Goal: Task Accomplishment & Management: Use online tool/utility

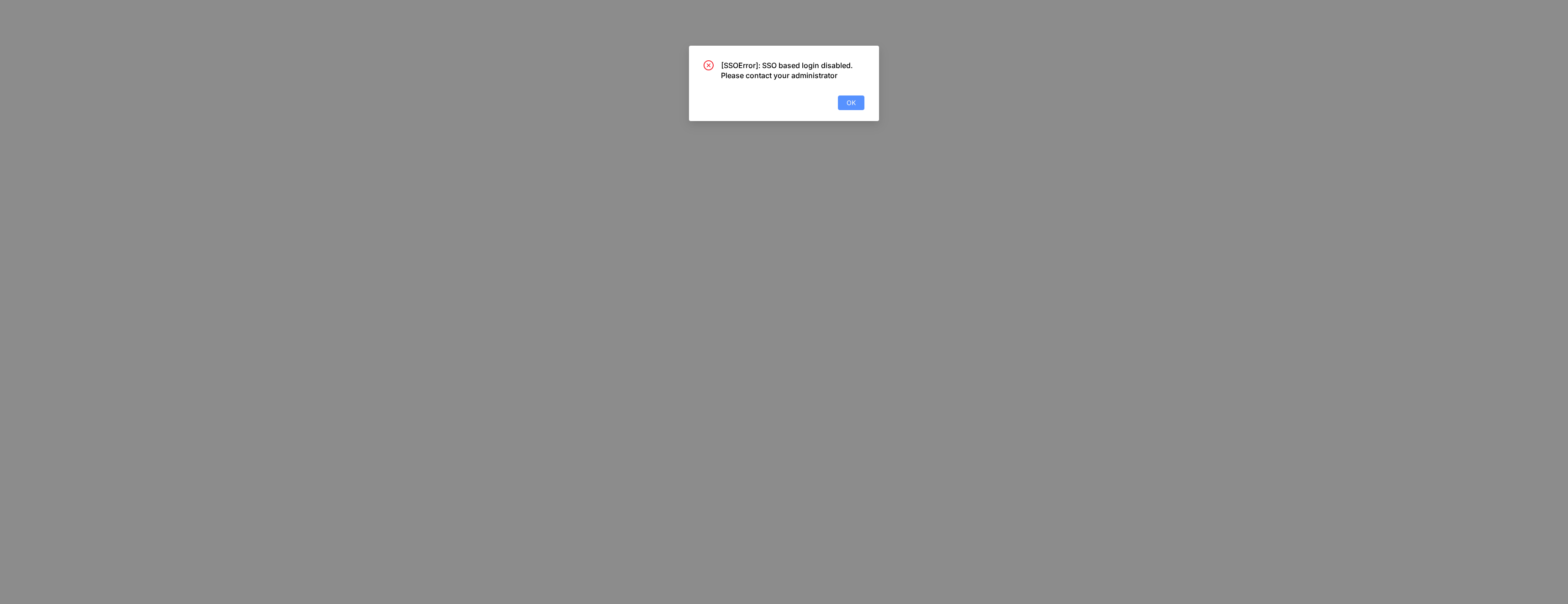
click at [854, 101] on span "OK" at bounding box center [851, 102] width 9 height 10
click at [852, 106] on span "OK" at bounding box center [851, 102] width 9 height 10
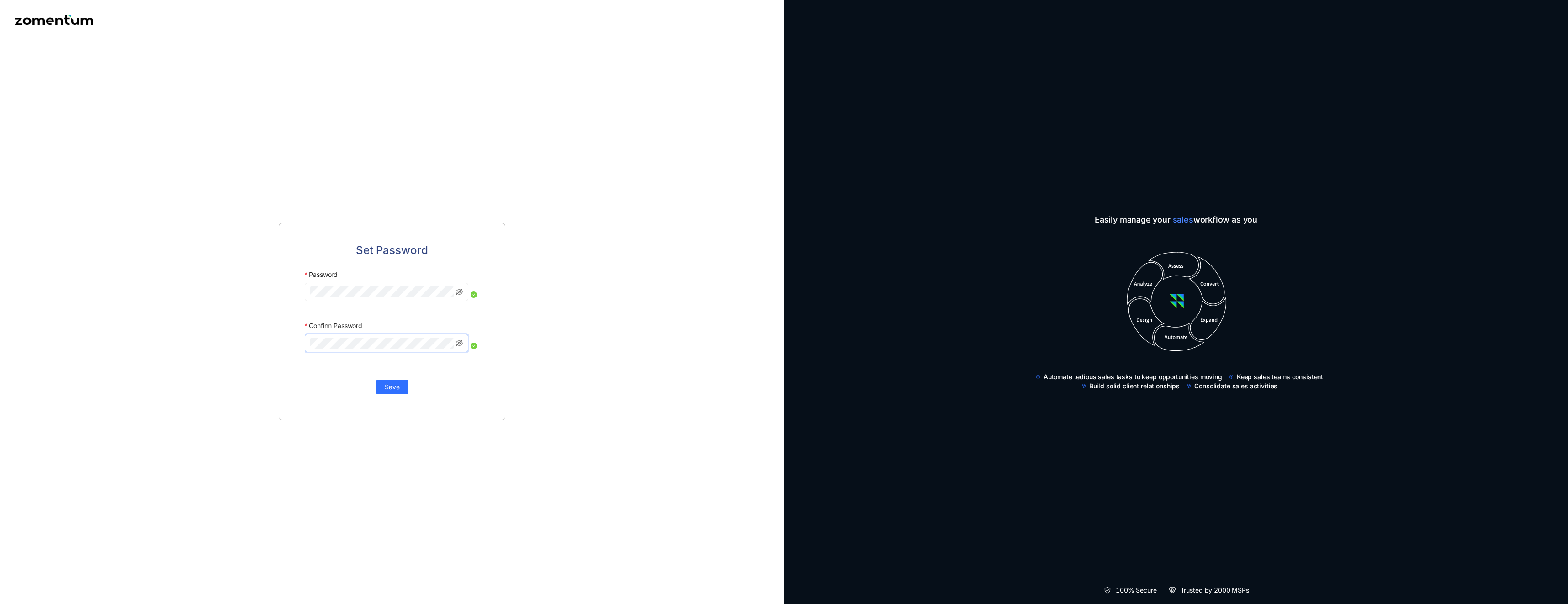
click button "Save" at bounding box center [392, 386] width 33 height 14
click at [471, 294] on icon "eye-invisible" at bounding box center [470, 293] width 7 height 7
click at [385, 383] on span "Save" at bounding box center [392, 386] width 15 height 10
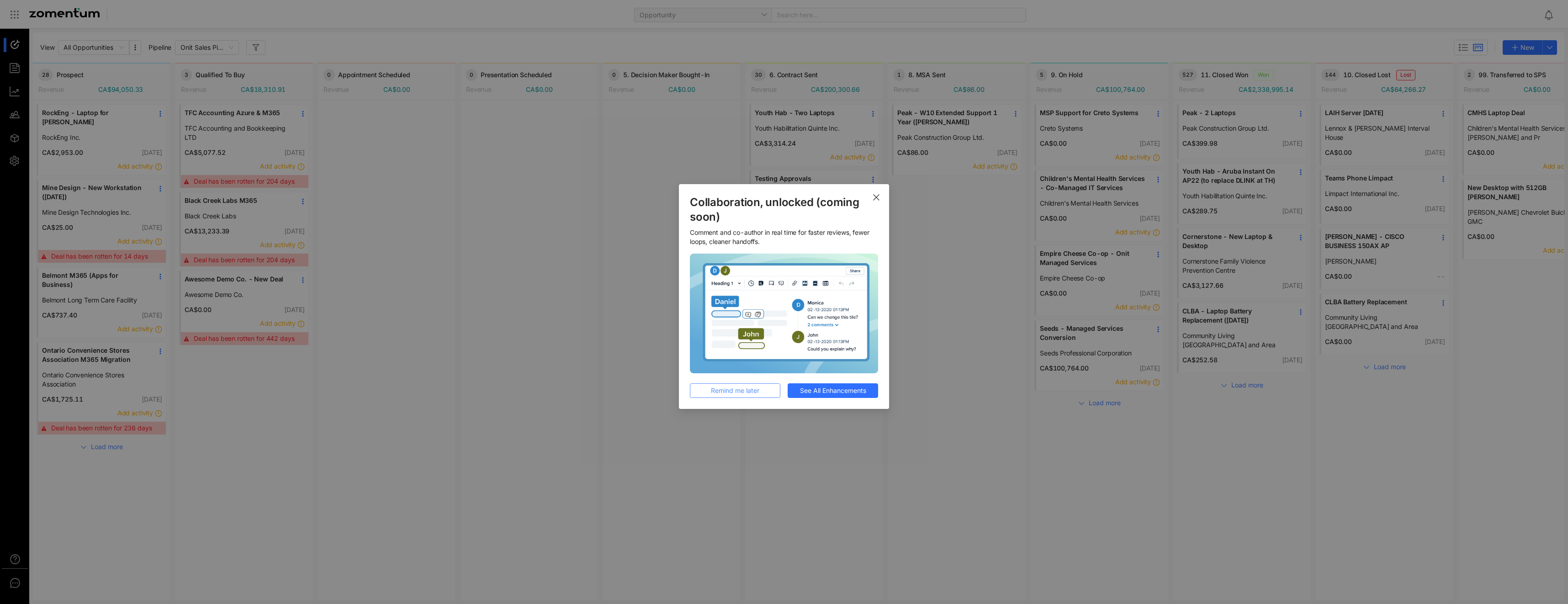
click at [744, 395] on span "Remind me later" at bounding box center [735, 390] width 49 height 10
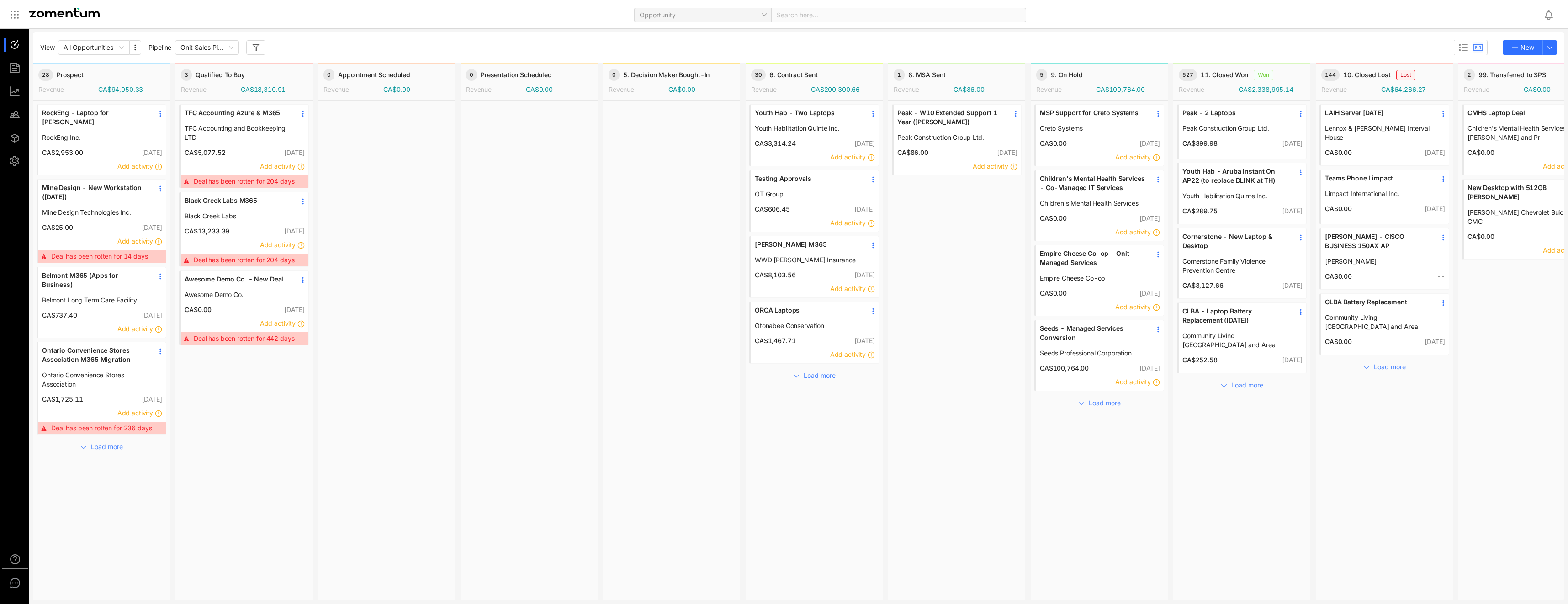
click at [122, 50] on span "All Opportunities" at bounding box center [93, 47] width 61 height 14
click at [90, 83] on div "My Opportunities" at bounding box center [93, 79] width 61 height 10
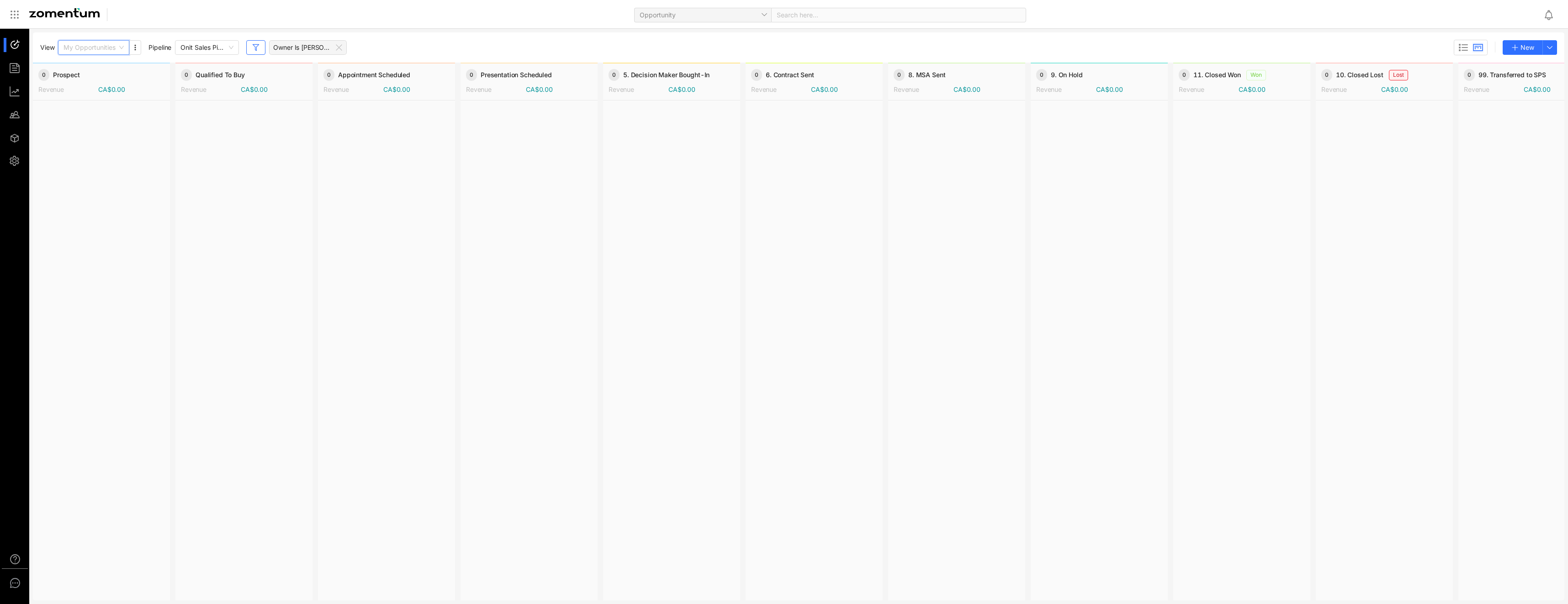
click at [105, 47] on span "My Opportunities" at bounding box center [93, 47] width 61 height 14
click at [97, 64] on div "All Opportunities" at bounding box center [93, 65] width 61 height 10
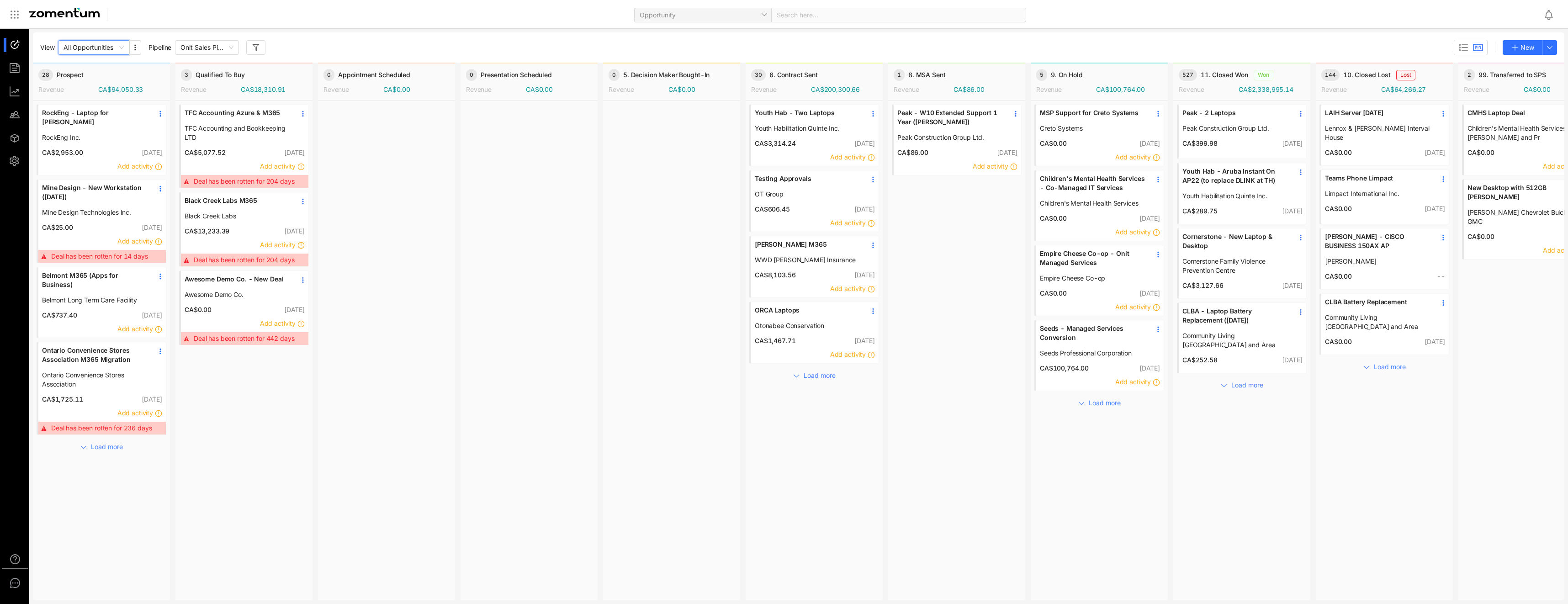
click at [934, 16] on span at bounding box center [895, 14] width 238 height 14
click at [710, 14] on span "Opportunity" at bounding box center [703, 14] width 126 height 14
click at [929, 23] on div "Opportunity" at bounding box center [830, 14] width 392 height 22
click at [1526, 51] on span "New" at bounding box center [1526, 47] width 14 height 10
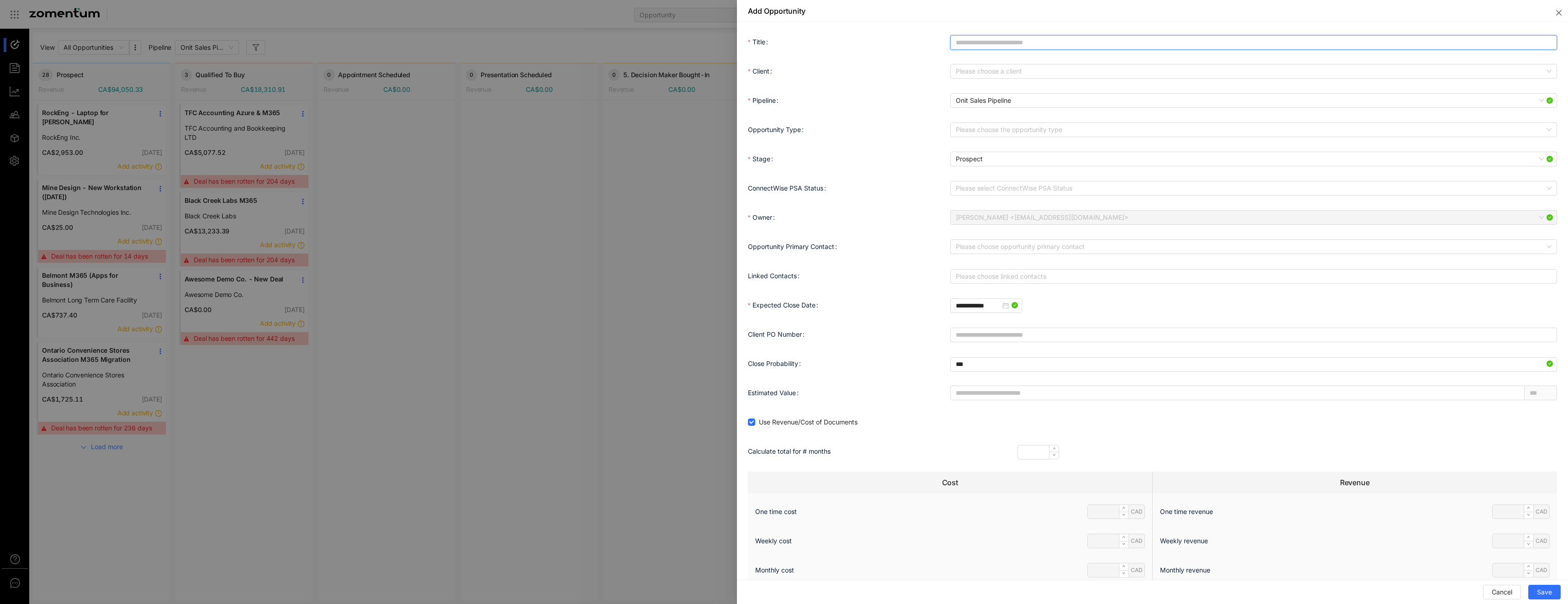
click at [998, 40] on input "Title" at bounding box center [1254, 42] width 607 height 14
type input "**********"
click at [998, 70] on input "Client" at bounding box center [1250, 70] width 590 height 14
type input "*"
type input "**"
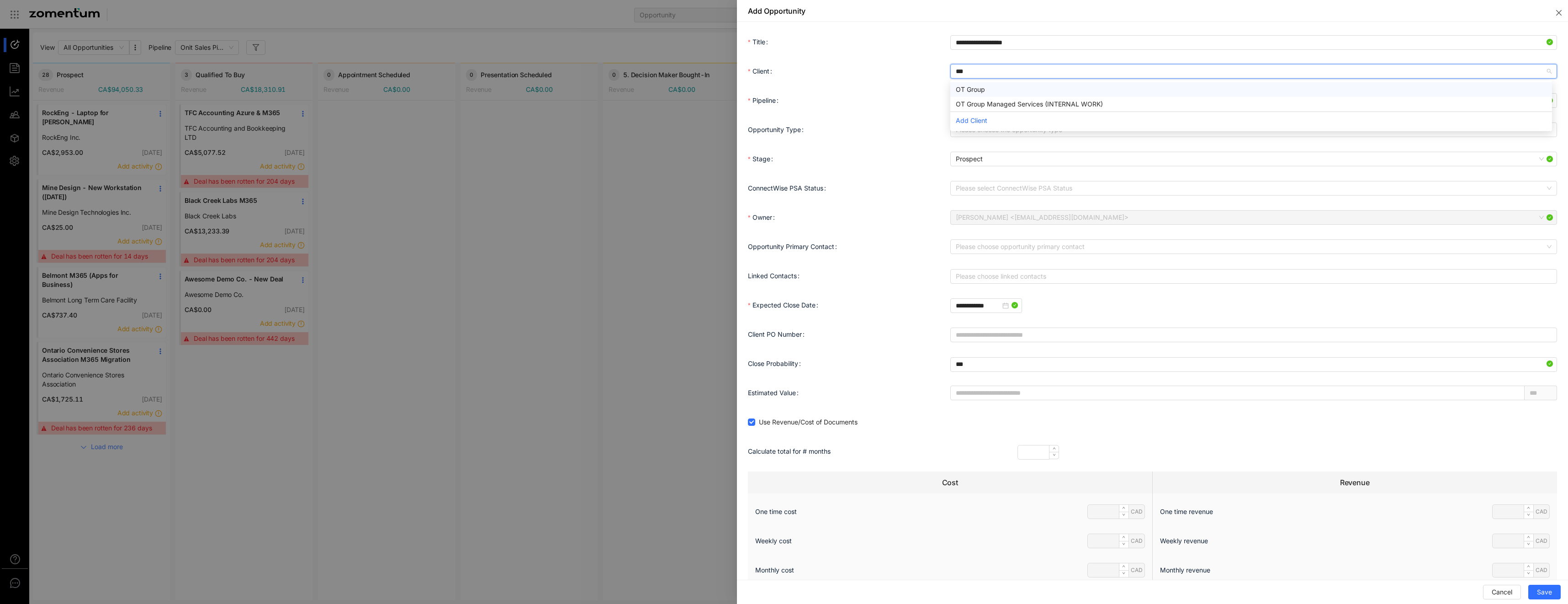
click at [990, 93] on div "OT Group" at bounding box center [1251, 89] width 591 height 10
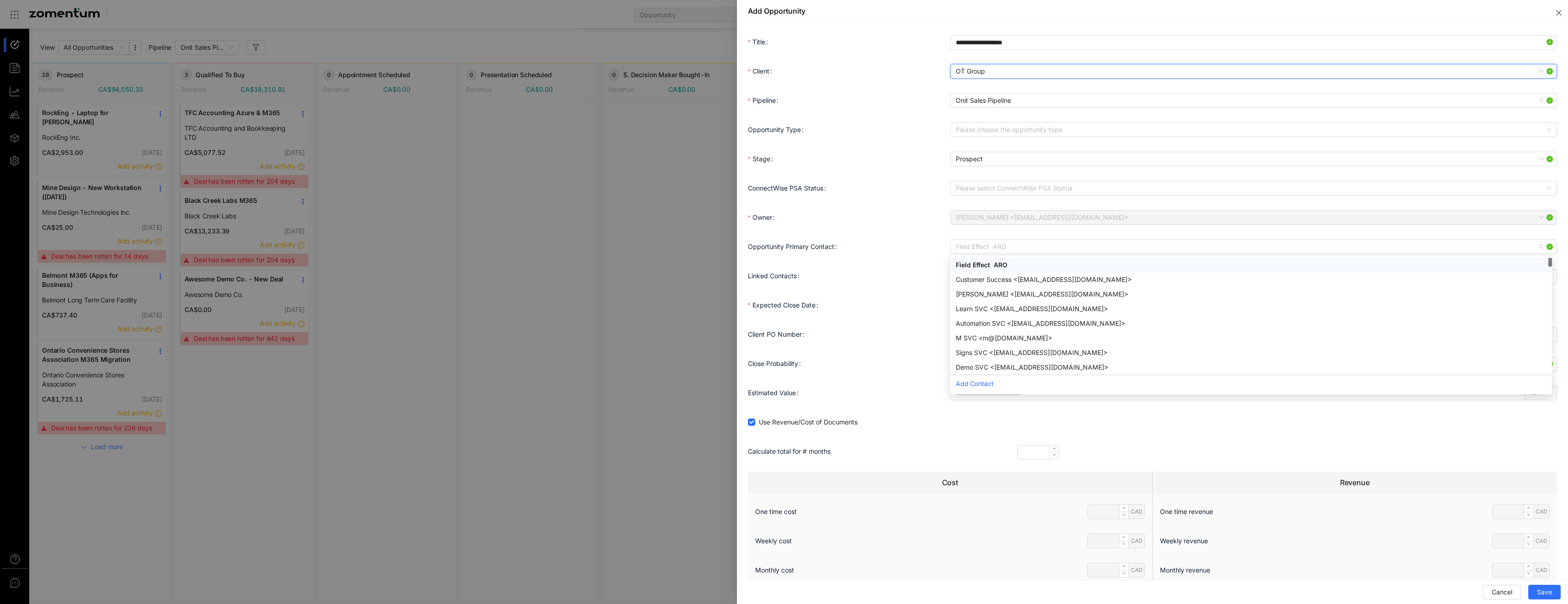
click at [978, 249] on span "Field Effect ARO" at bounding box center [1254, 246] width 596 height 14
click at [980, 350] on div "[PERSON_NAME] <[EMAIL_ADDRESS][DOMAIN_NAME]>" at bounding box center [1251, 348] width 591 height 10
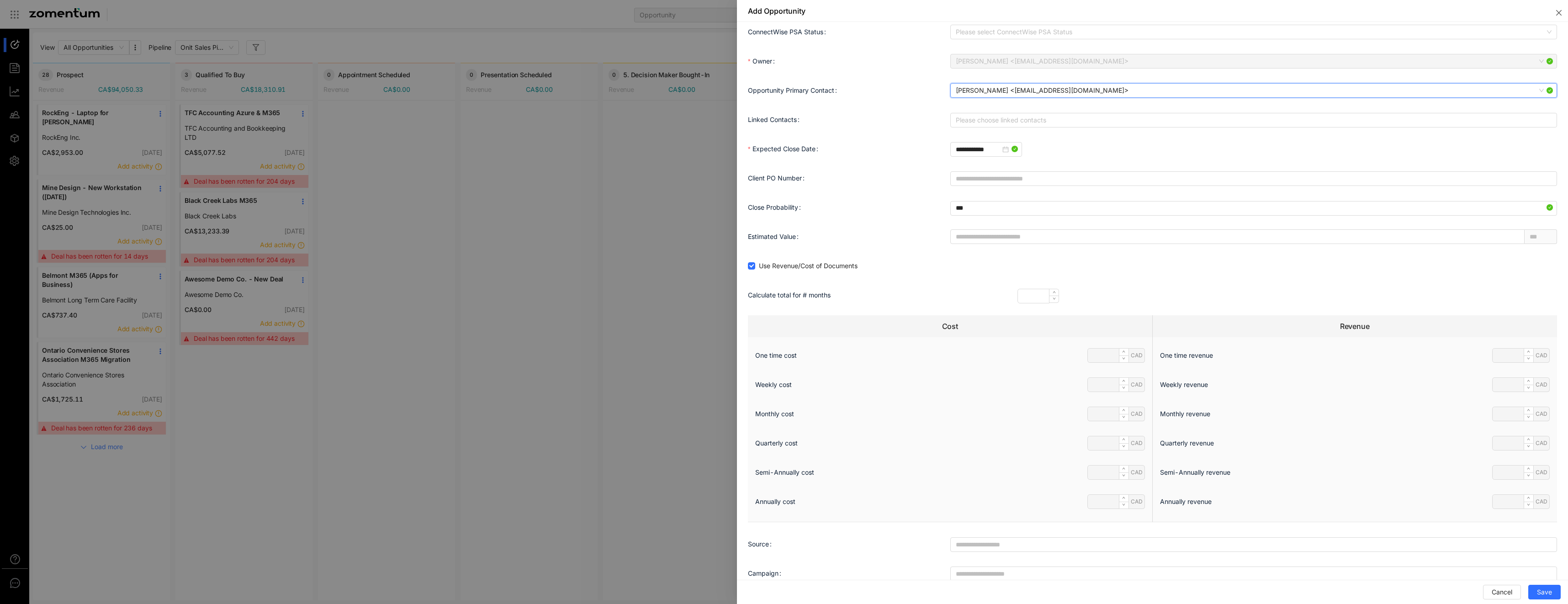
scroll to position [164, 0]
click at [1545, 595] on span "Save" at bounding box center [1545, 591] width 15 height 10
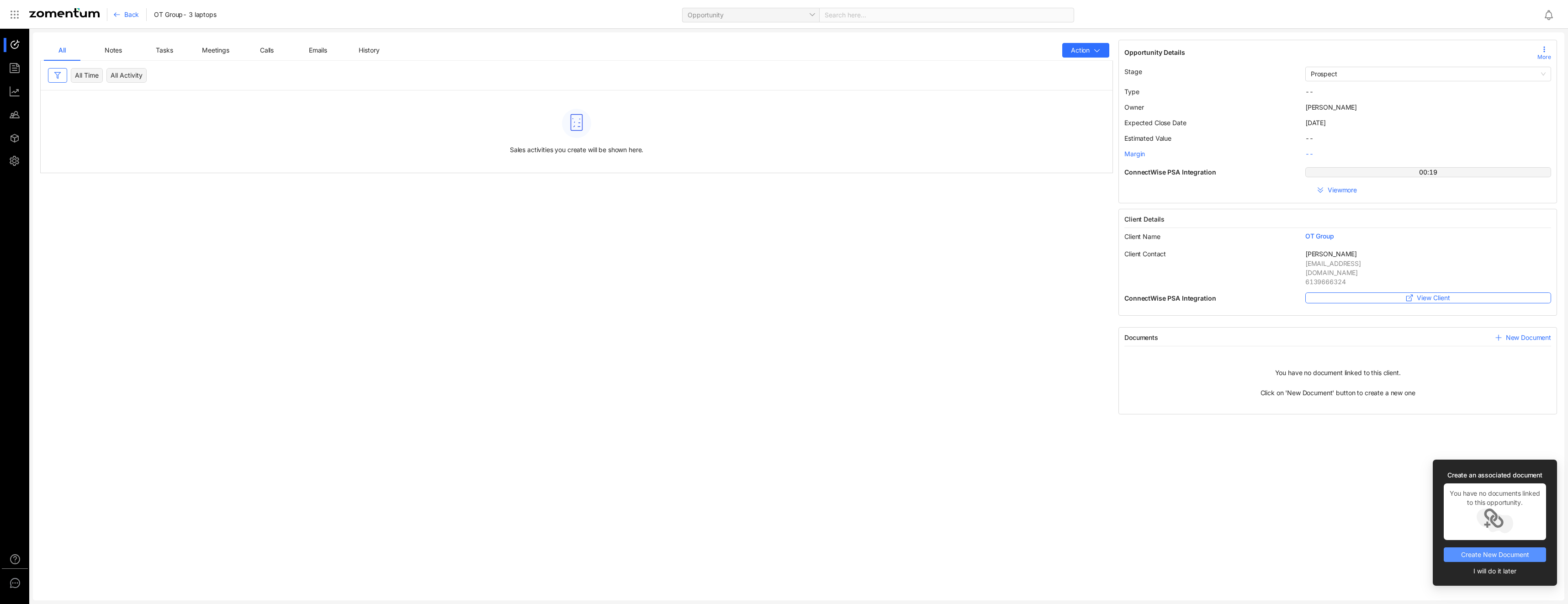
click at [1505, 557] on span "Create New Document" at bounding box center [1495, 554] width 68 height 10
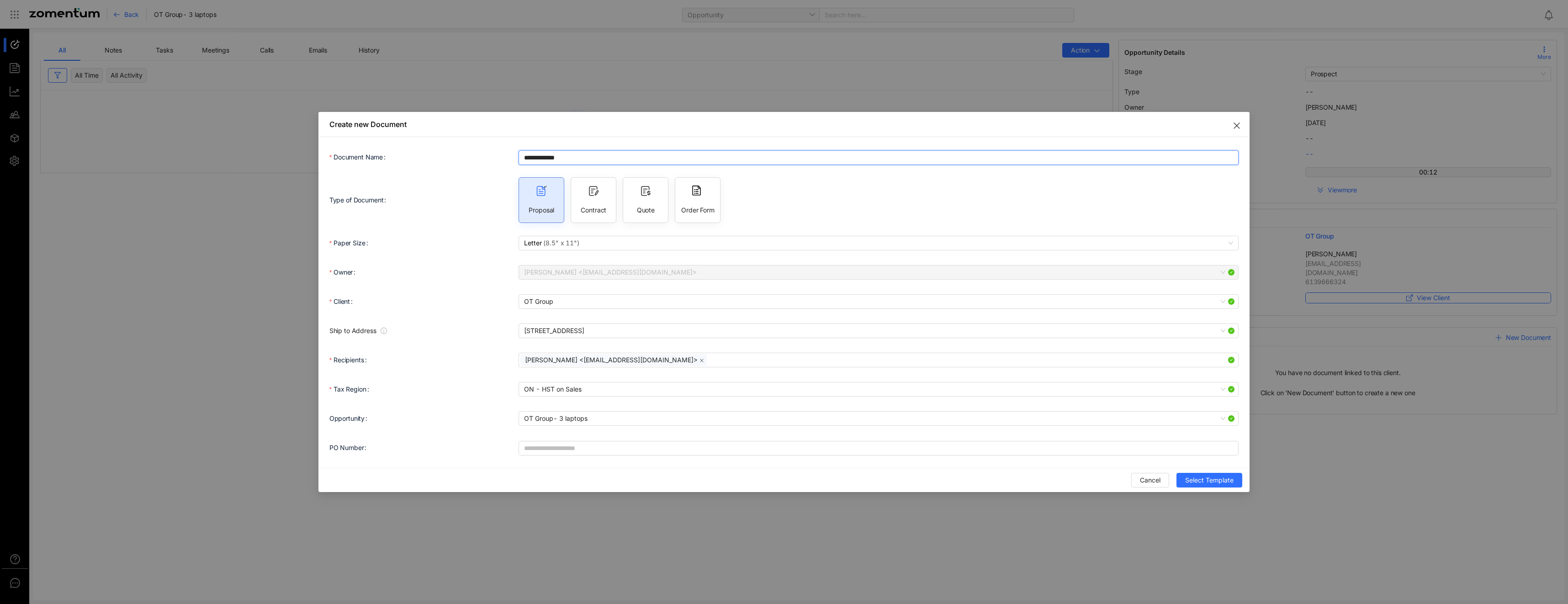
click at [578, 161] on input "**********" at bounding box center [878, 157] width 720 height 14
type input "**********"
click at [644, 200] on div "Quote" at bounding box center [645, 200] width 46 height 46
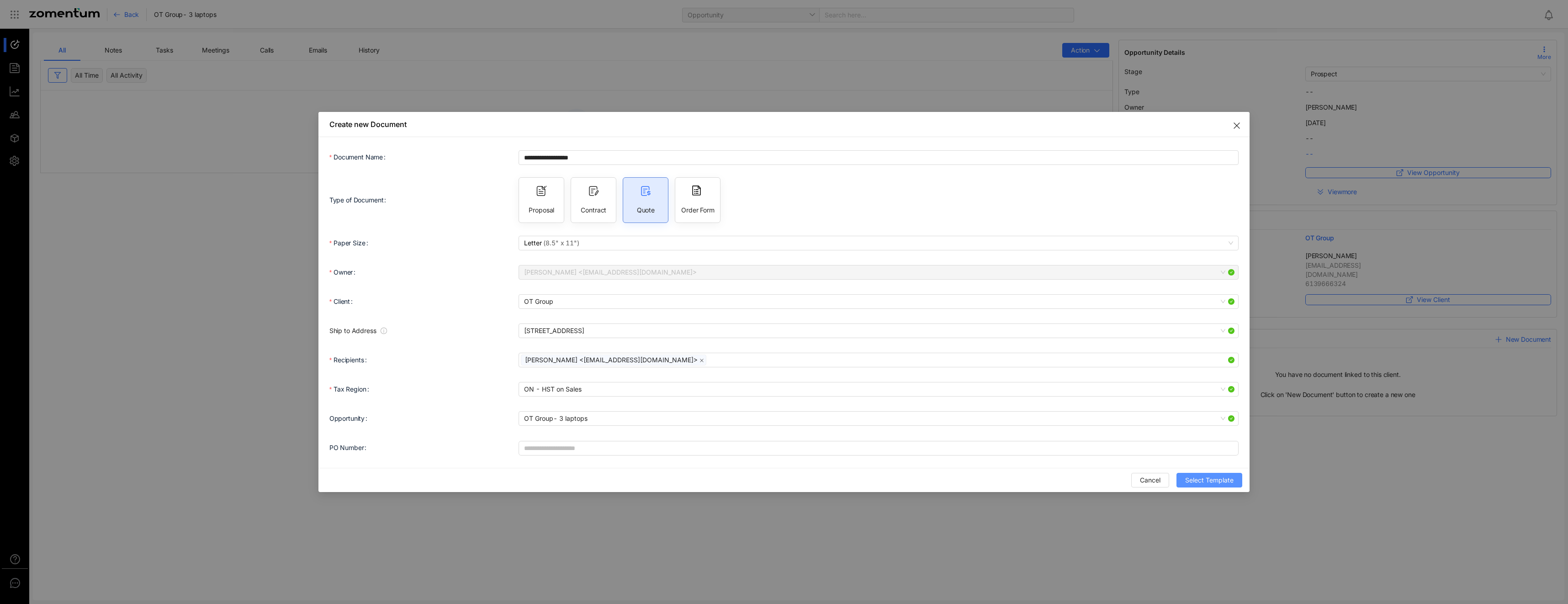
click at [1207, 479] on span "Select Template" at bounding box center [1209, 479] width 49 height 10
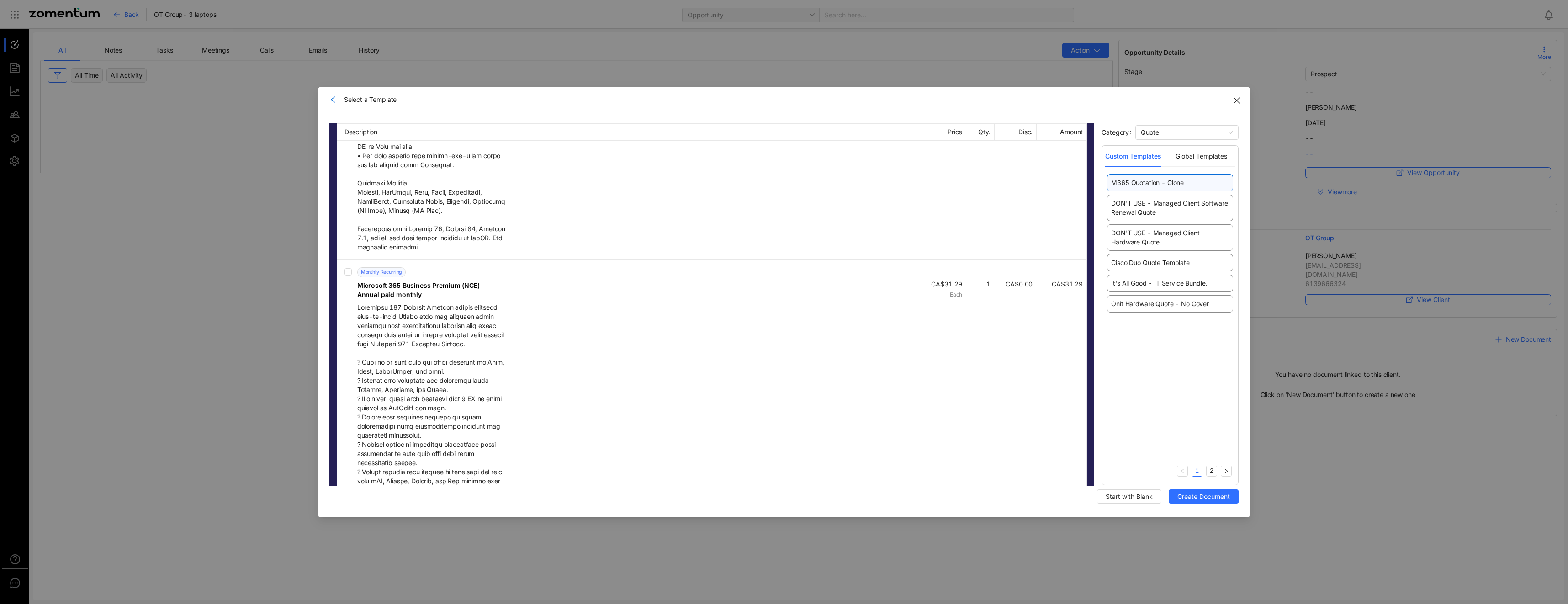
scroll to position [1005, 0]
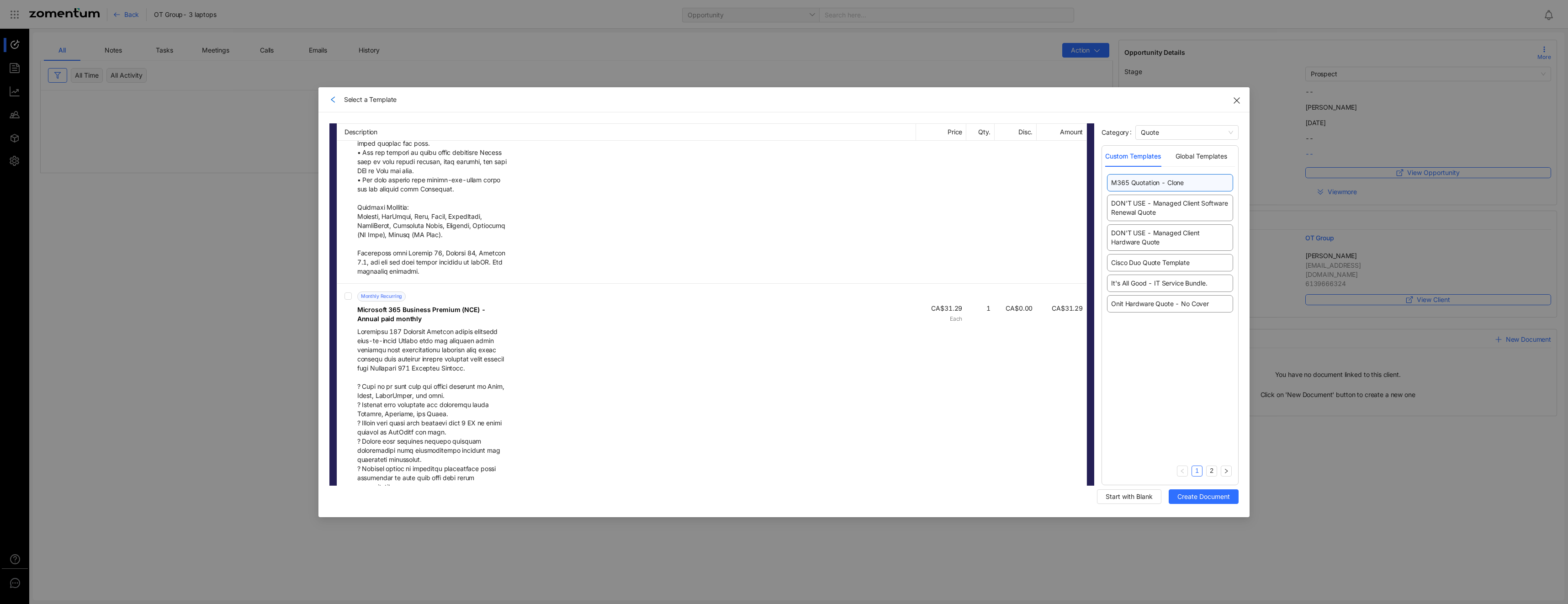
click at [1167, 265] on span "Cisco Duo Quote Template" at bounding box center [1150, 263] width 79 height 9
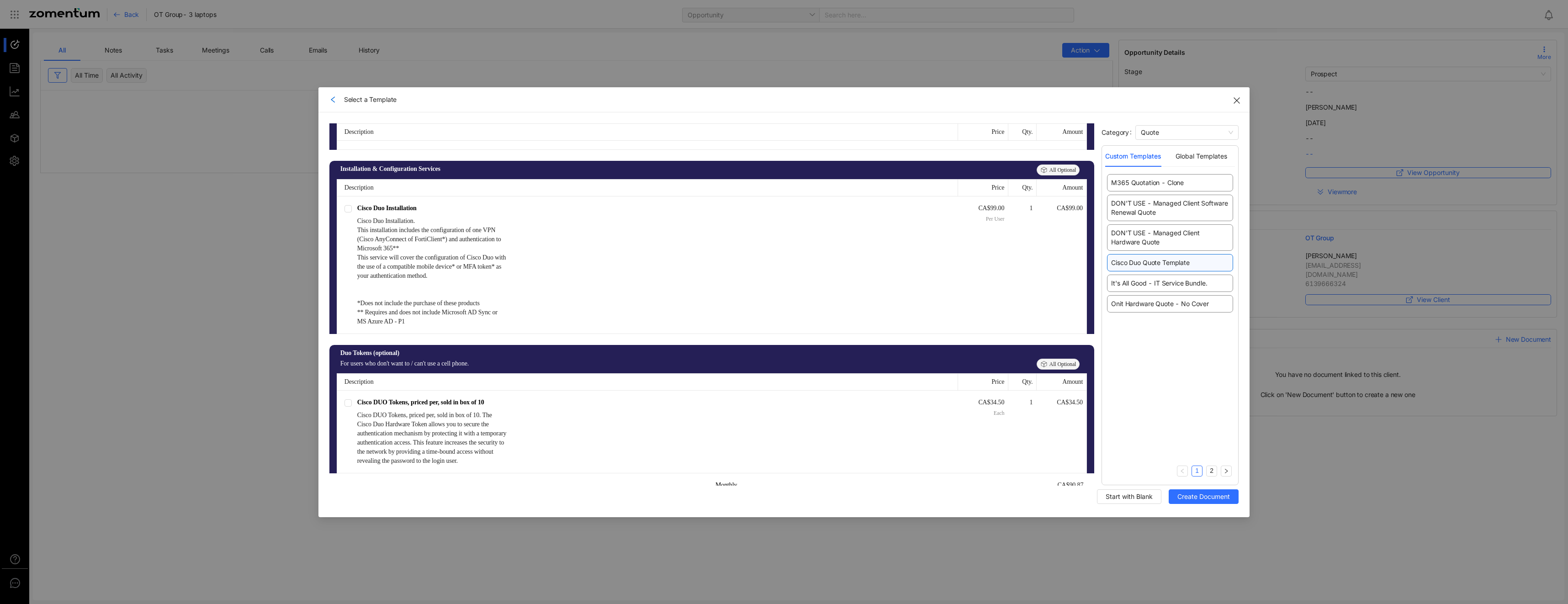
scroll to position [783, 0]
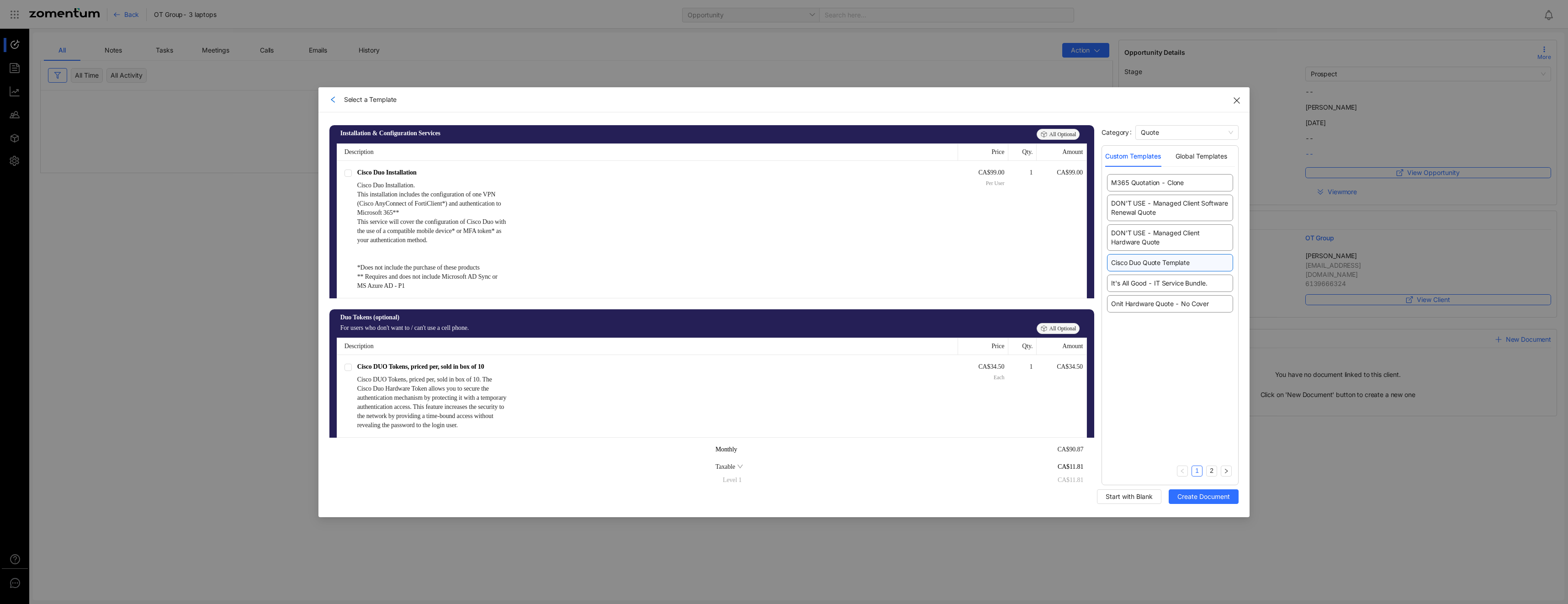
click at [1215, 471] on link "2" at bounding box center [1211, 470] width 10 height 10
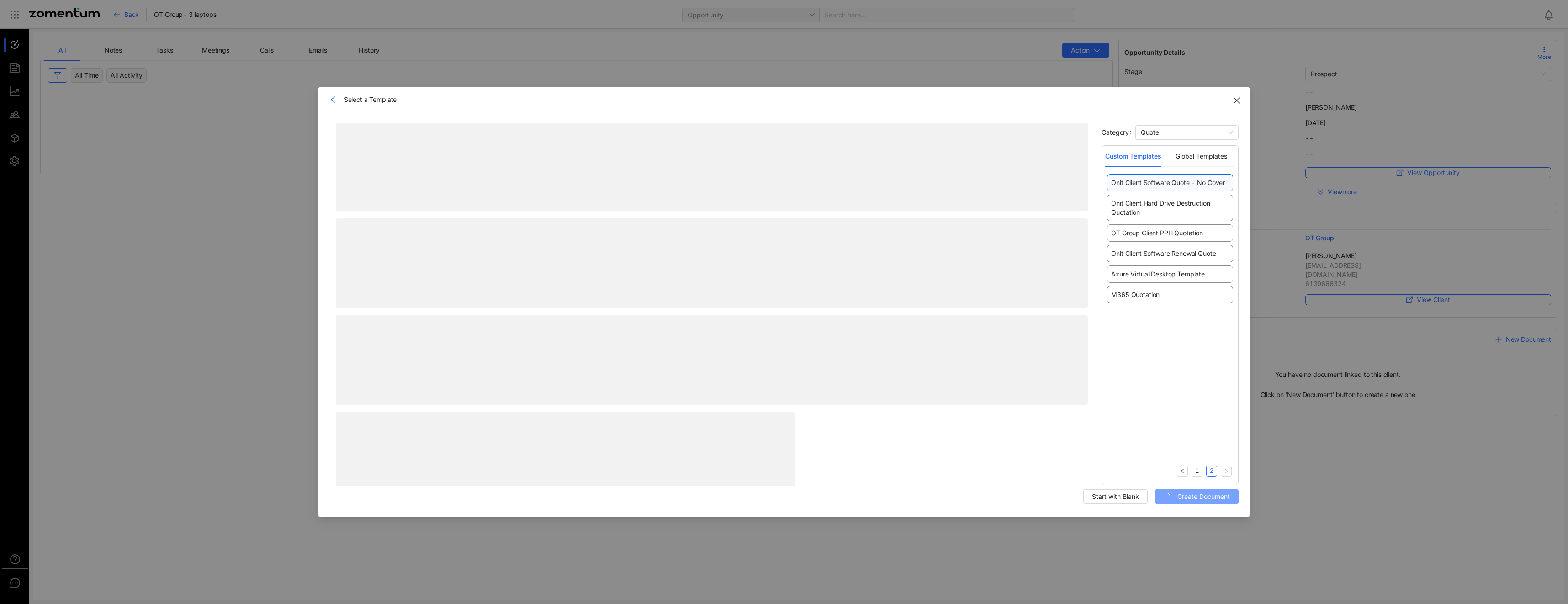
scroll to position [0, 0]
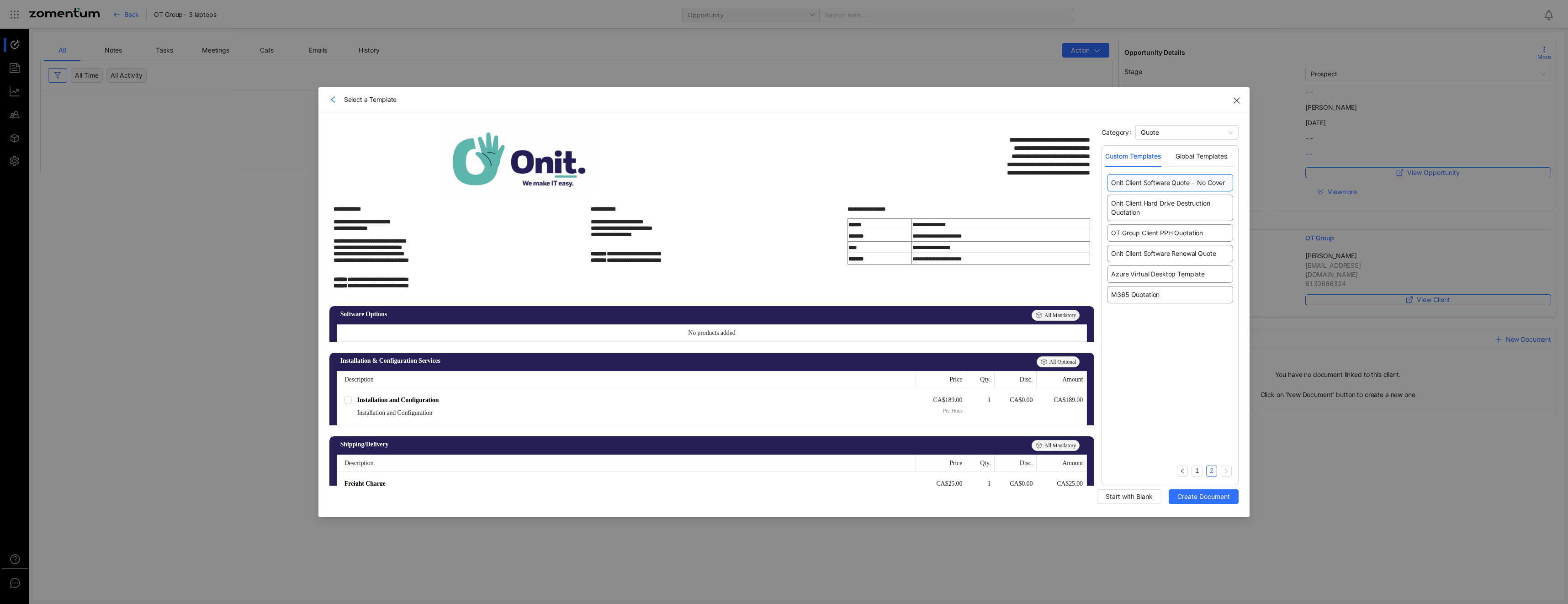
click at [1196, 471] on link "1" at bounding box center [1197, 470] width 10 height 10
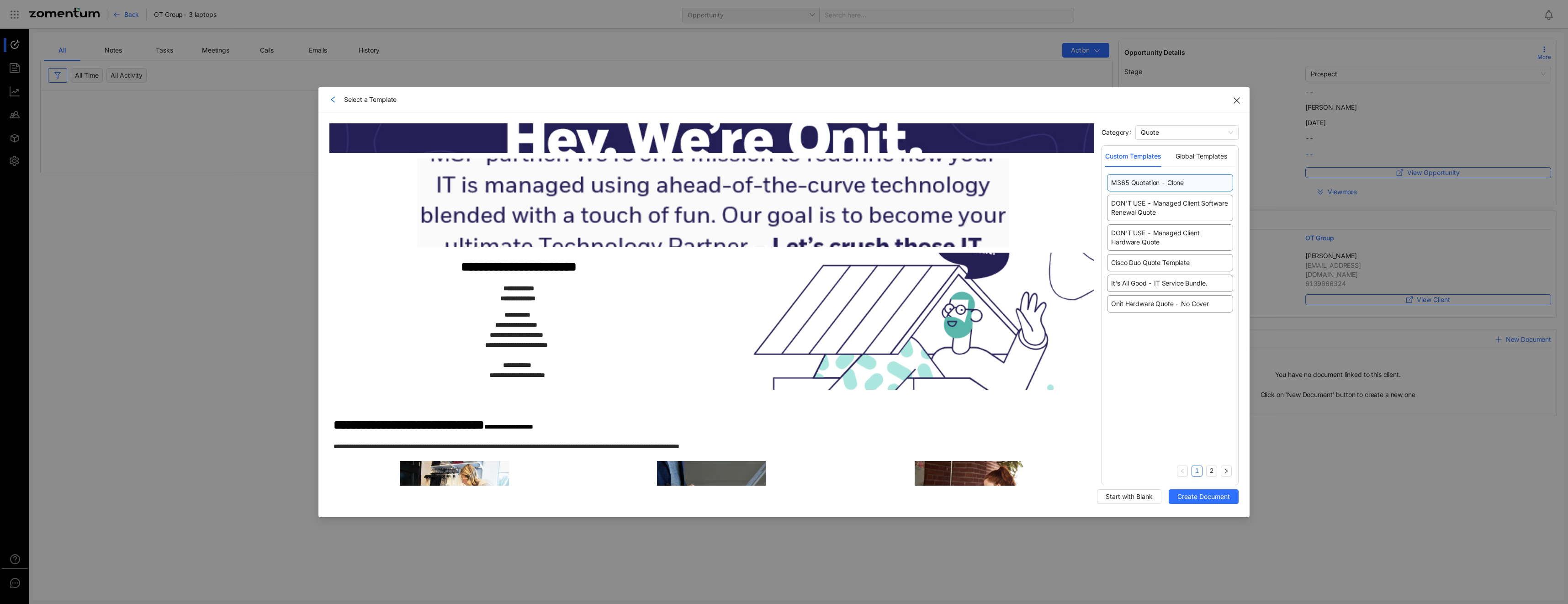
click at [1205, 474] on ul "1 2" at bounding box center [1204, 471] width 55 height 13
click at [1212, 469] on link "2" at bounding box center [1211, 470] width 10 height 10
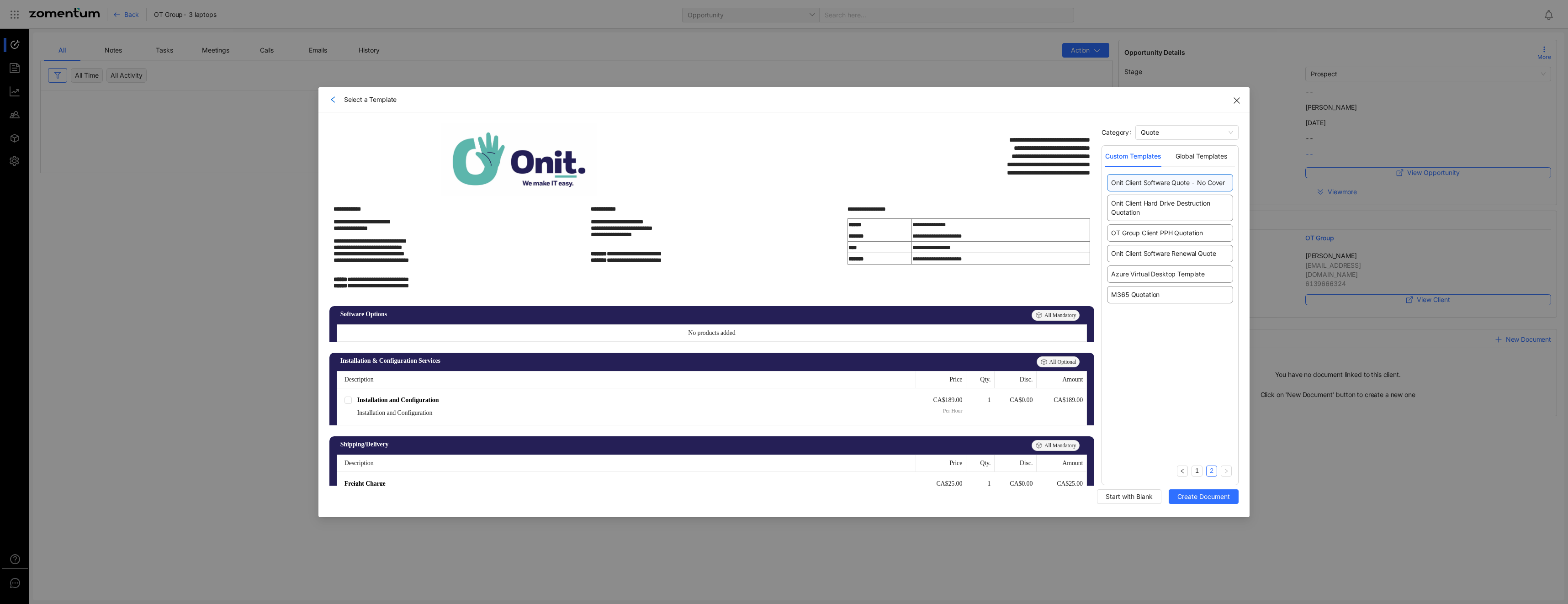
click at [1199, 469] on link "1" at bounding box center [1197, 470] width 10 height 10
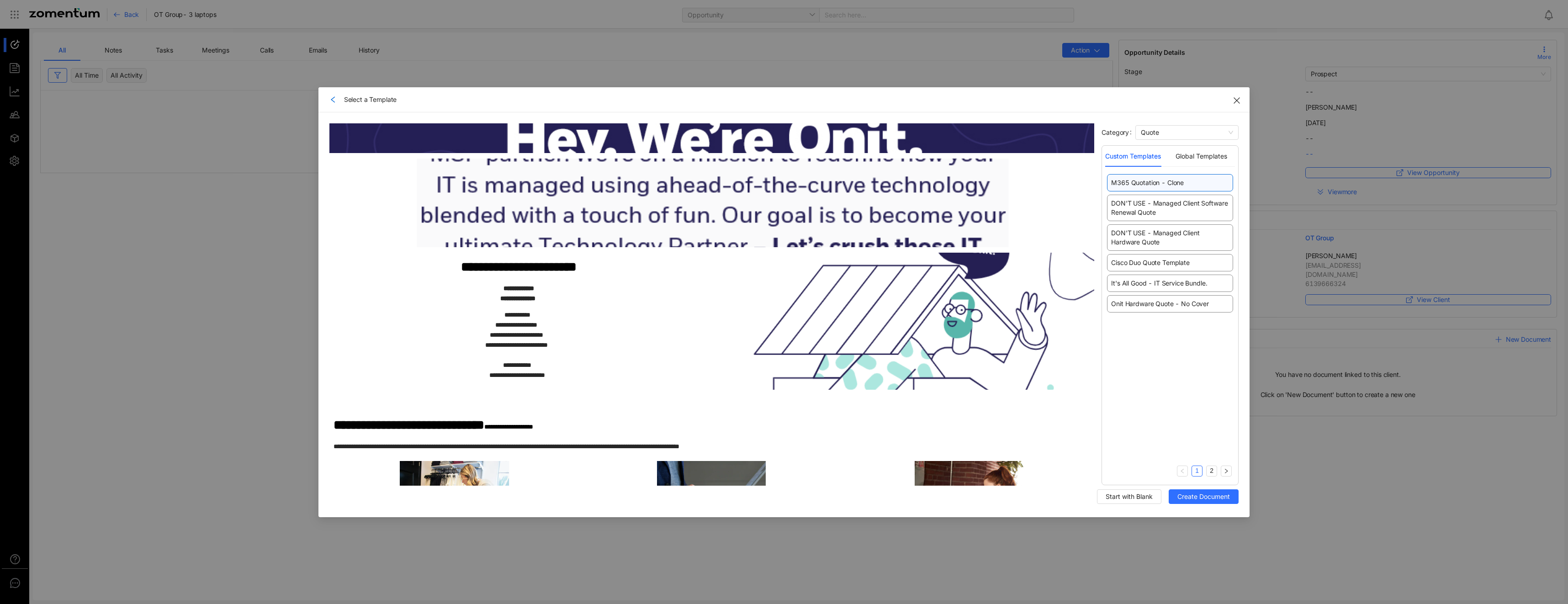
click at [1175, 305] on span "Onit Hardware Quote - No Cover" at bounding box center [1160, 303] width 98 height 9
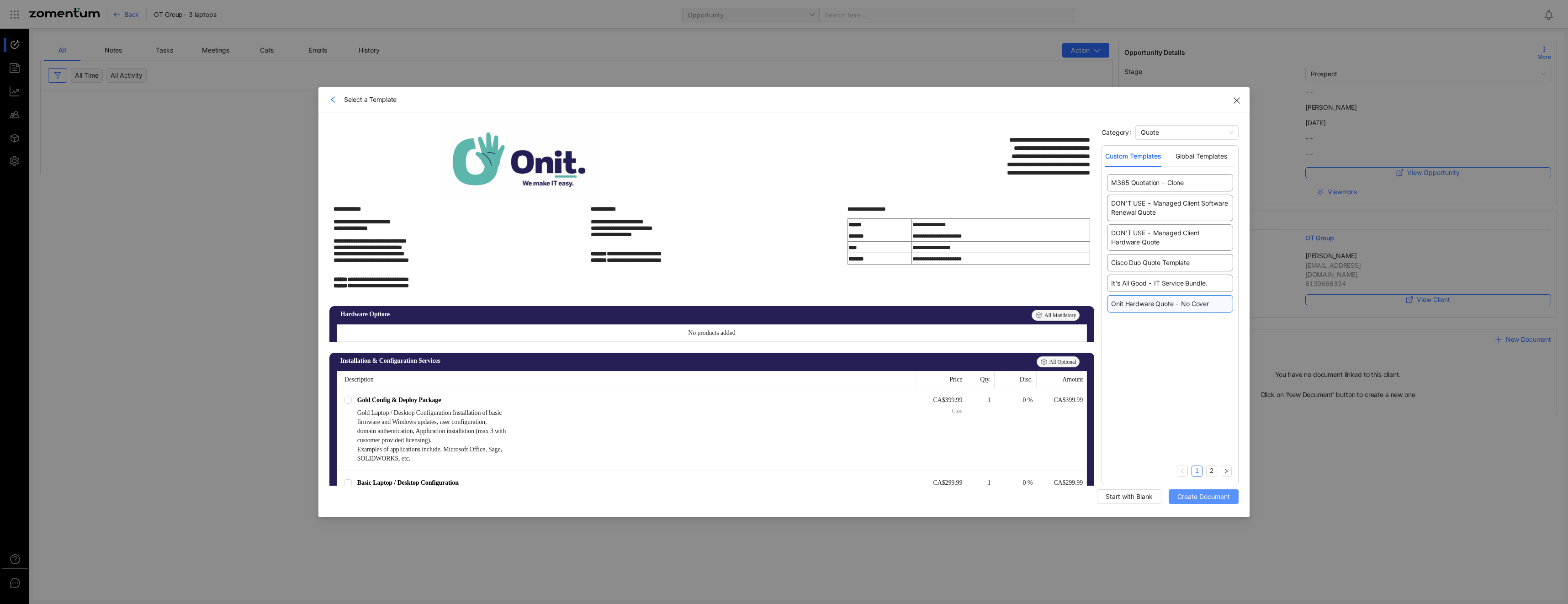
click at [1183, 501] on span "Create Document" at bounding box center [1204, 496] width 52 height 10
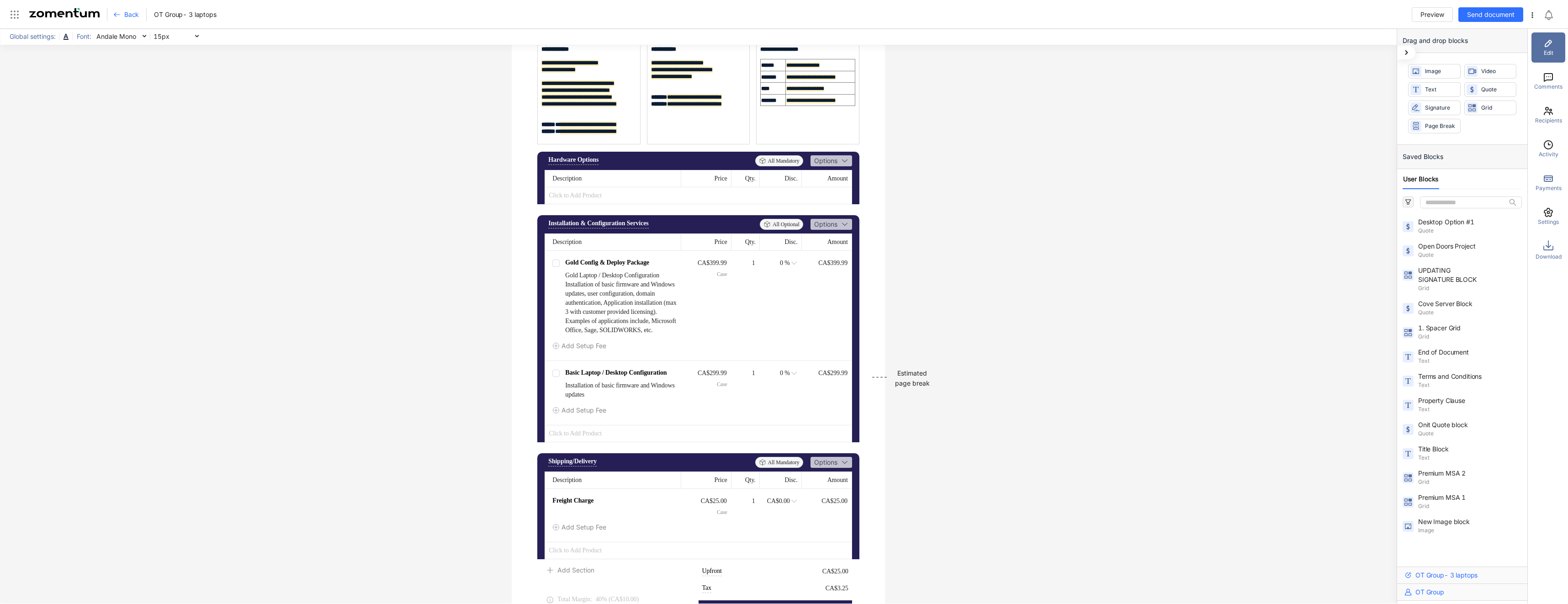
scroll to position [137, 0]
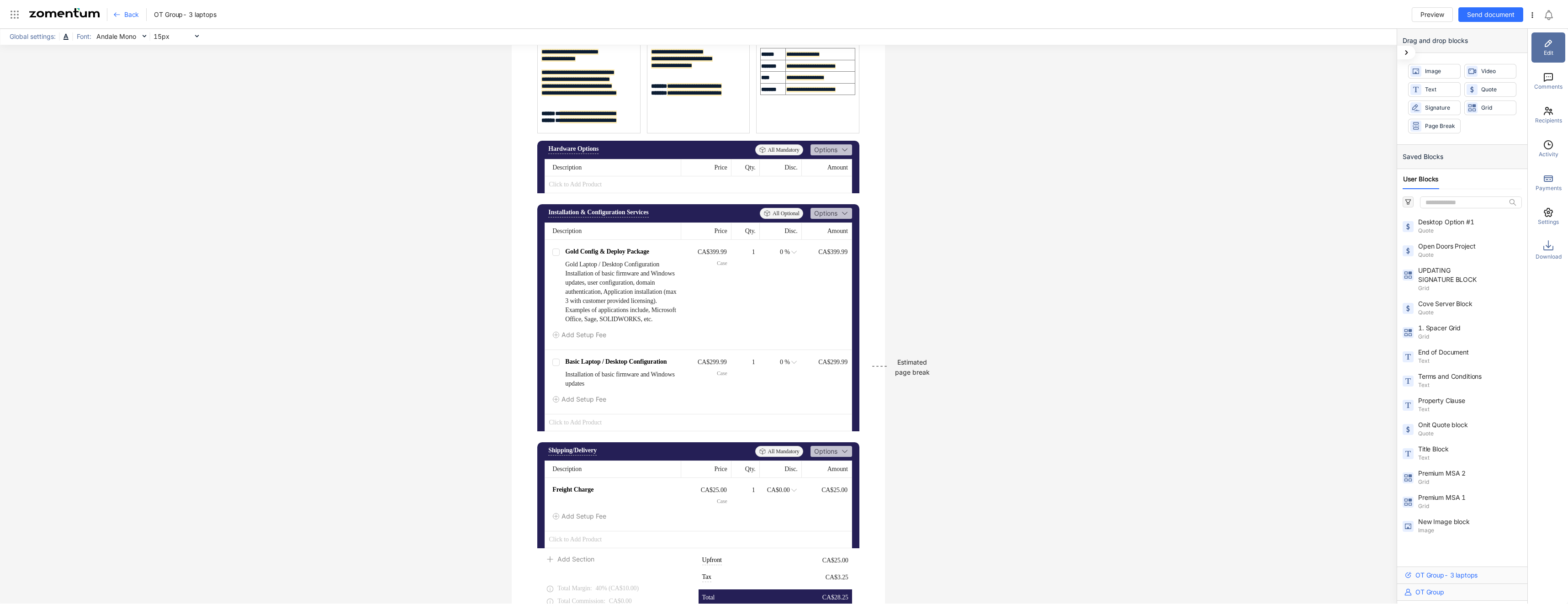
click at [790, 253] on icon at bounding box center [794, 252] width 7 height 7
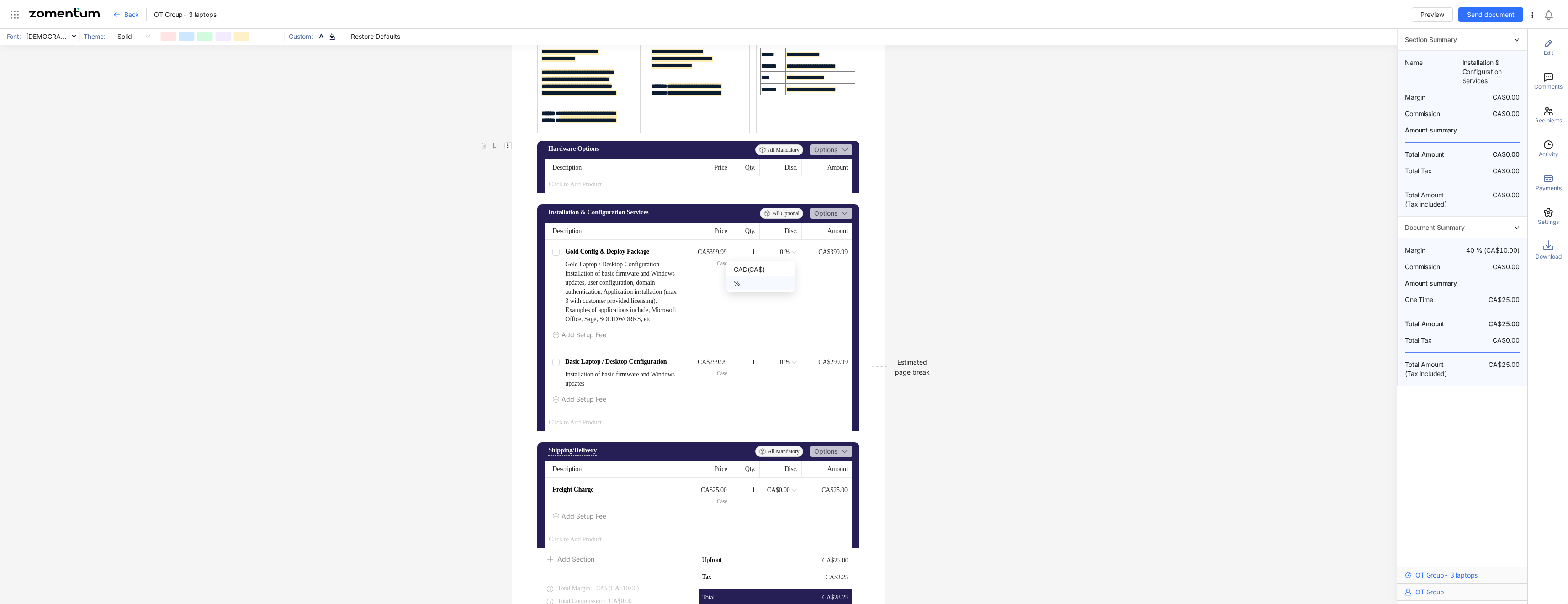
click at [790, 253] on icon at bounding box center [794, 252] width 7 height 7
click at [791, 253] on use at bounding box center [794, 252] width 5 height 3
click at [927, 233] on div "**********" at bounding box center [698, 316] width 1396 height 574
click at [855, 363] on icon "button" at bounding box center [855, 362] width 1 height 1
click at [870, 460] on span "Delete Product" at bounding box center [885, 451] width 68 height 20
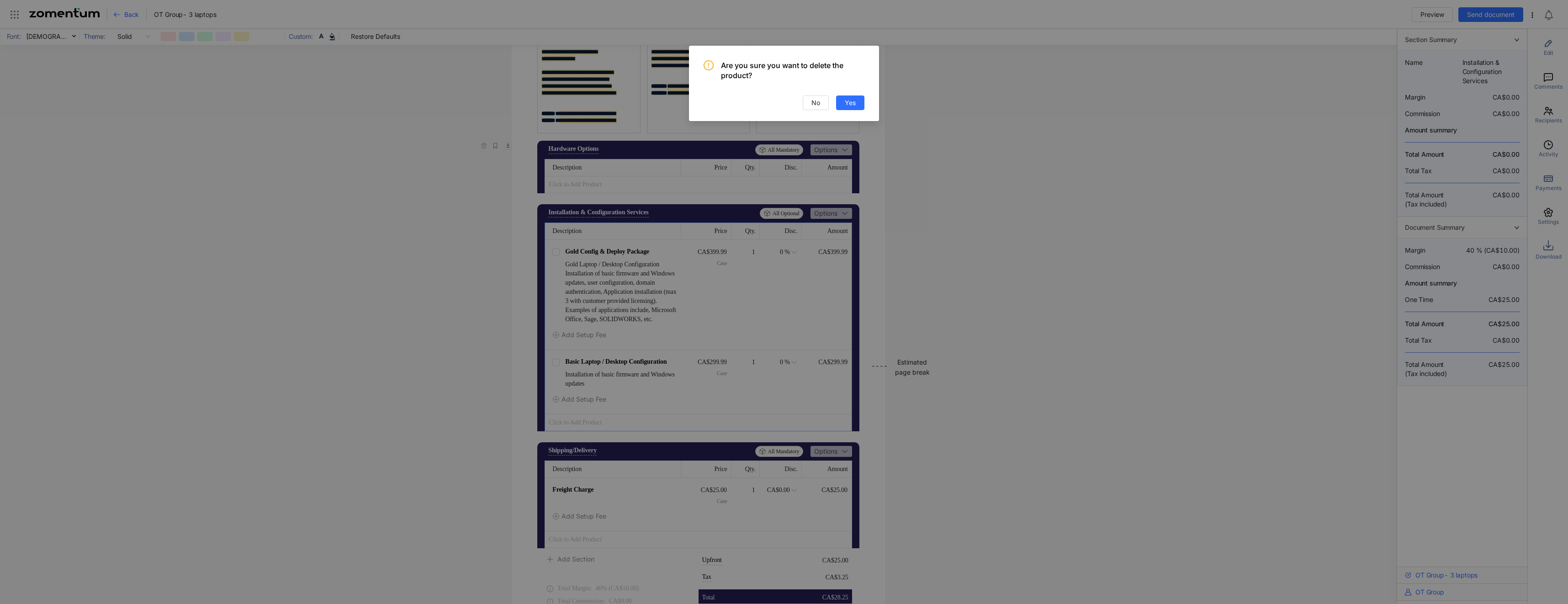
click at [861, 103] on button "Yes" at bounding box center [850, 103] width 28 height 14
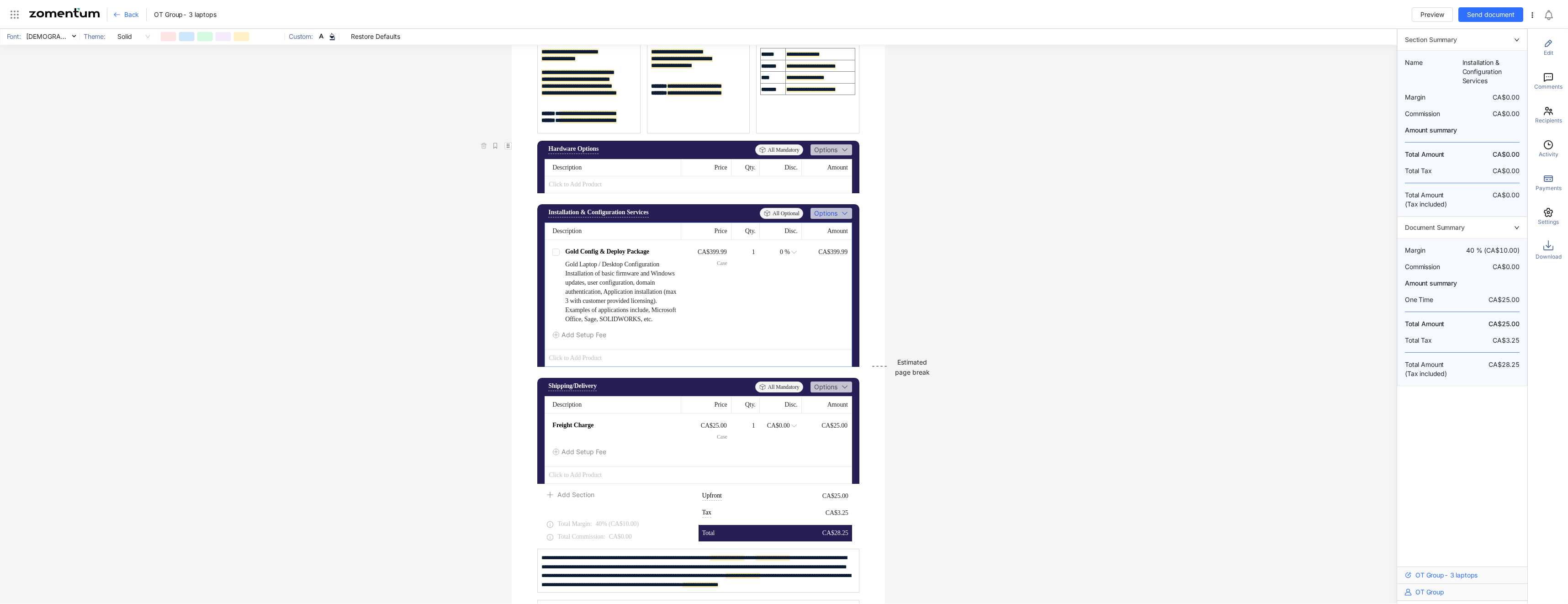
click at [837, 213] on button "Options" at bounding box center [831, 213] width 42 height 11
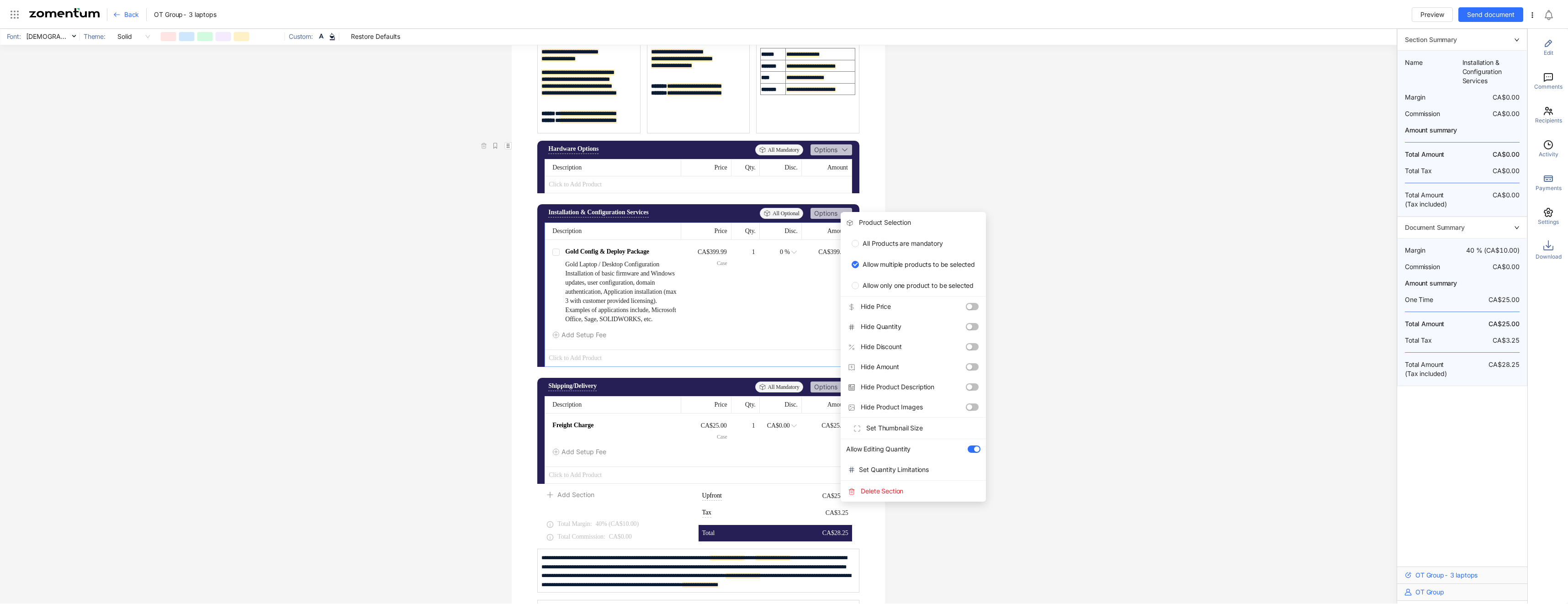
click at [885, 181] on div "**********" at bounding box center [698, 316] width 1396 height 574
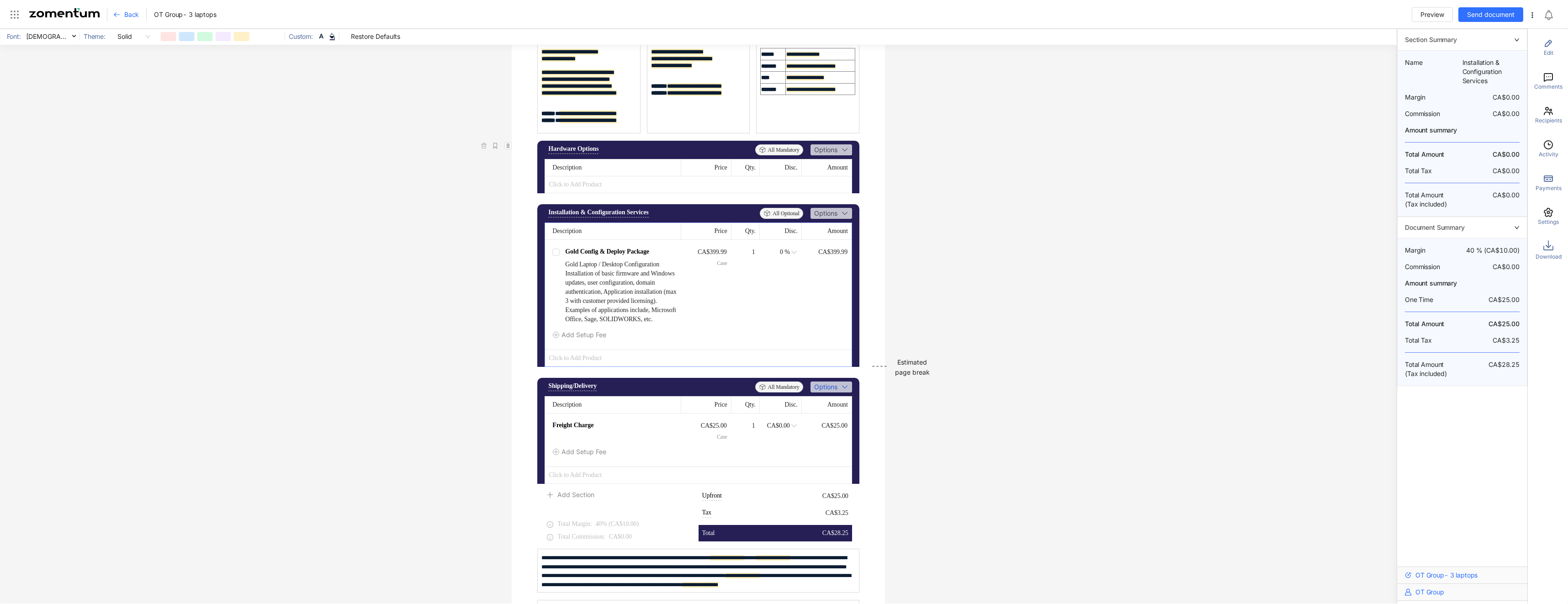
click at [842, 390] on icon "button" at bounding box center [845, 386] width 7 height 7
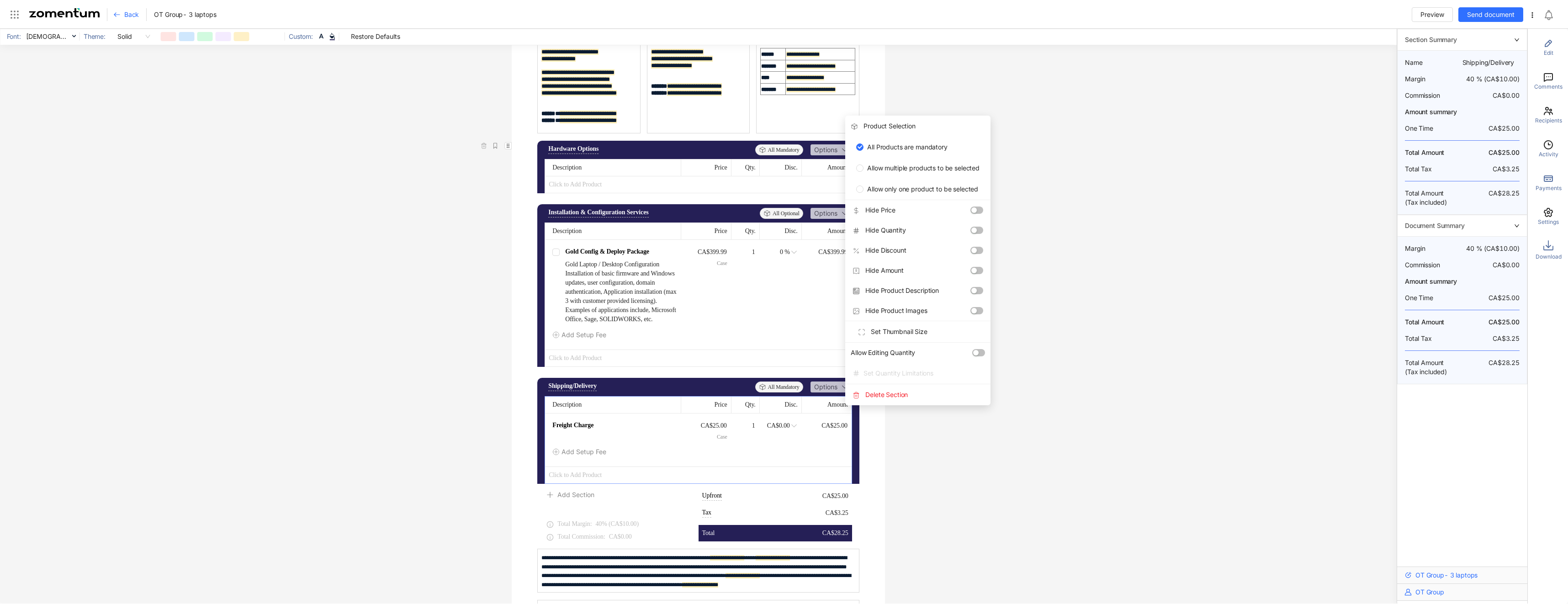
click at [882, 464] on div "**********" at bounding box center [698, 316] width 1396 height 574
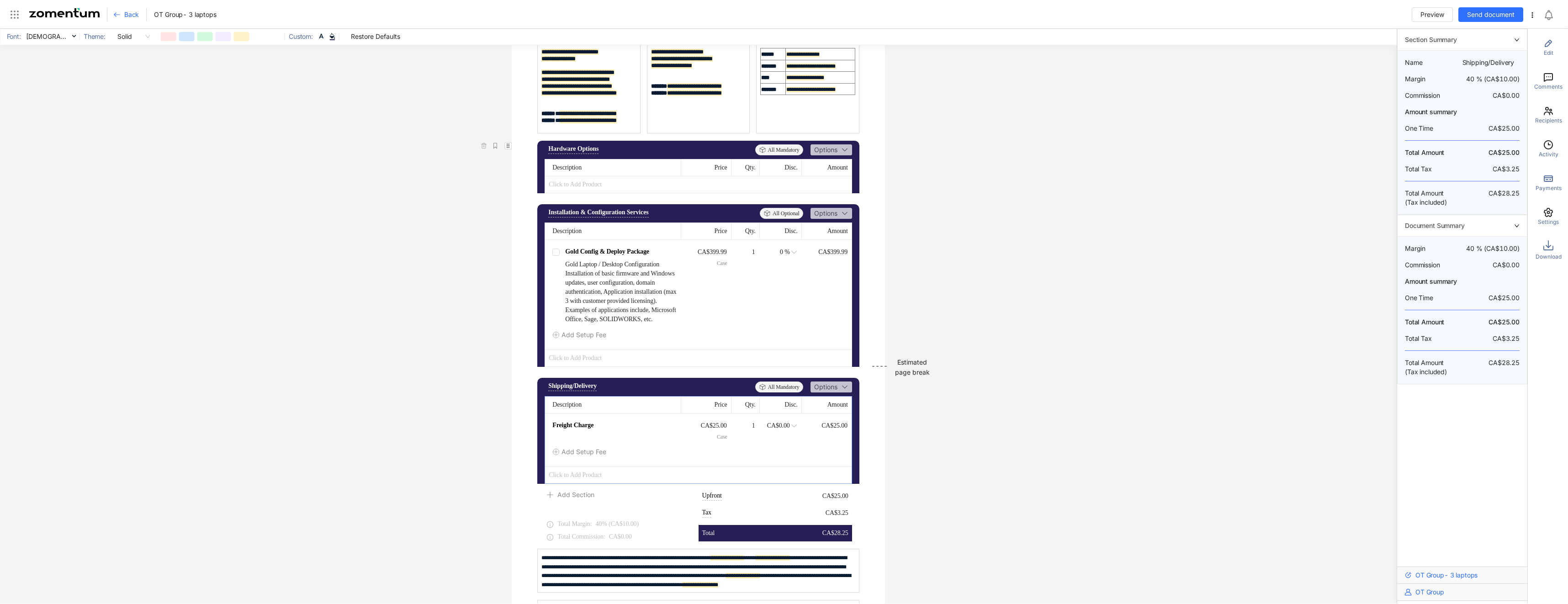
click at [596, 187] on span "Click to Add Product" at bounding box center [697, 184] width 306 height 16
click at [575, 207] on span "Add Product" at bounding box center [580, 208] width 37 height 8
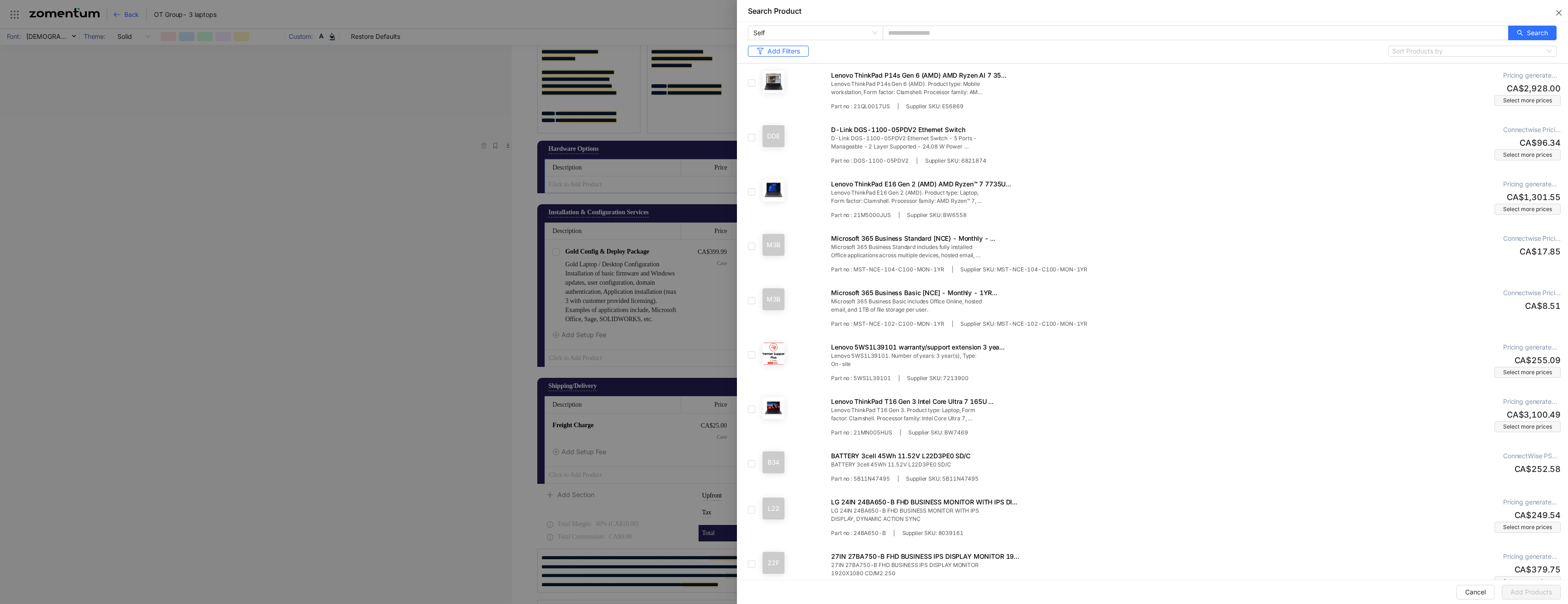
click at [868, 32] on span "Self" at bounding box center [816, 33] width 125 height 14
click at [770, 66] on div "Global Catalogue (Formerly Etilize)" at bounding box center [815, 65] width 123 height 10
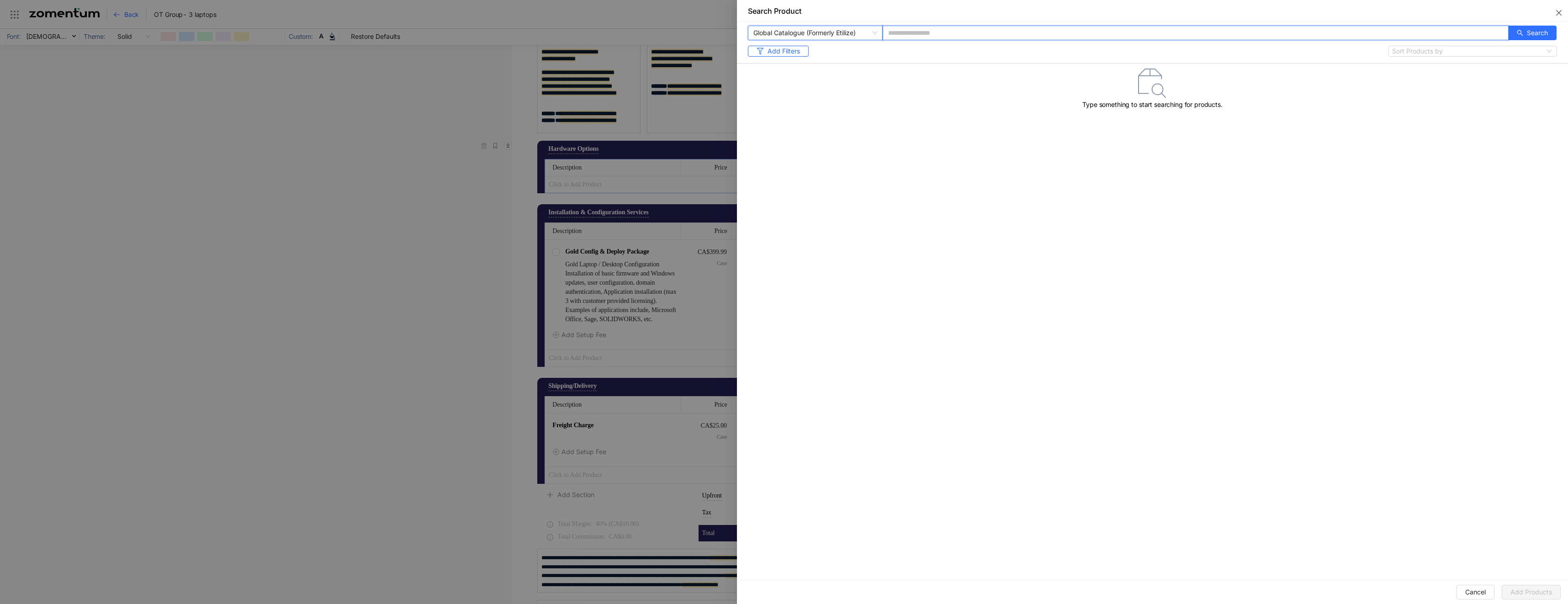
click at [896, 34] on input "text" at bounding box center [1195, 33] width 626 height 14
paste input "**********"
type input "**********"
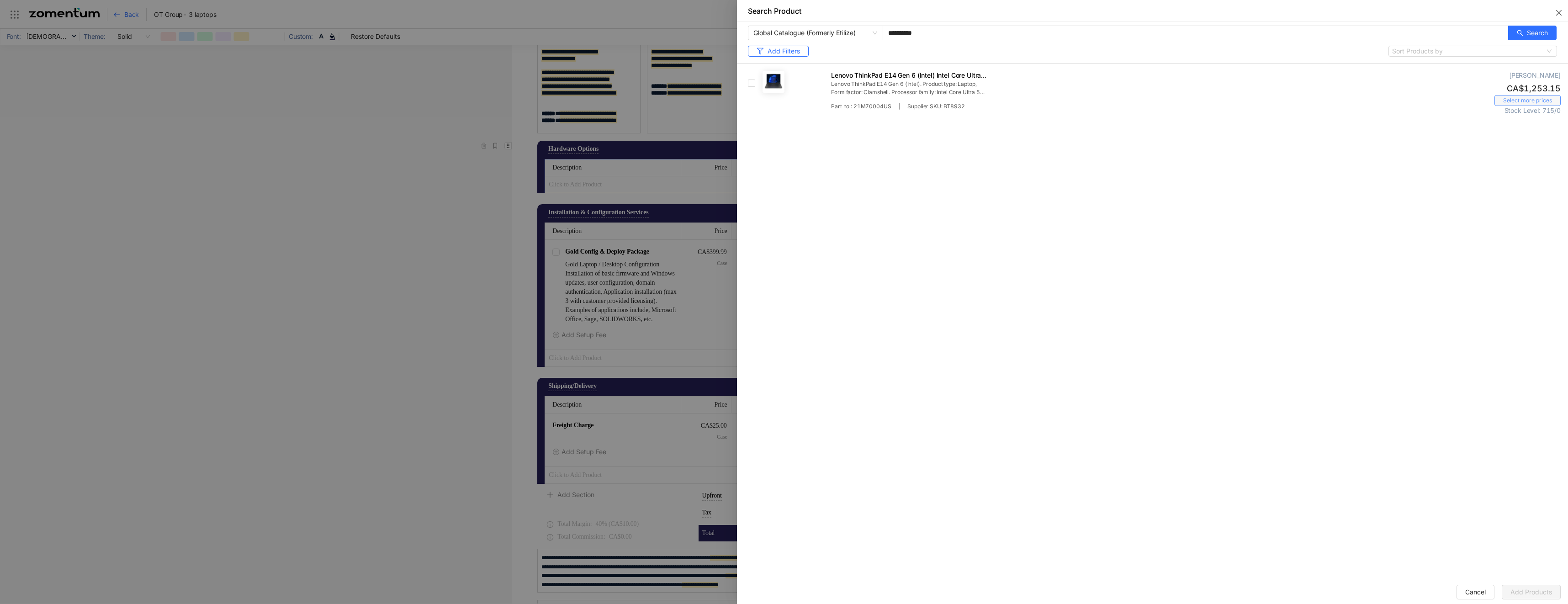
click at [1506, 102] on span "Select more prices" at bounding box center [1527, 100] width 49 height 8
click at [1316, 173] on div "**********" at bounding box center [1153, 301] width 831 height 559
click at [1526, 590] on span "Add Products" at bounding box center [1531, 591] width 42 height 10
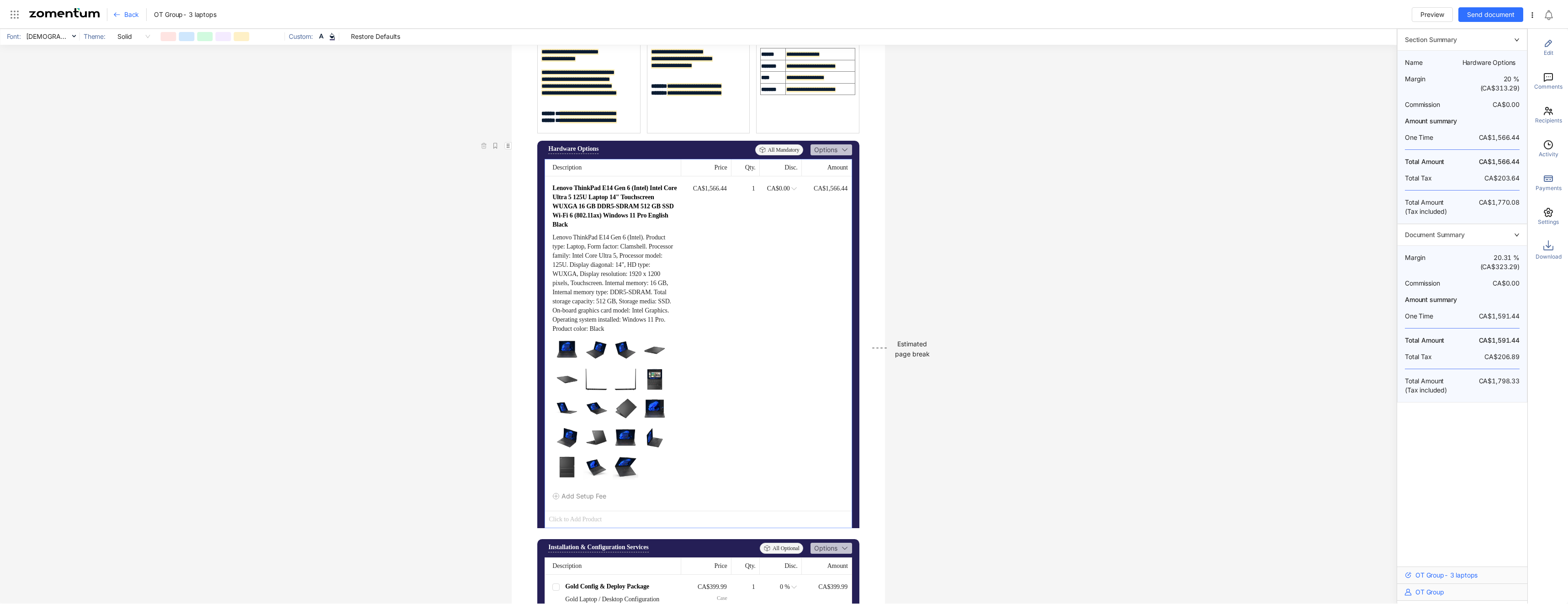
scroll to position [91, 0]
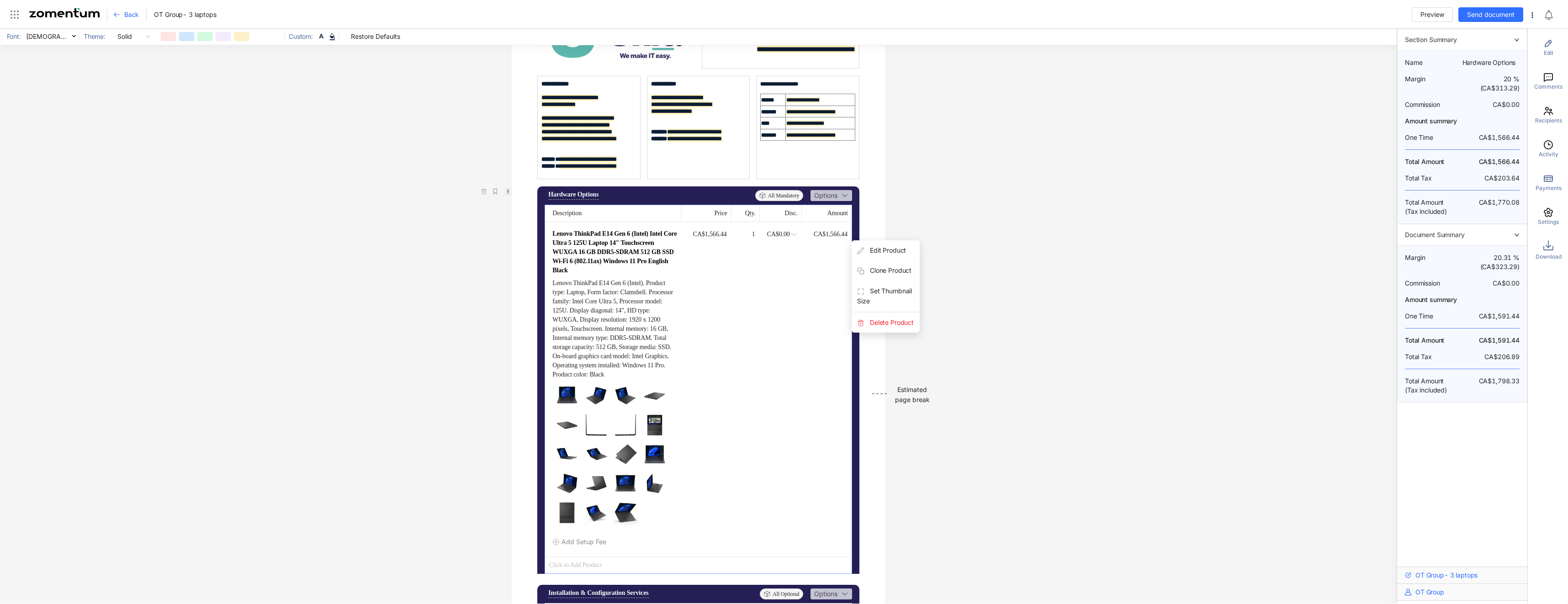
click at [855, 235] on icon "button" at bounding box center [855, 234] width 1 height 1
click at [862, 252] on span "Edit Product" at bounding box center [885, 250] width 68 height 20
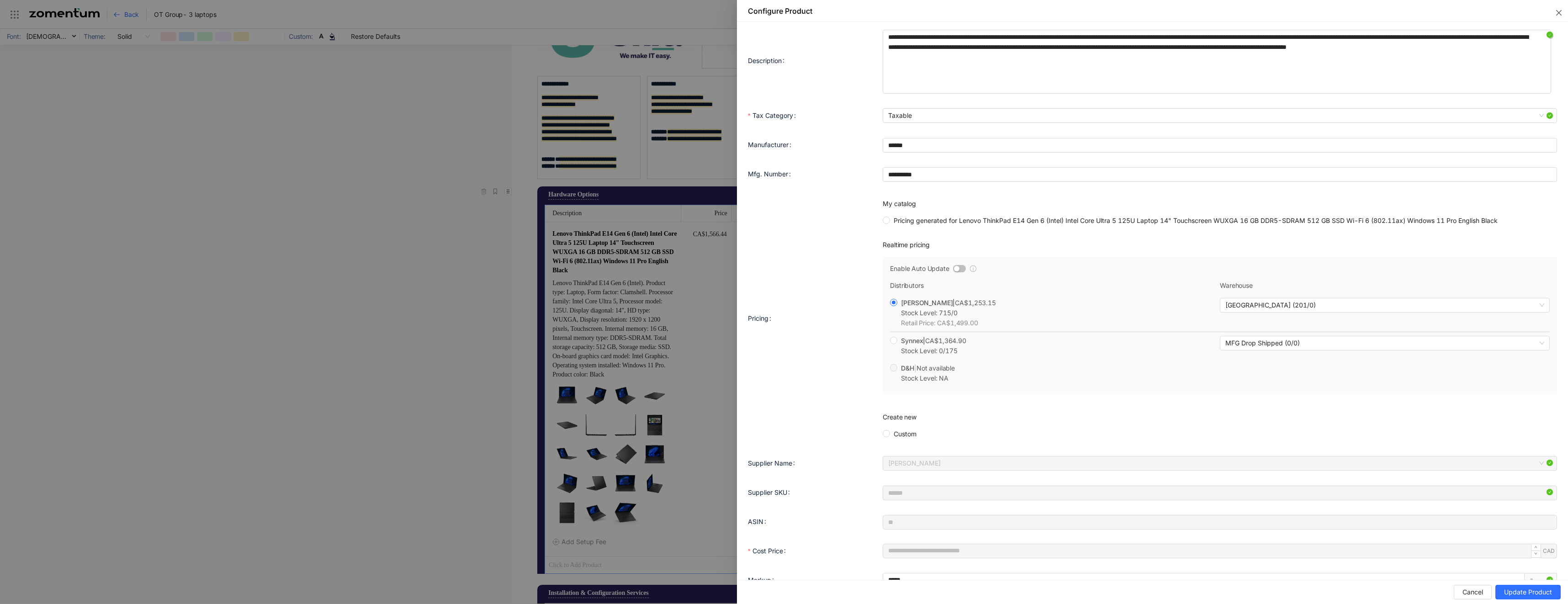
scroll to position [274, 0]
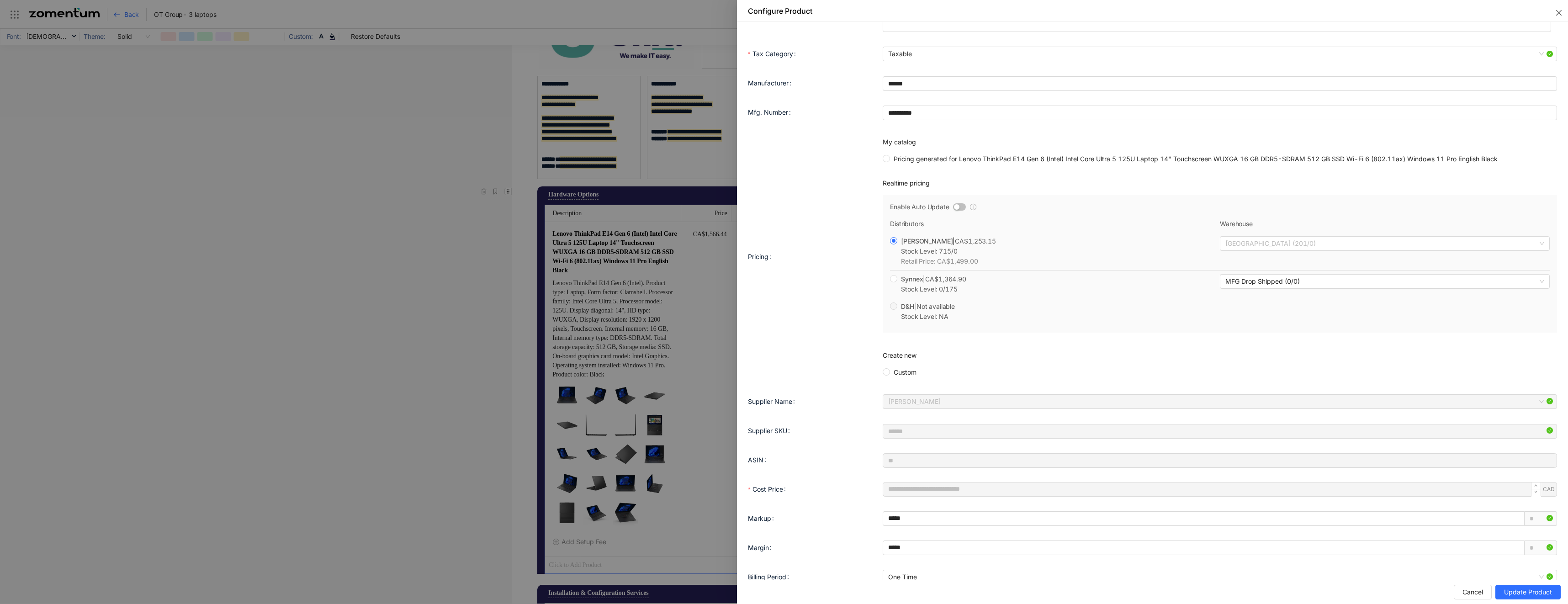
click at [1233, 246] on span "[GEOGRAPHIC_DATA] (201/0)" at bounding box center [1385, 243] width 319 height 14
click at [1237, 279] on div "Toronto (514/0)" at bounding box center [1379, 275] width 316 height 10
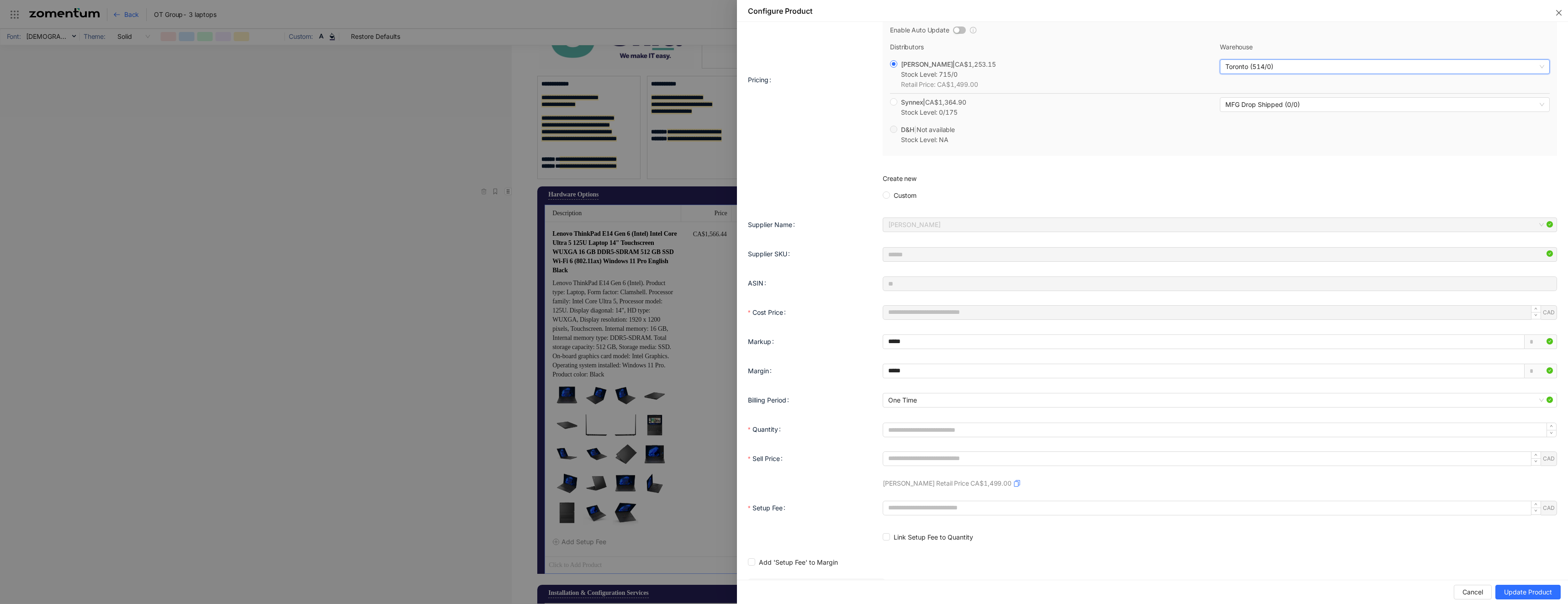
scroll to position [457, 0]
click at [1516, 596] on span "Update Product" at bounding box center [1527, 591] width 48 height 10
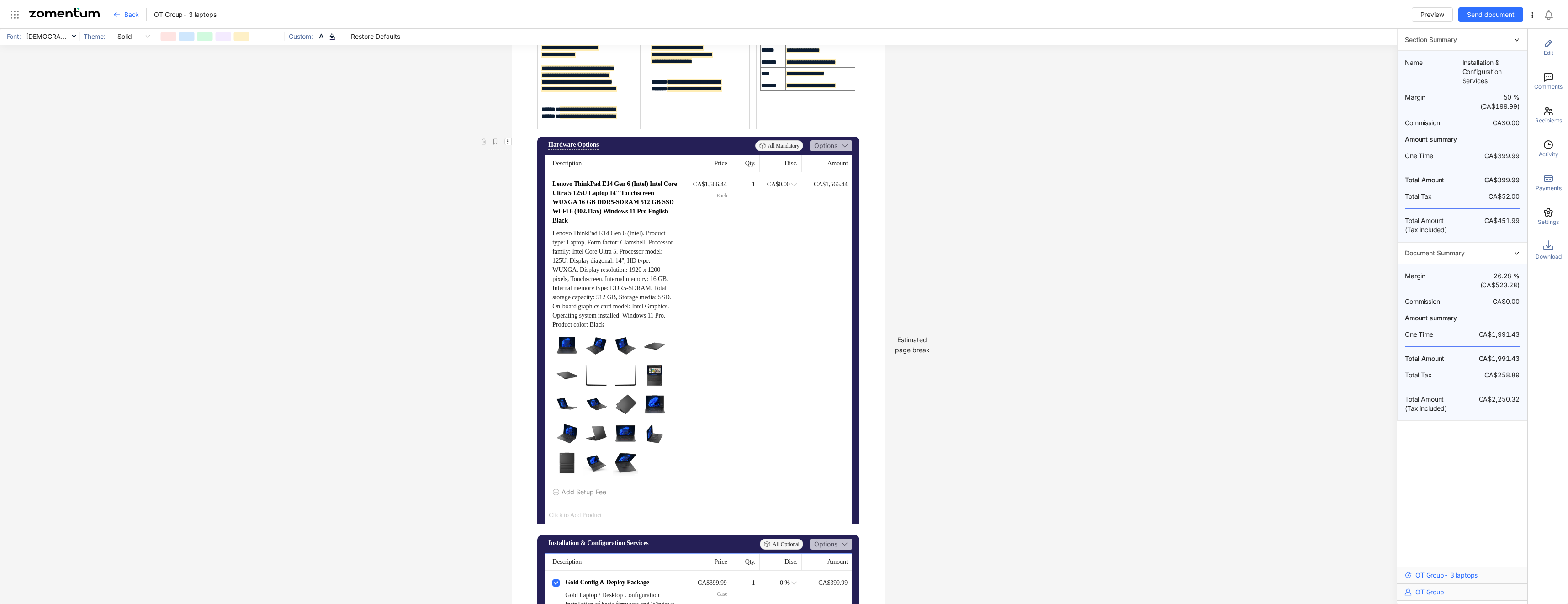
scroll to position [137, 0]
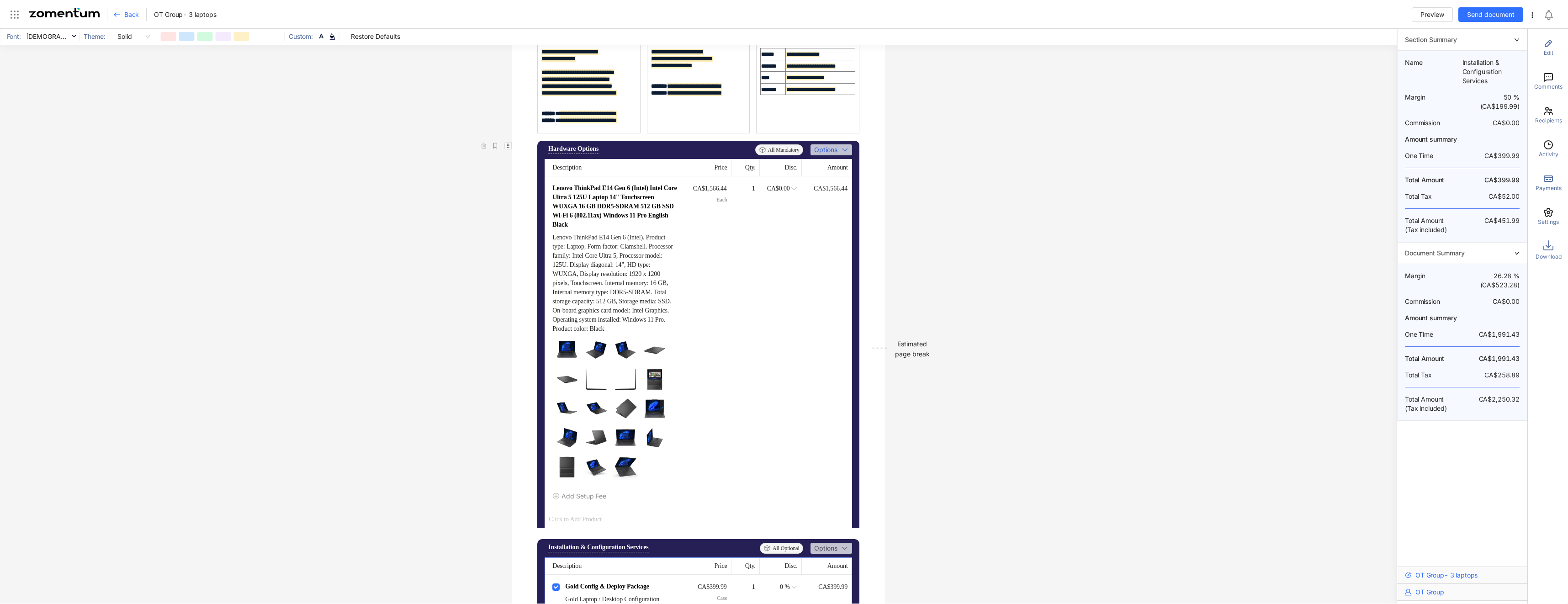
click at [831, 152] on span "Options" at bounding box center [826, 149] width 23 height 10
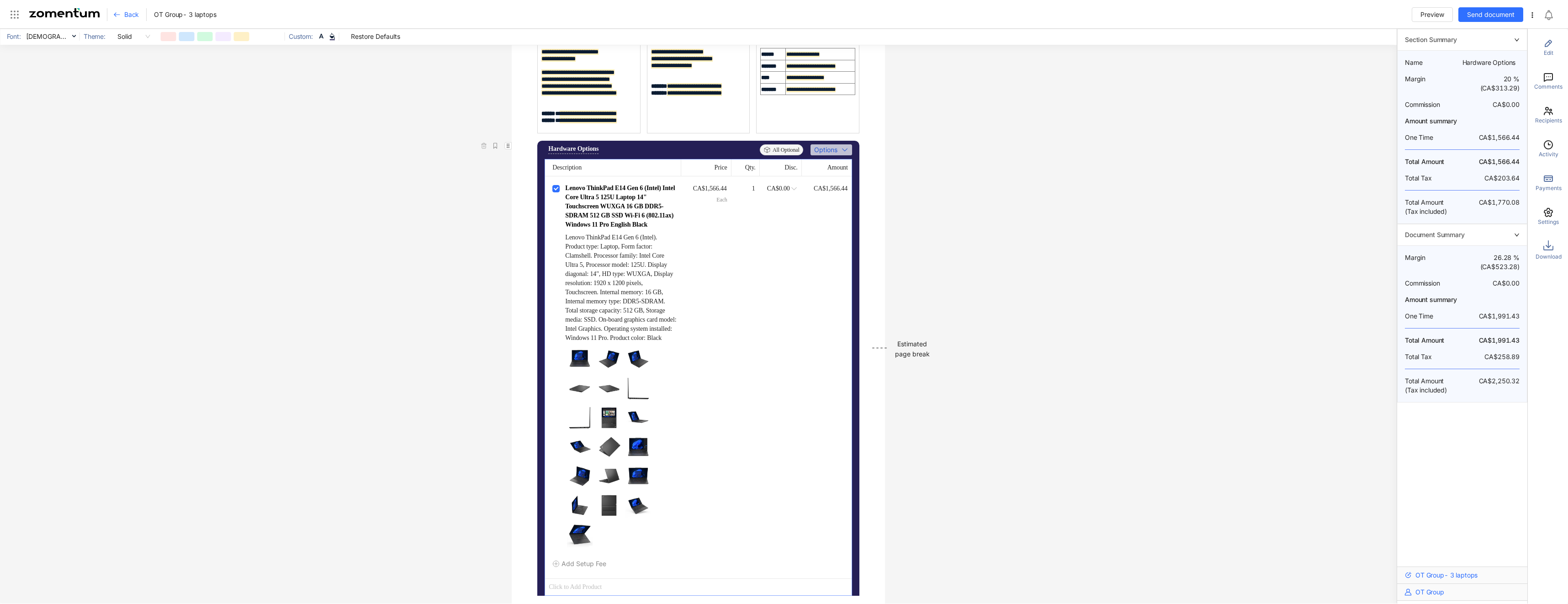
click at [834, 150] on span "Options" at bounding box center [826, 149] width 23 height 10
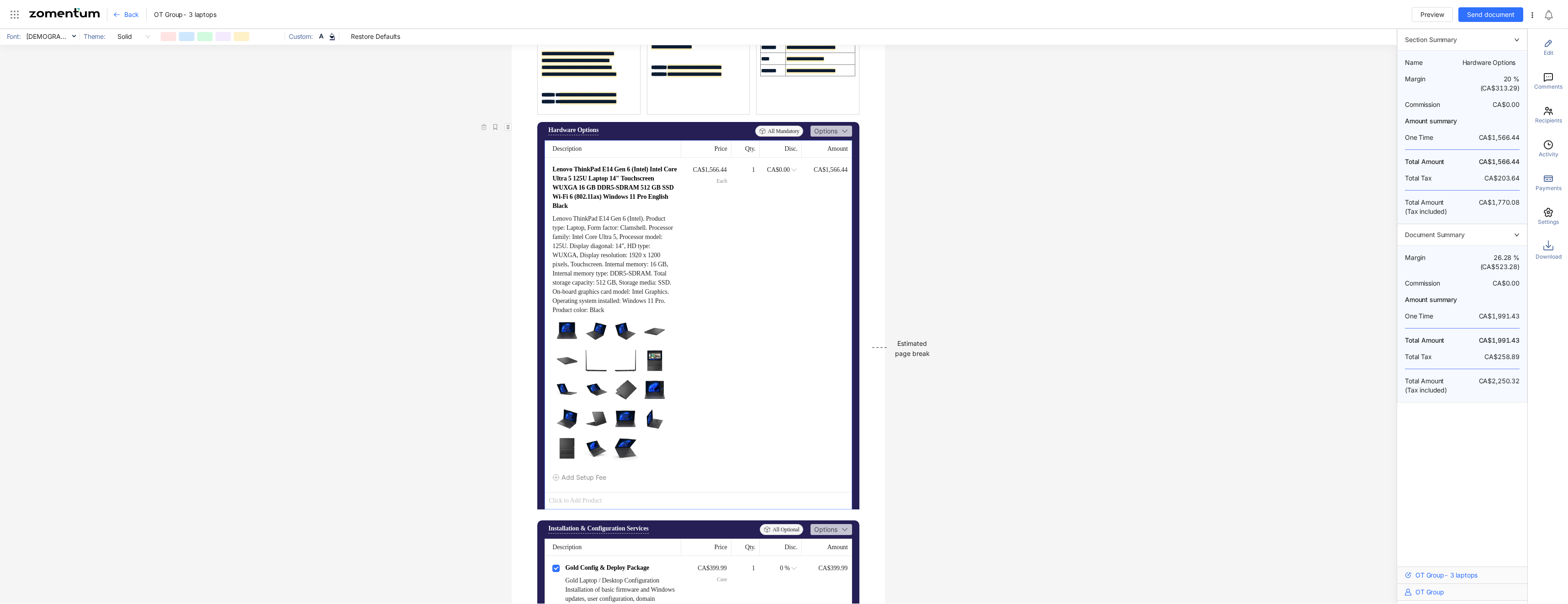
scroll to position [182, 0]
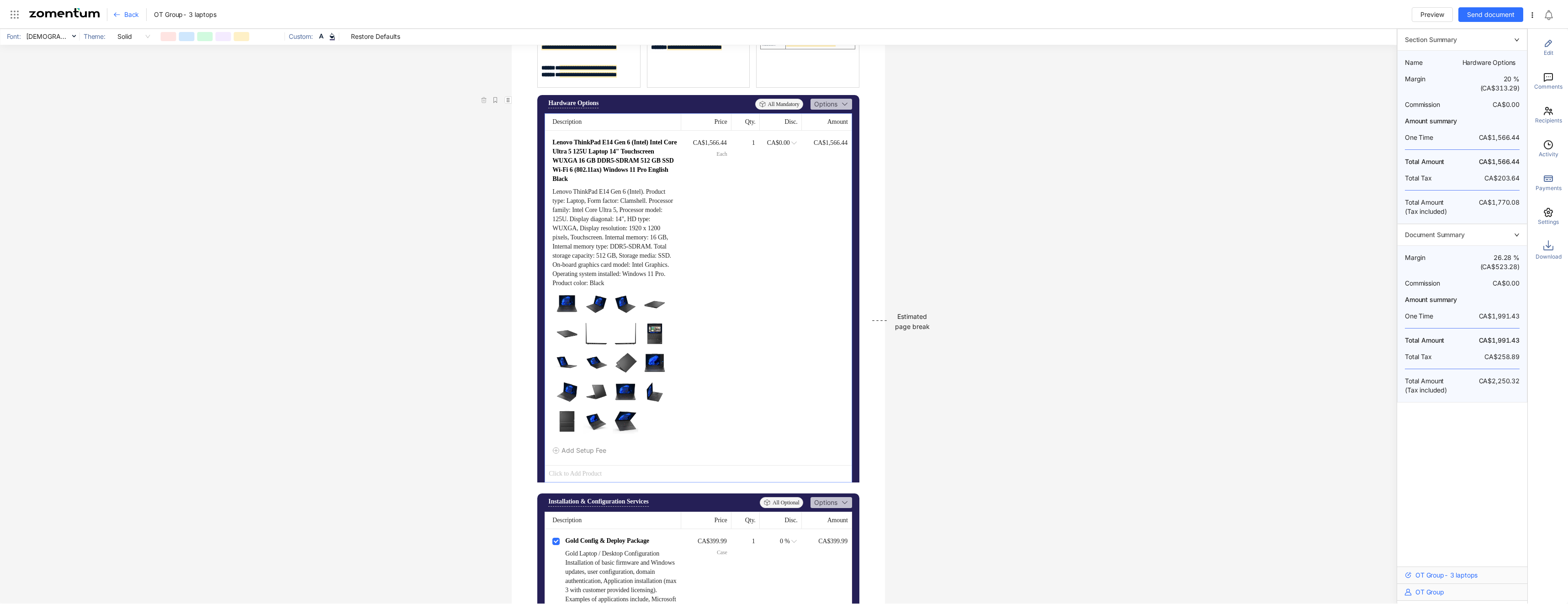
click at [560, 482] on span "Click to Add Product" at bounding box center [697, 473] width 306 height 17
click at [572, 506] on span "Add Product" at bounding box center [580, 506] width 37 height 8
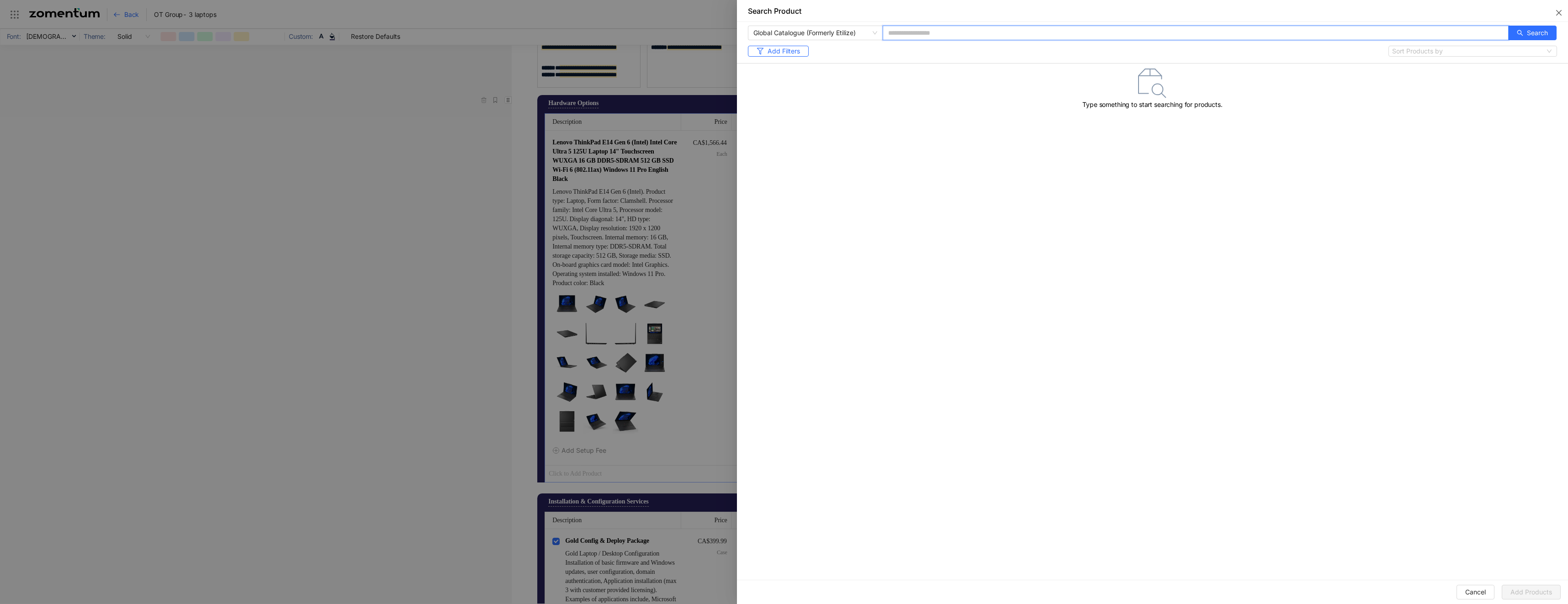
click at [912, 32] on input "text" at bounding box center [1195, 33] width 626 height 14
paste input "**********"
type input "**********"
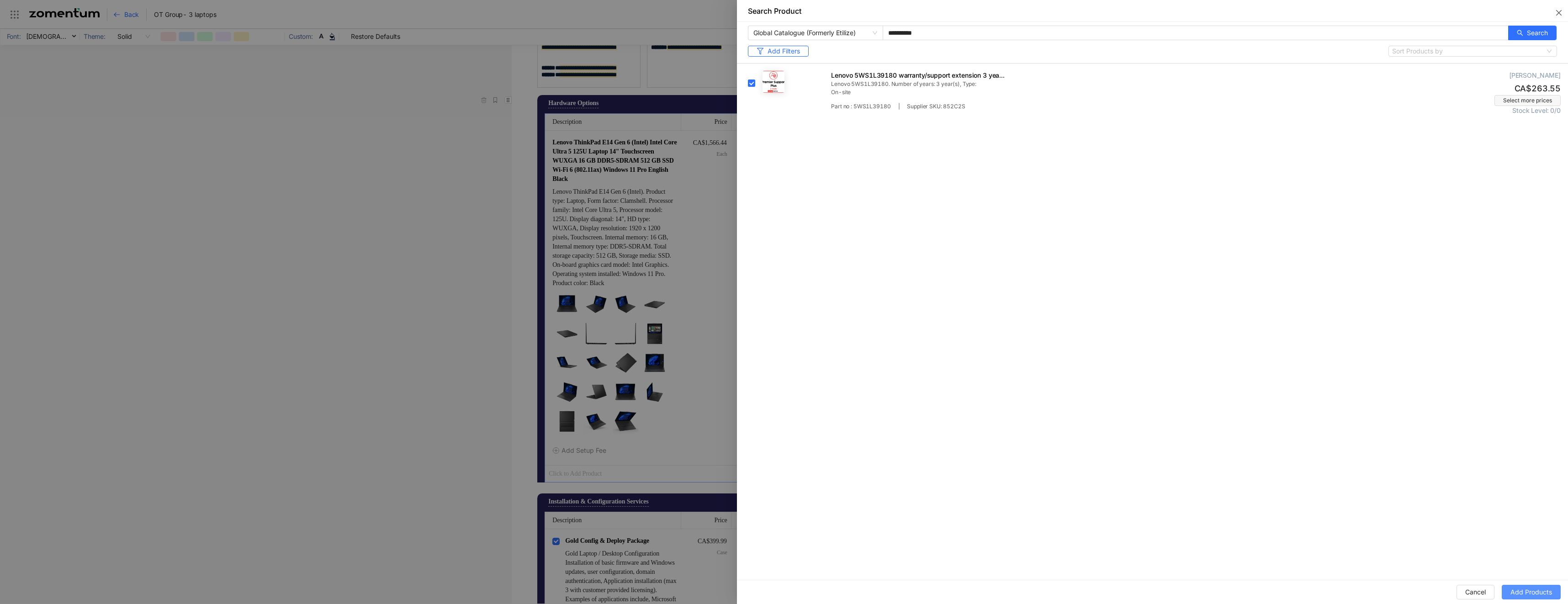
click at [1533, 594] on span "Add Products" at bounding box center [1531, 591] width 42 height 10
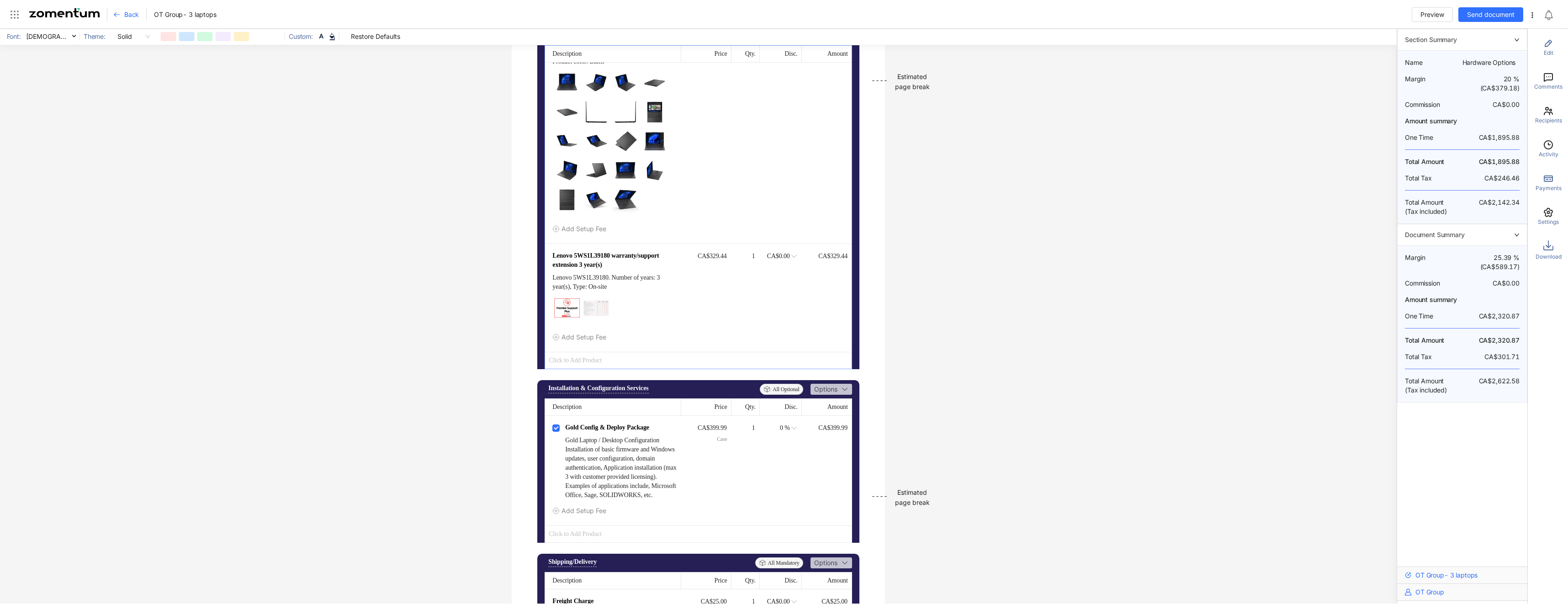
scroll to position [411, 0]
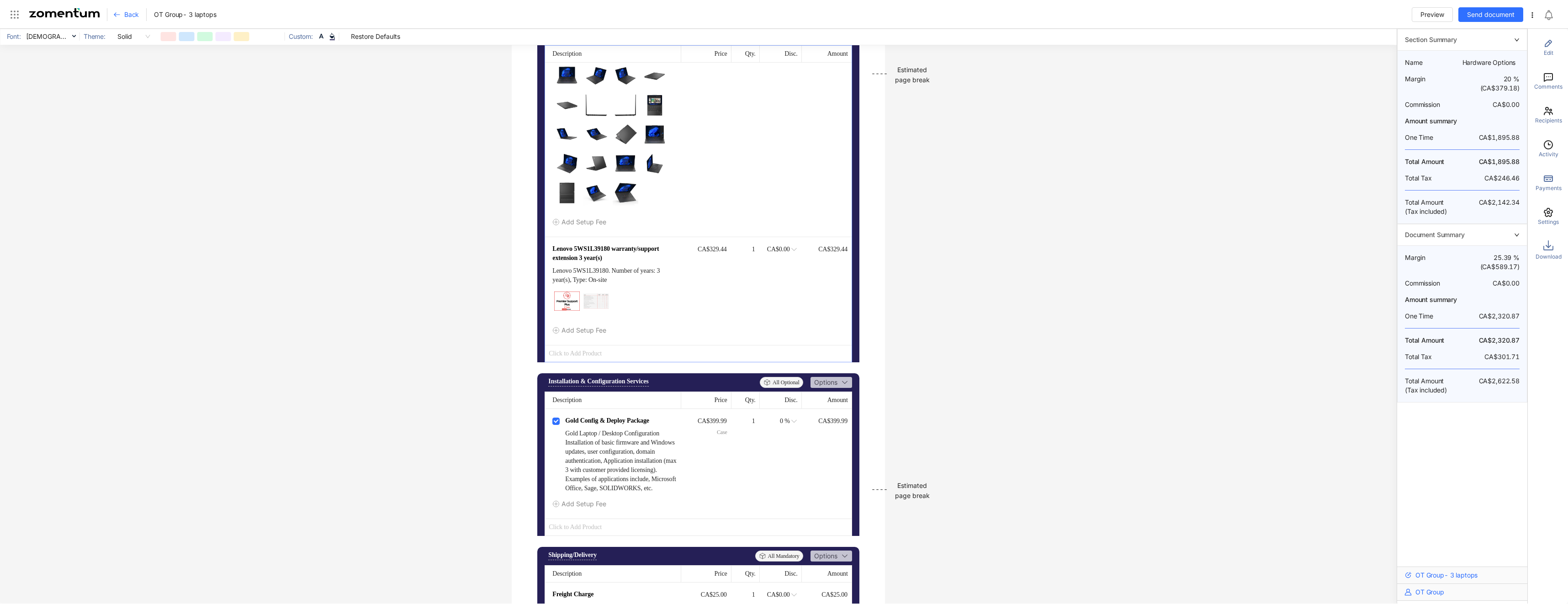
click at [557, 362] on span "Click to Add Product" at bounding box center [697, 353] width 306 height 17
click at [573, 388] on span "Add Product" at bounding box center [580, 386] width 37 height 8
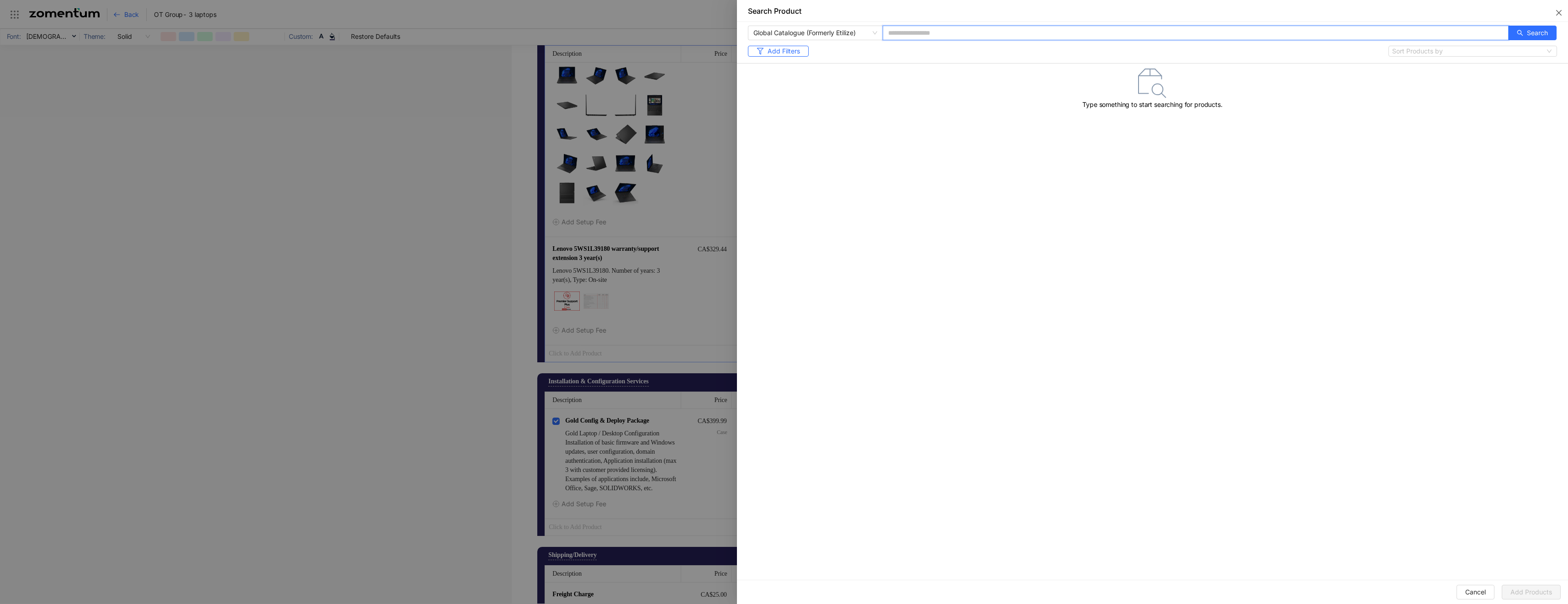
click at [912, 39] on input "text" at bounding box center [1195, 33] width 626 height 14
paste input "**********"
type input "**********"
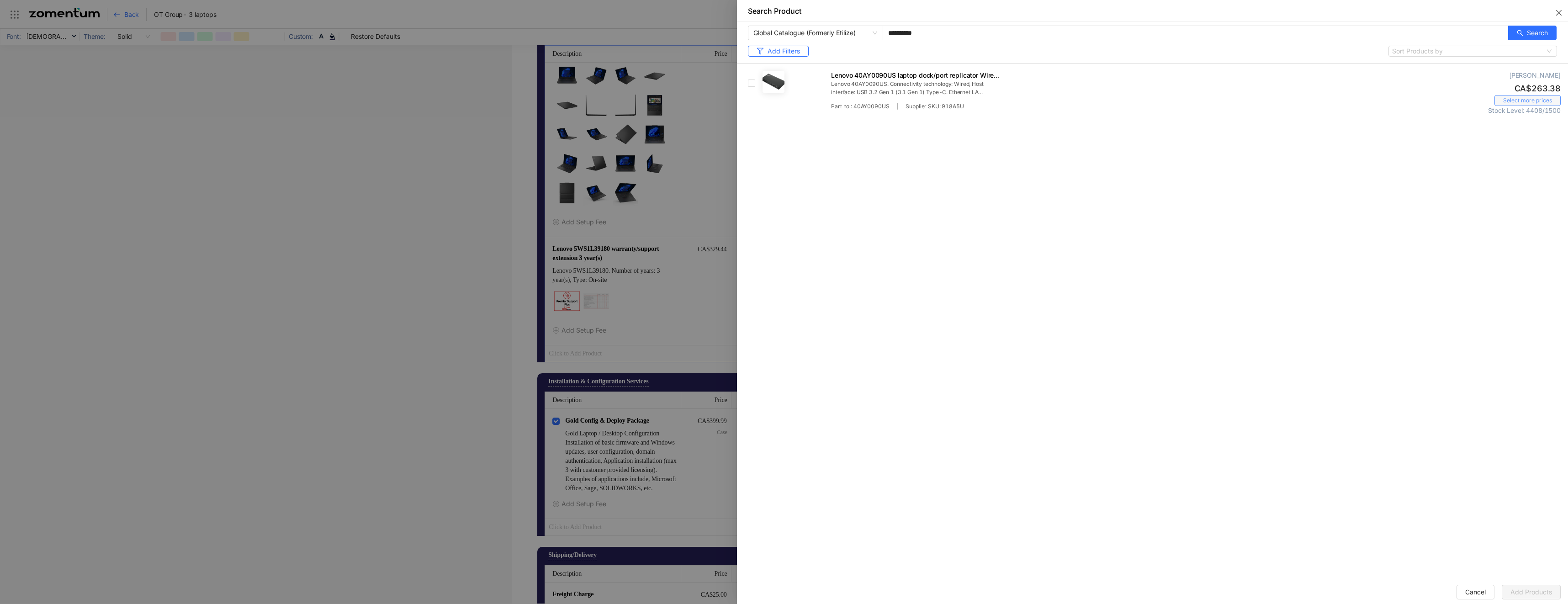
click at [1499, 103] on button "Select more prices" at bounding box center [1527, 100] width 66 height 11
click at [1252, 154] on div "**********" at bounding box center [1153, 301] width 831 height 559
click at [1527, 591] on span "Add Products" at bounding box center [1531, 591] width 42 height 10
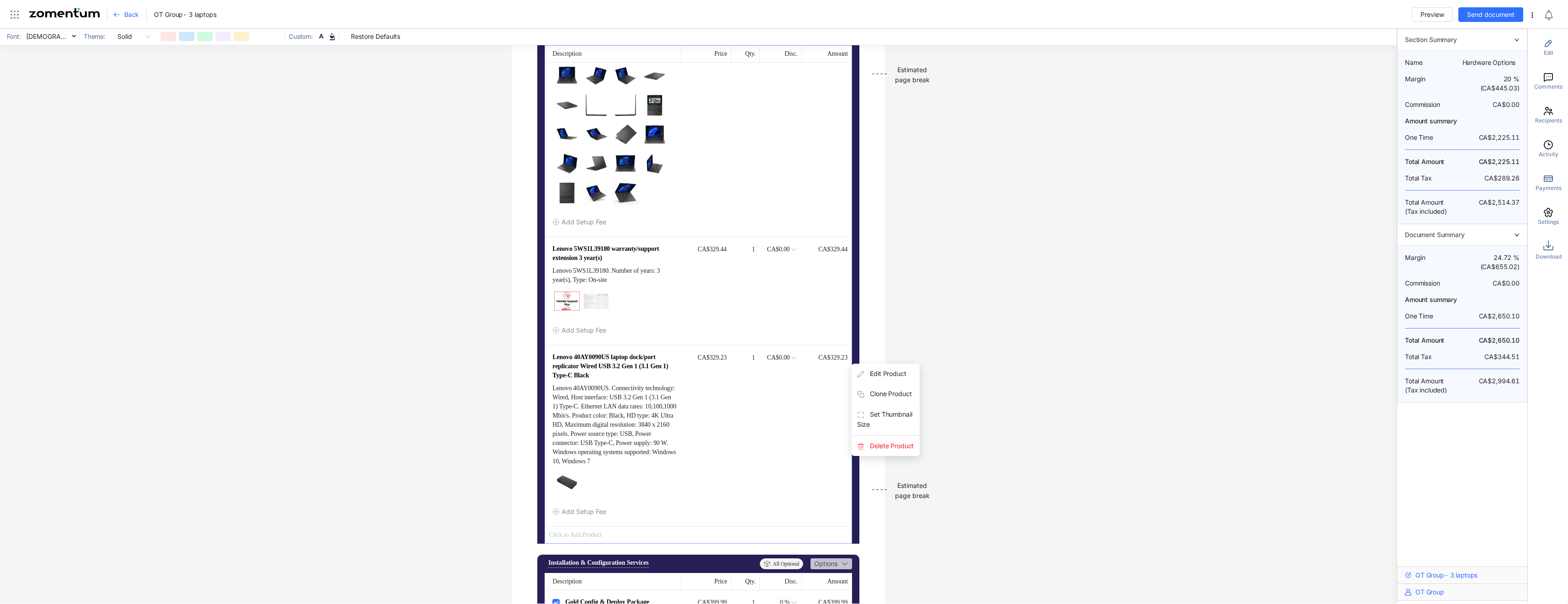
click at [858, 377] on icon at bounding box center [861, 374] width 7 height 7
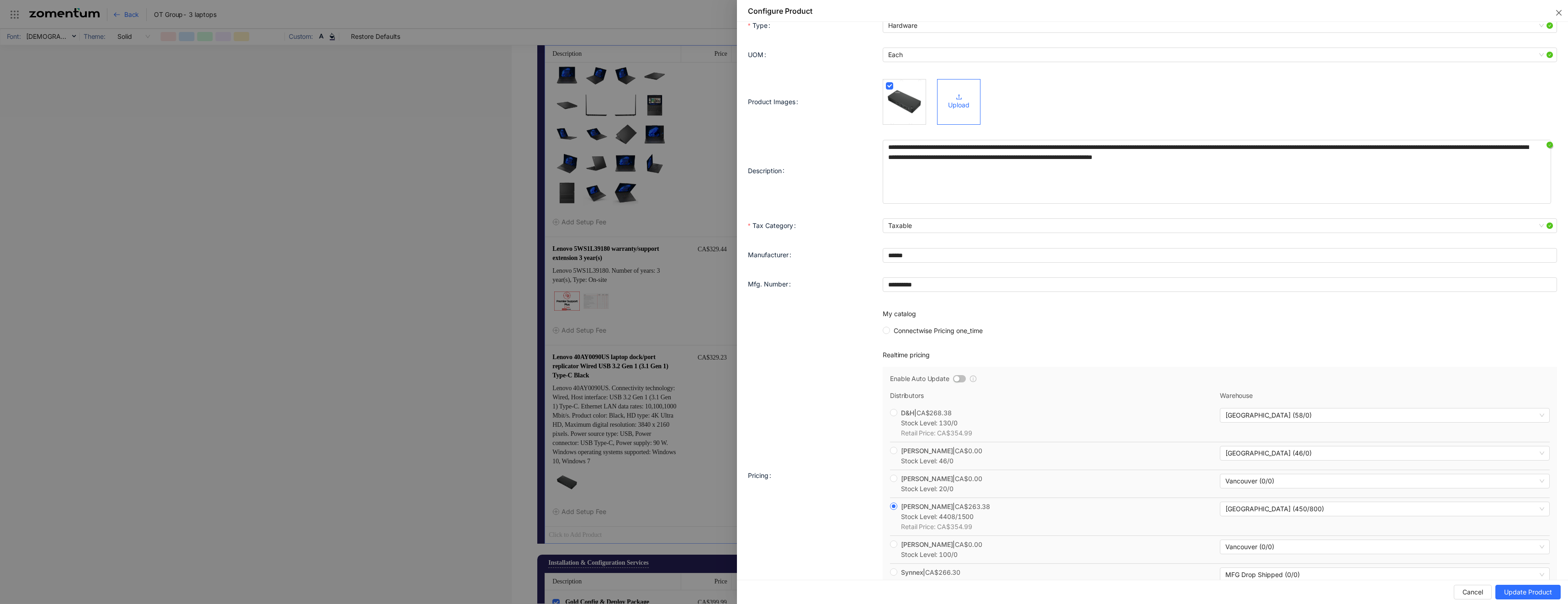
scroll to position [137, 0]
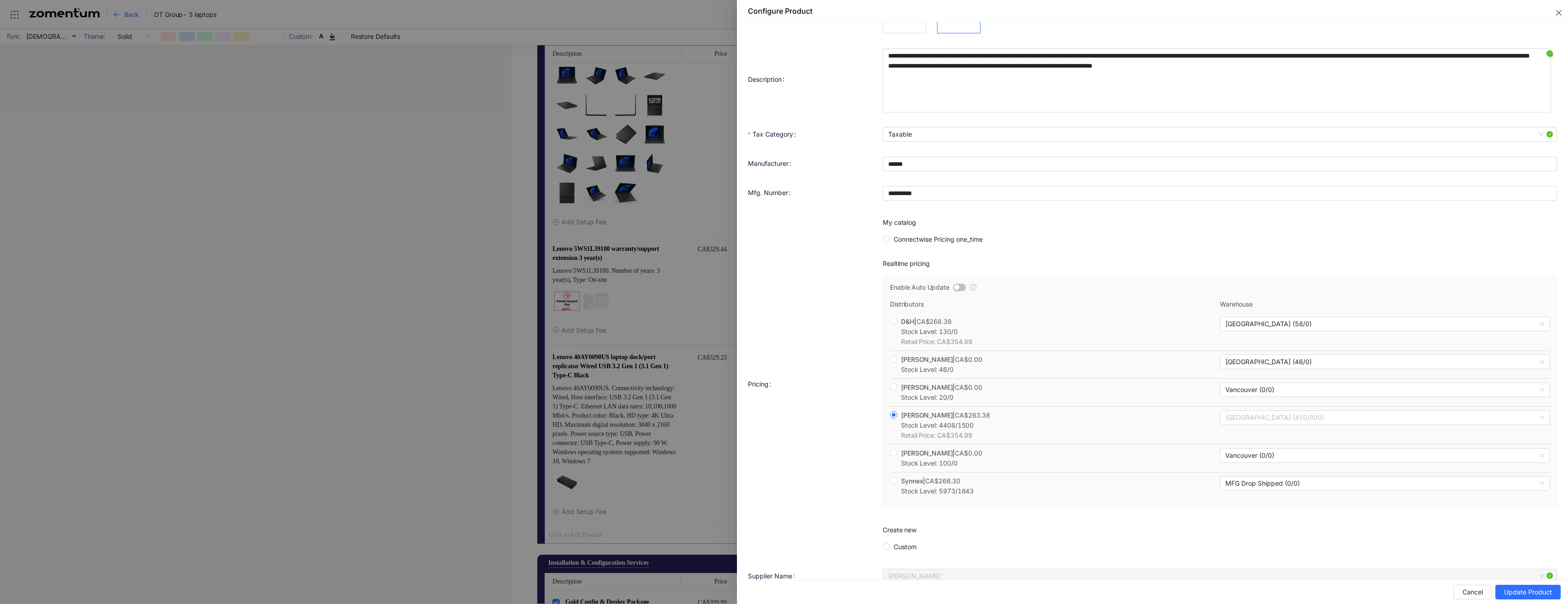
click at [1253, 417] on span "[GEOGRAPHIC_DATA] (450/800)" at bounding box center [1385, 417] width 319 height 14
click at [1244, 451] on div "[GEOGRAPHIC_DATA] (3958/700)" at bounding box center [1379, 450] width 316 height 10
click at [1515, 591] on span "Update Product" at bounding box center [1527, 591] width 48 height 10
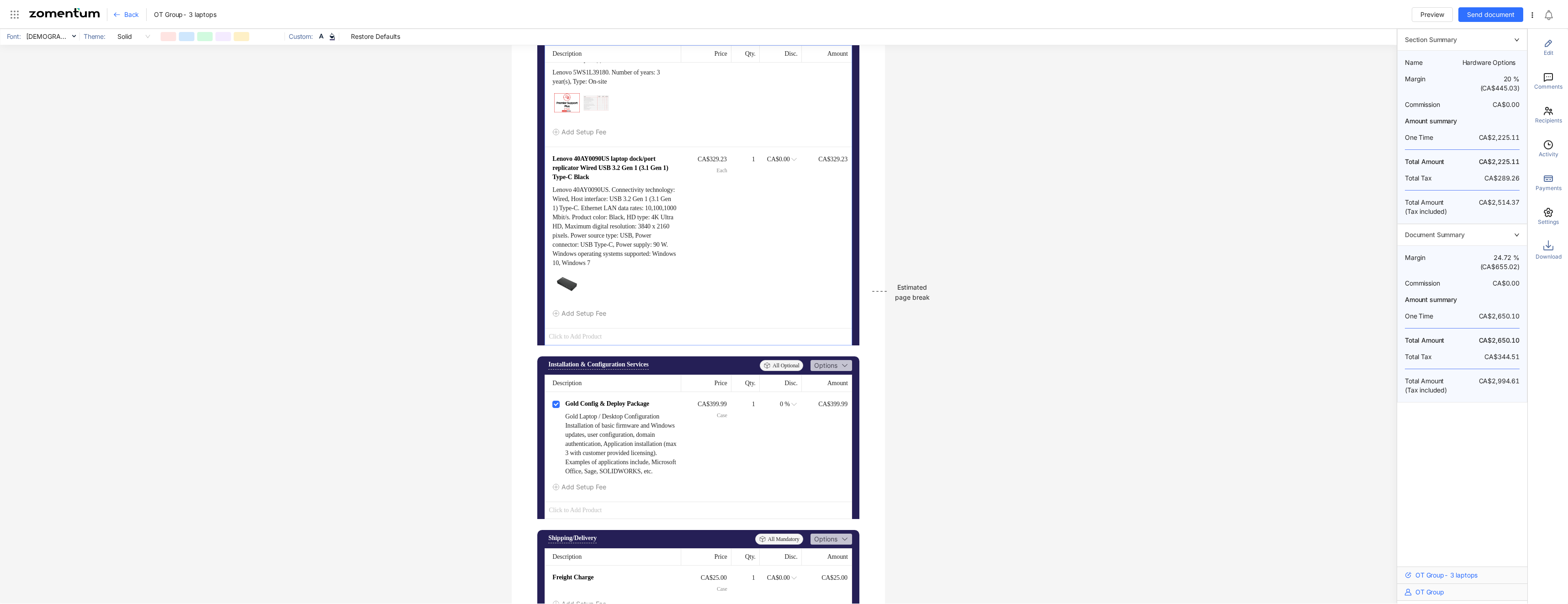
scroll to position [594, 0]
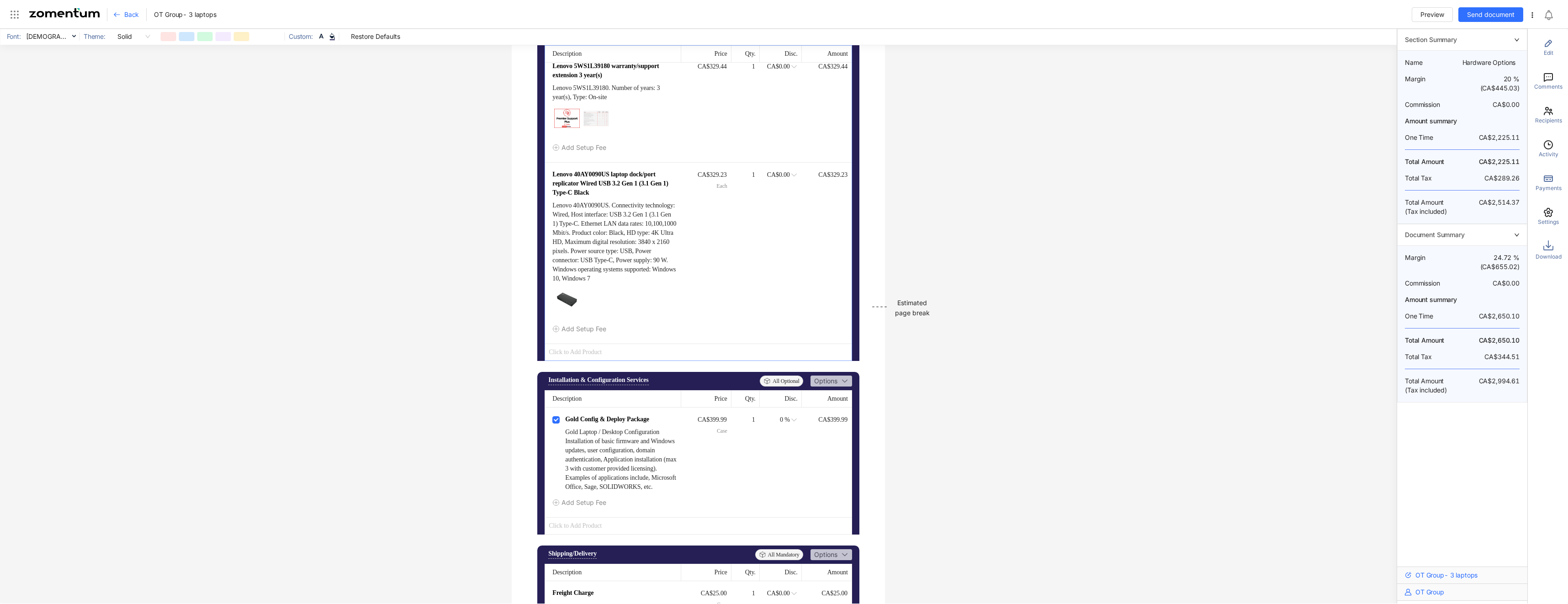
click at [1555, 216] on div "Settings" at bounding box center [1548, 216] width 33 height 30
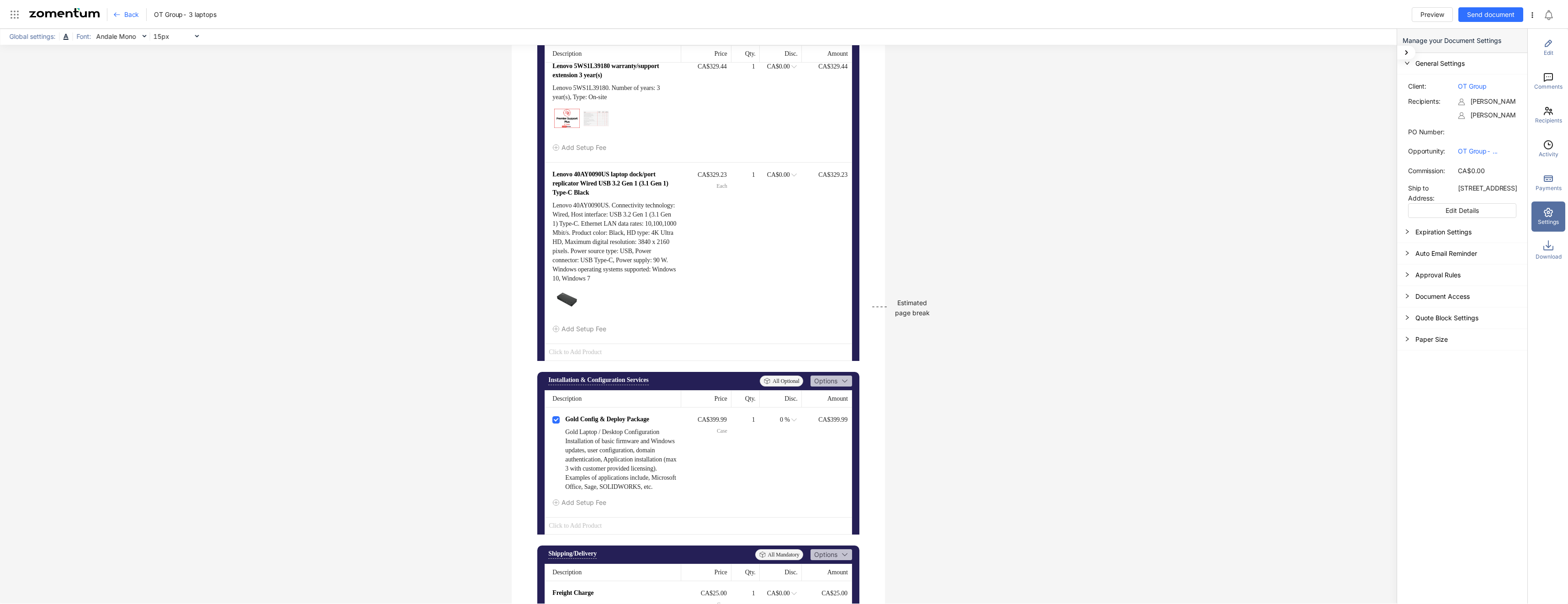
click at [1404, 243] on div "Expiration Settings" at bounding box center [1462, 232] width 130 height 22
click at [1454, 146] on icon "up" at bounding box center [1454, 145] width 4 height 4
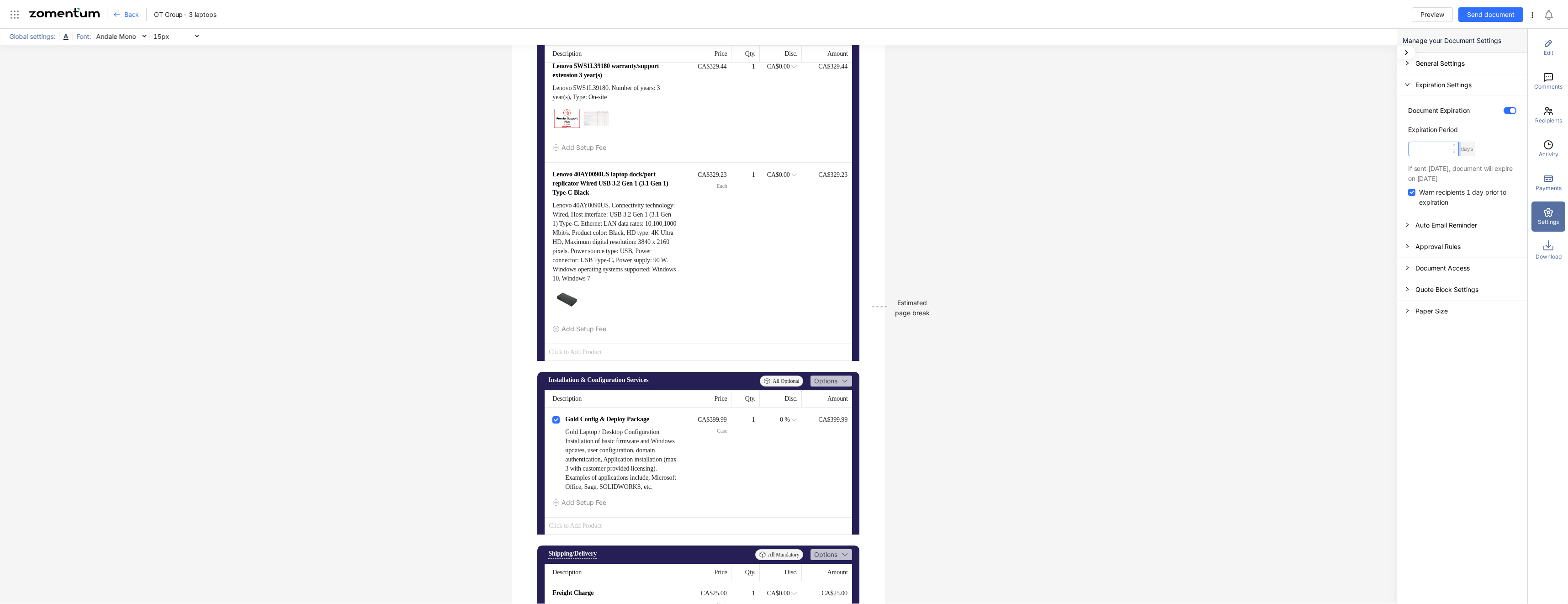
click at [1454, 146] on icon "up" at bounding box center [1454, 145] width 4 height 4
type input "**"
click at [1454, 146] on icon "up" at bounding box center [1454, 145] width 4 height 4
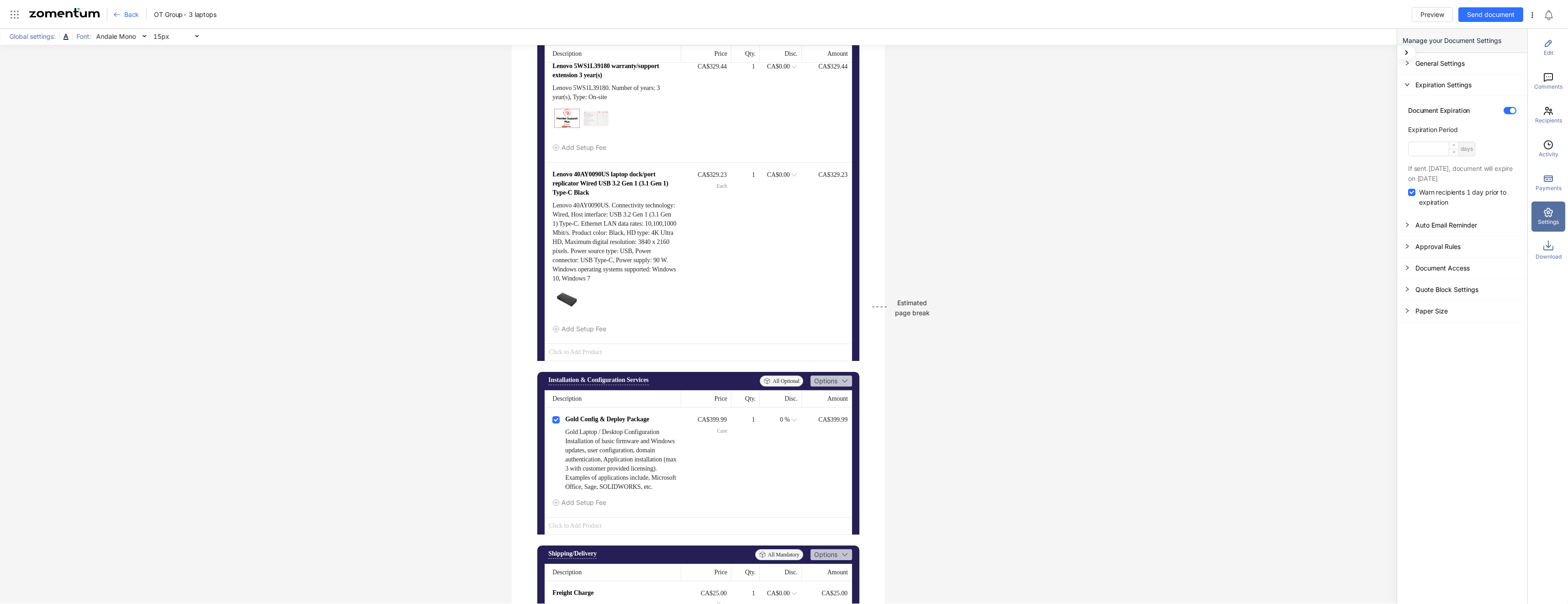
click at [1279, 214] on div "**********" at bounding box center [698, 316] width 1396 height 574
click at [1470, 15] on span "Send document" at bounding box center [1490, 14] width 48 height 10
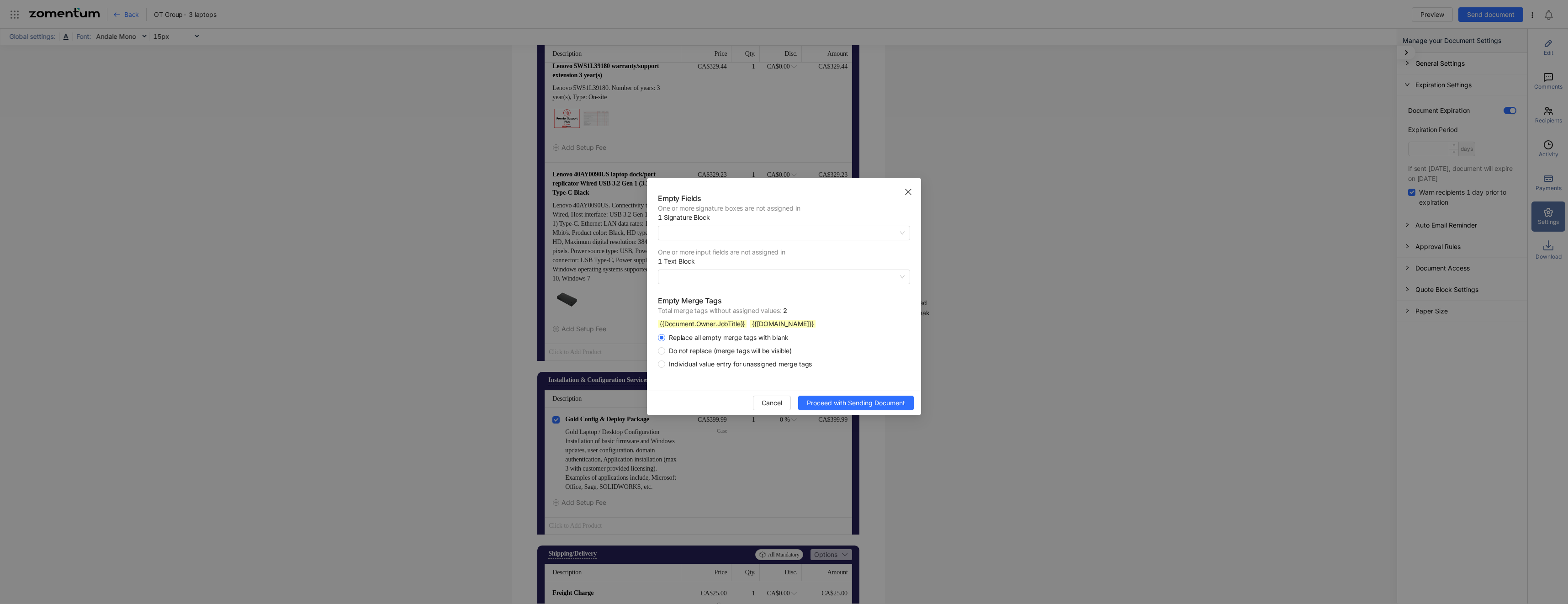
click at [713, 231] on span at bounding box center [783, 232] width 241 height 14
click at [721, 252] on div "[PERSON_NAME]" at bounding box center [783, 251] width 241 height 10
click at [720, 274] on span at bounding box center [783, 276] width 241 height 14
click at [714, 292] on div "[PERSON_NAME]" at bounding box center [783, 294] width 241 height 10
click at [835, 403] on span "Proceed with Sending Document" at bounding box center [855, 403] width 98 height 10
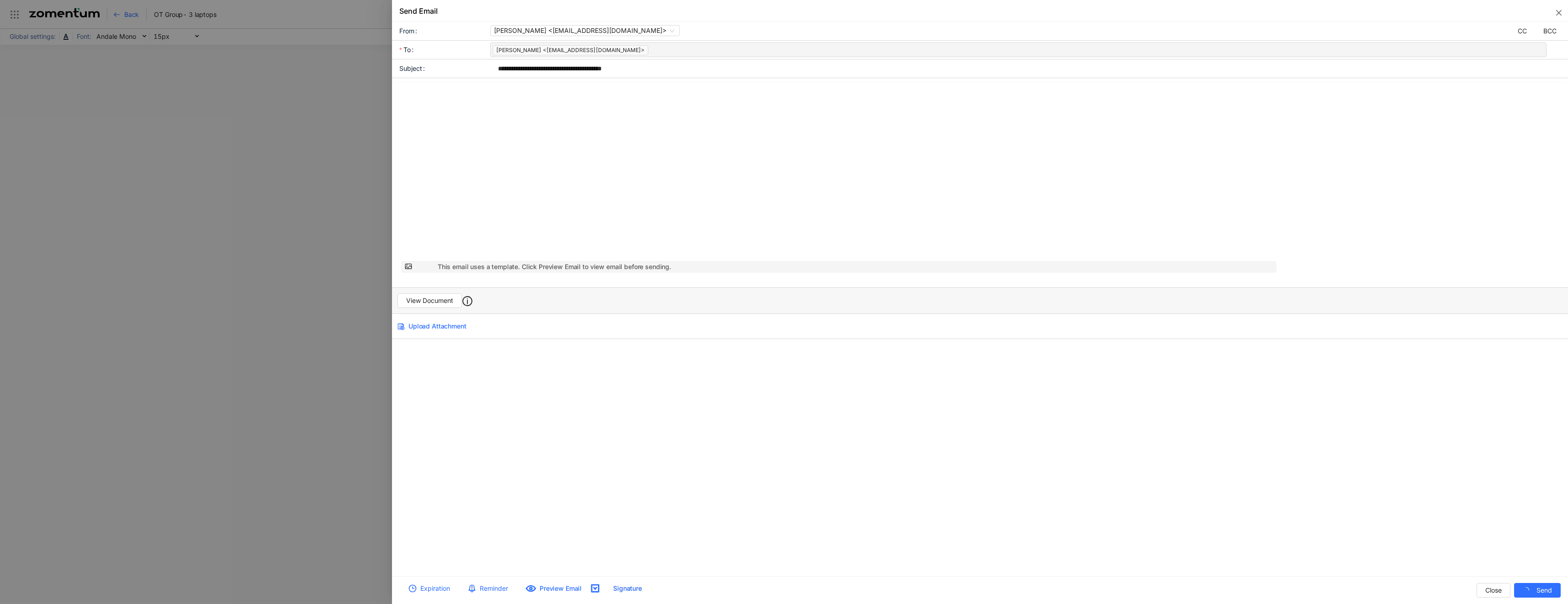
scroll to position [0, 0]
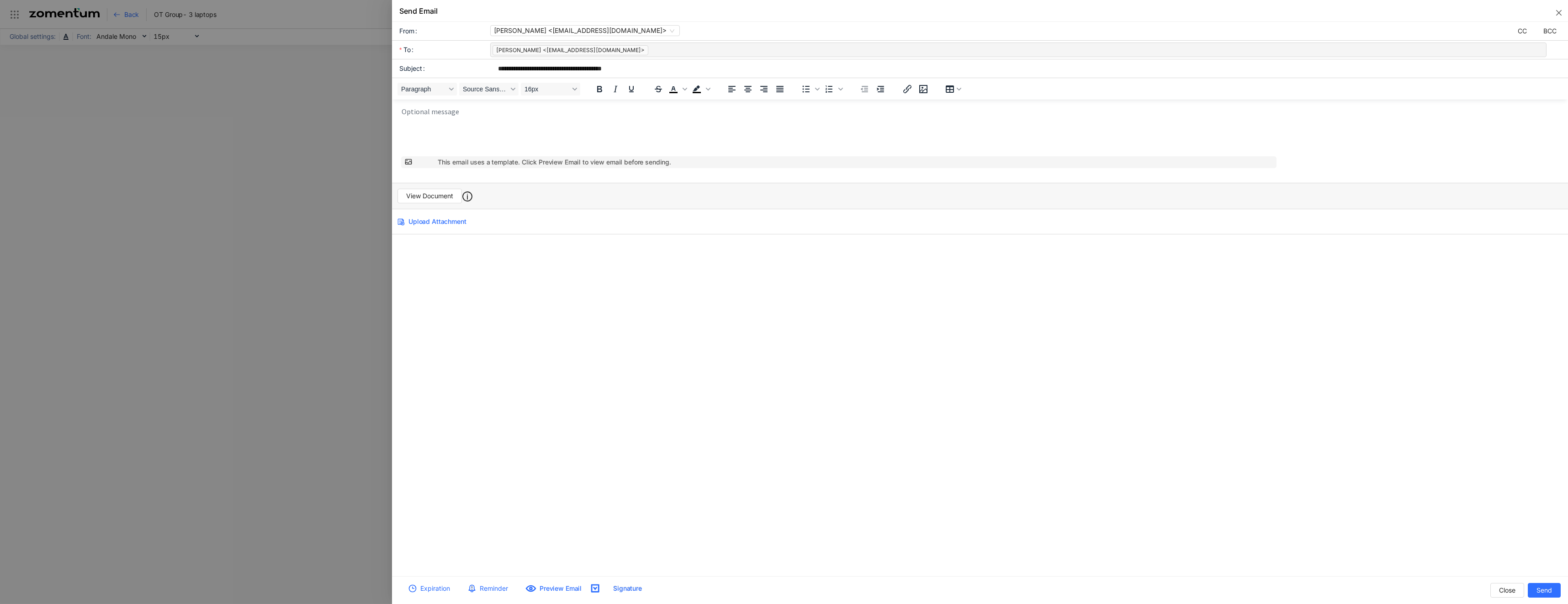
click at [520, 70] on p "**********" at bounding box center [1031, 69] width 1067 height 10
drag, startPoint x: 546, startPoint y: 70, endPoint x: 464, endPoint y: 68, distance: 82.0
click at [464, 68] on div "**********" at bounding box center [980, 69] width 1176 height 19
click at [623, 74] on div "**********" at bounding box center [1030, 69] width 1078 height 17
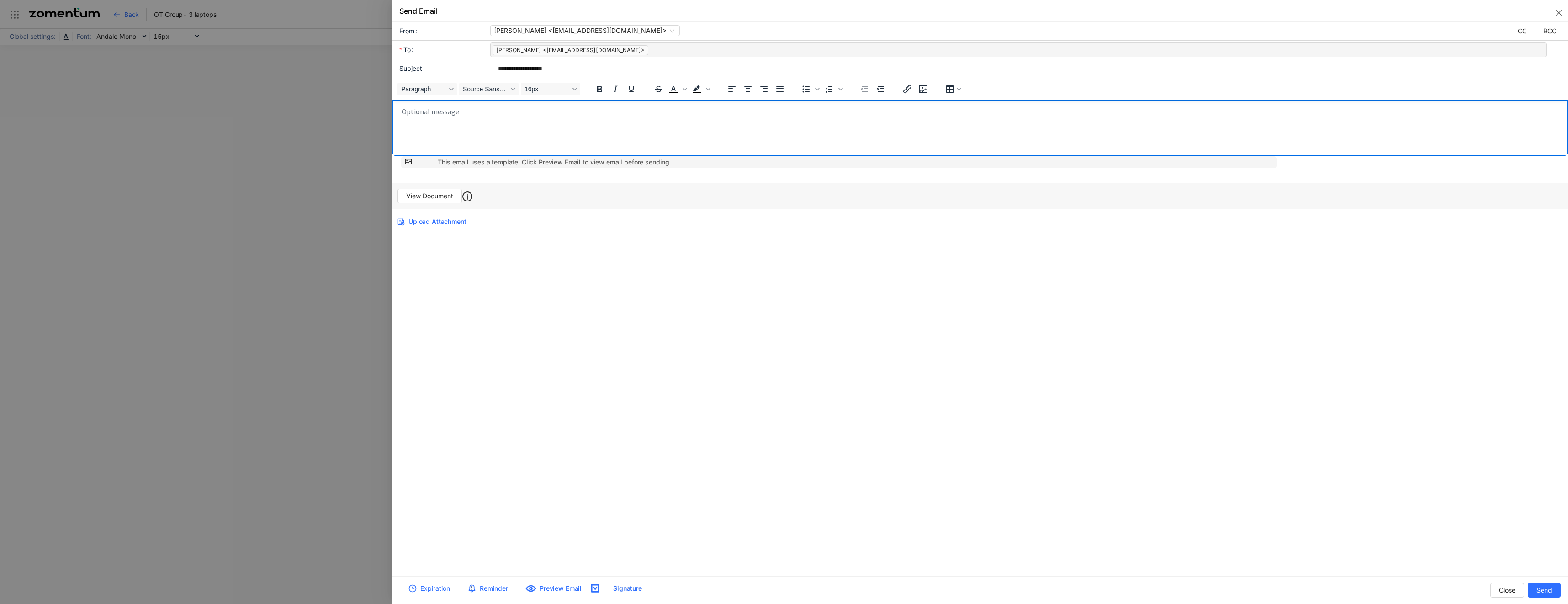
click at [623, 73] on p "**********" at bounding box center [1031, 69] width 1067 height 10
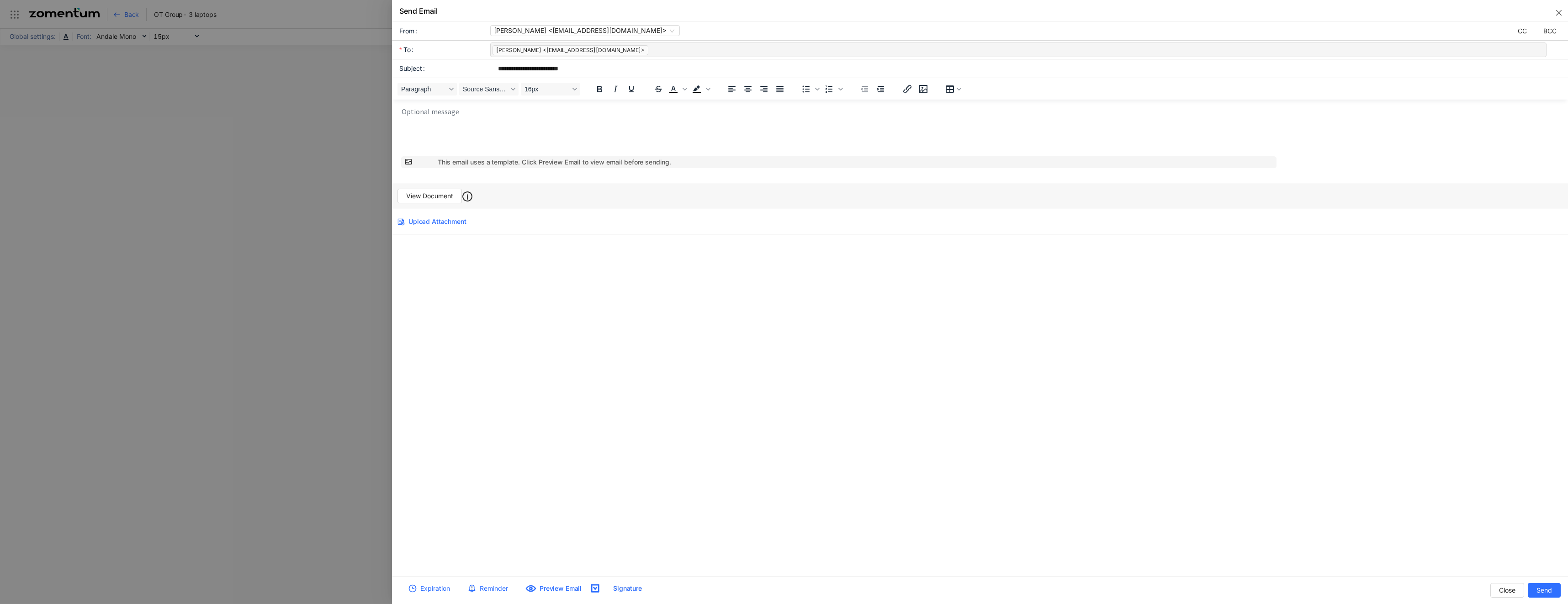
click at [574, 127] on body "Rich Text Area. Press ALT-0 for help." at bounding box center [983, 129] width 1163 height 46
click at [1544, 588] on span "Send" at bounding box center [1544, 590] width 15 height 10
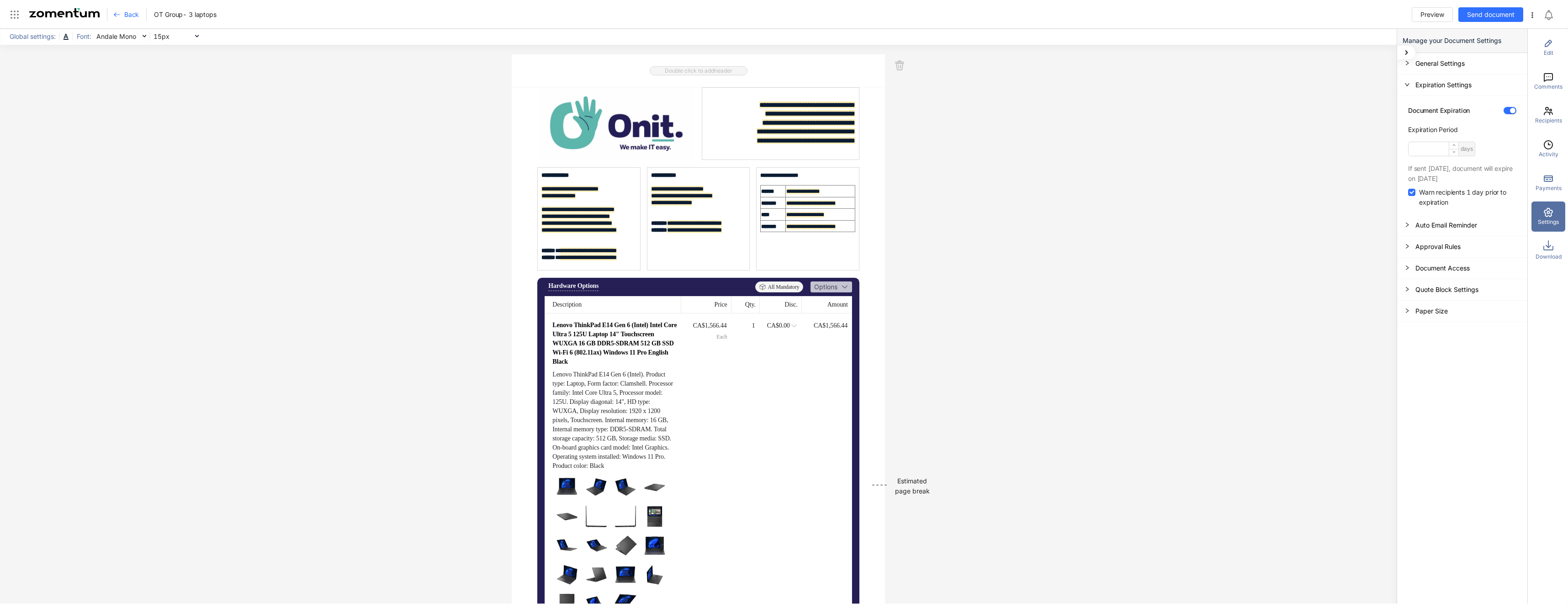
click at [1534, 12] on icon at bounding box center [1532, 15] width 7 height 7
click at [1469, 166] on span "Download product list (.csv)" at bounding box center [1487, 168] width 82 height 8
click at [1526, 10] on div "Send document" at bounding box center [1494, 14] width 70 height 21
click at [1529, 10] on div at bounding box center [1532, 14] width 7 height 21
click at [1530, 14] on icon at bounding box center [1532, 15] width 7 height 7
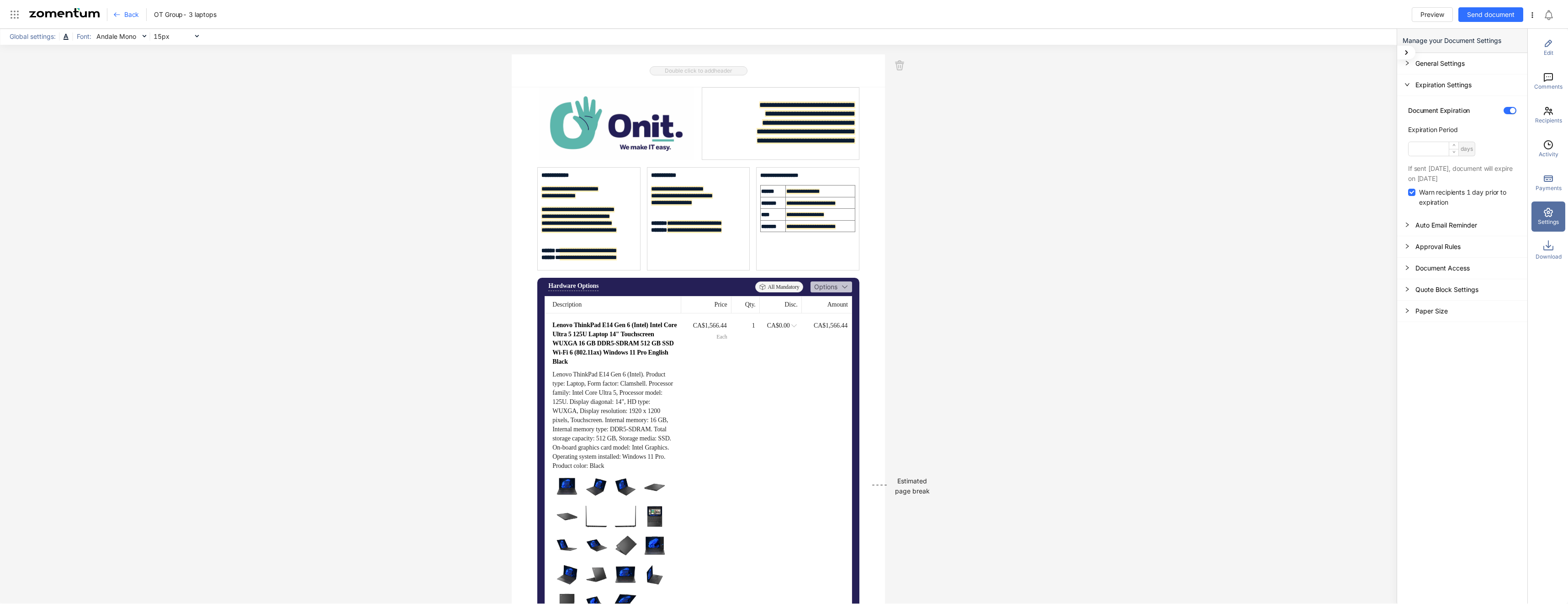
click at [57, 15] on img at bounding box center [64, 13] width 70 height 9
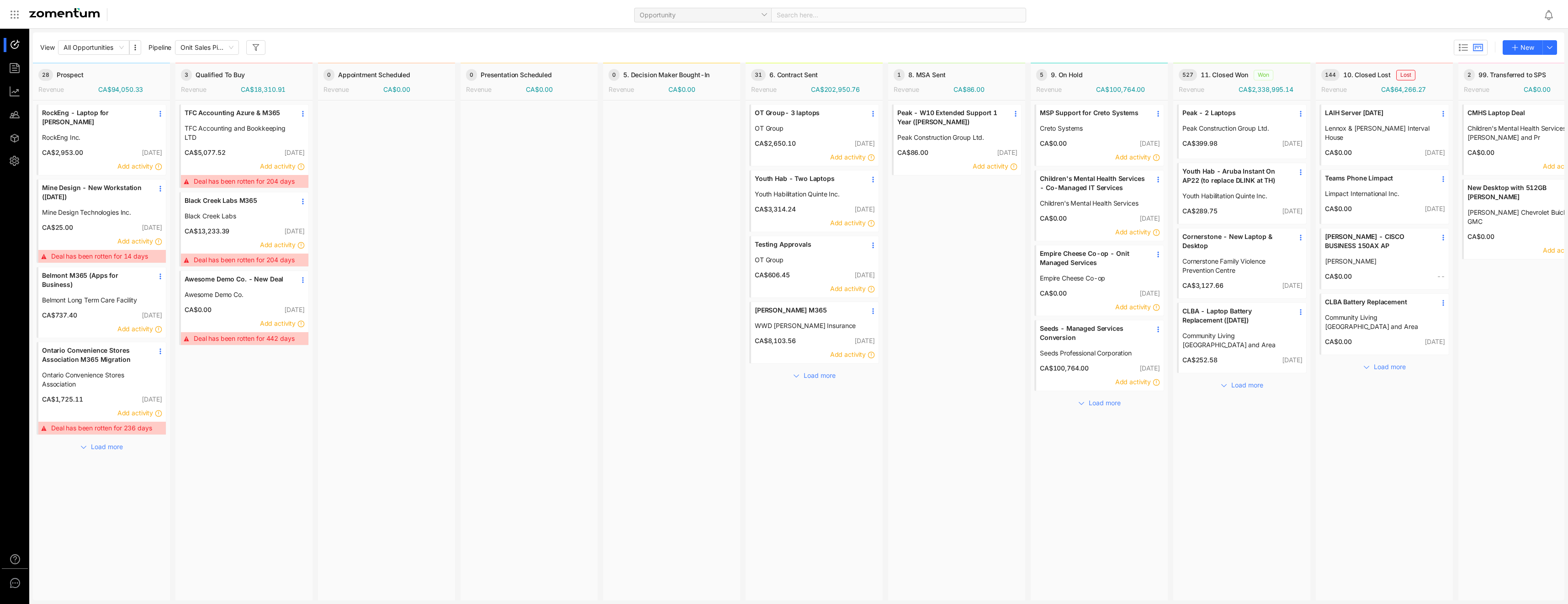
click at [107, 47] on span "All Opportunities" at bounding box center [93, 47] width 61 height 14
click at [88, 82] on div "My Opportunities" at bounding box center [93, 79] width 61 height 10
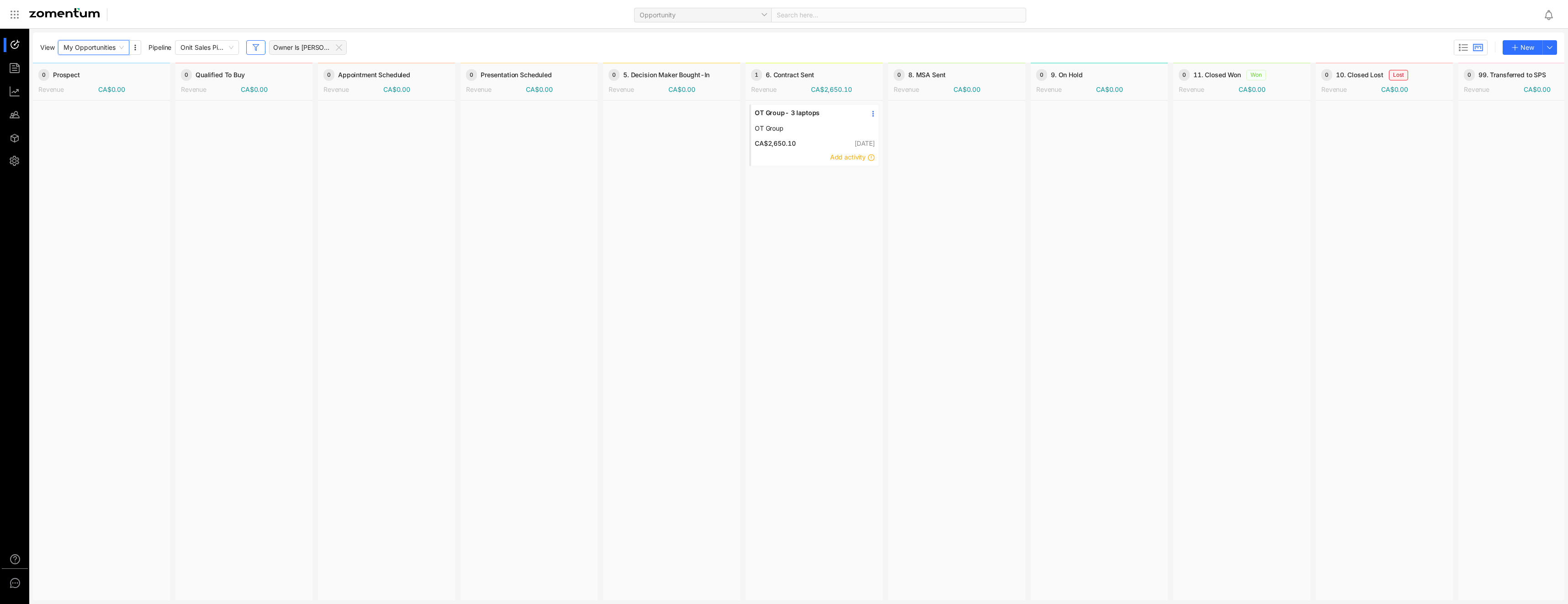
click at [873, 112] on icon at bounding box center [873, 114] width 7 height 7
drag, startPoint x: 783, startPoint y: 339, endPoint x: 776, endPoint y: 268, distance: 71.3
click at [783, 339] on div "OT Group- 3 laptops OT Group CA$2,650.10 [DATE] Add activity" at bounding box center [815, 349] width 137 height 498
click at [780, 142] on span "CA$2,650.10" at bounding box center [773, 144] width 44 height 9
click at [779, 110] on span "OT Group- 3 laptops" at bounding box center [807, 113] width 105 height 9
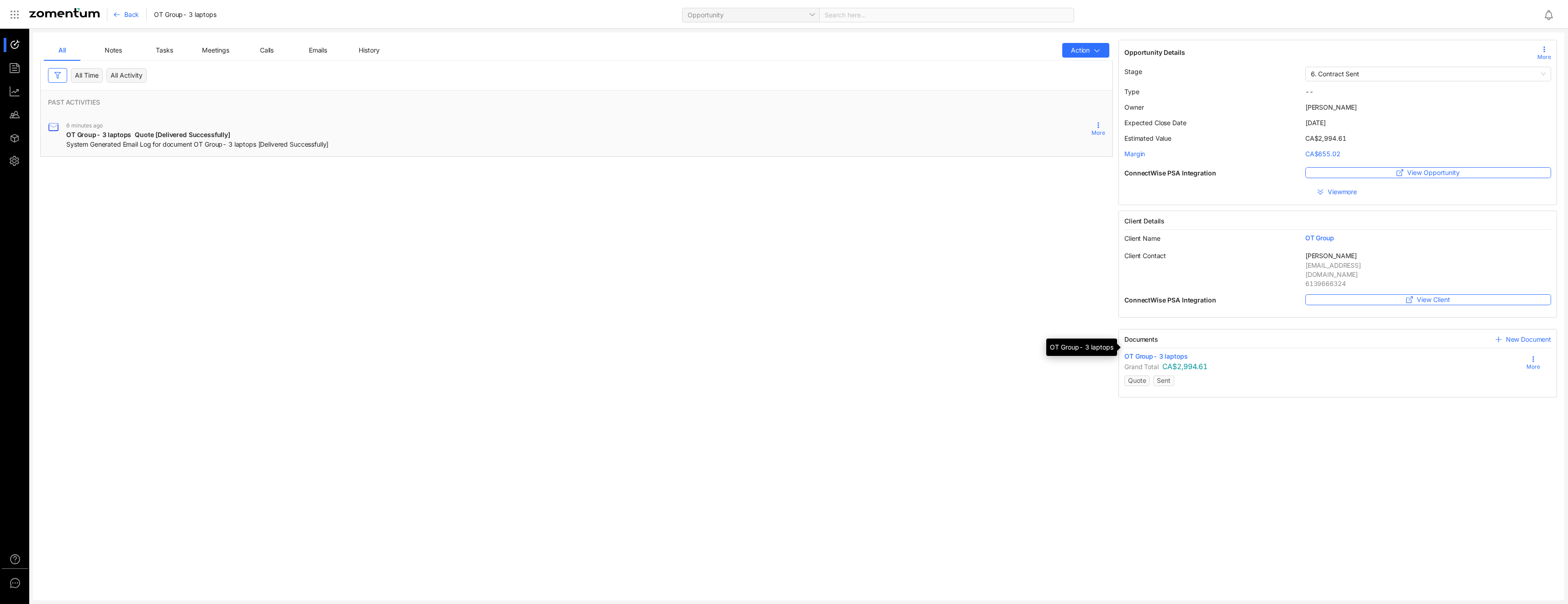
click at [1179, 351] on span "OT Group- 3 laptops" at bounding box center [1156, 356] width 63 height 9
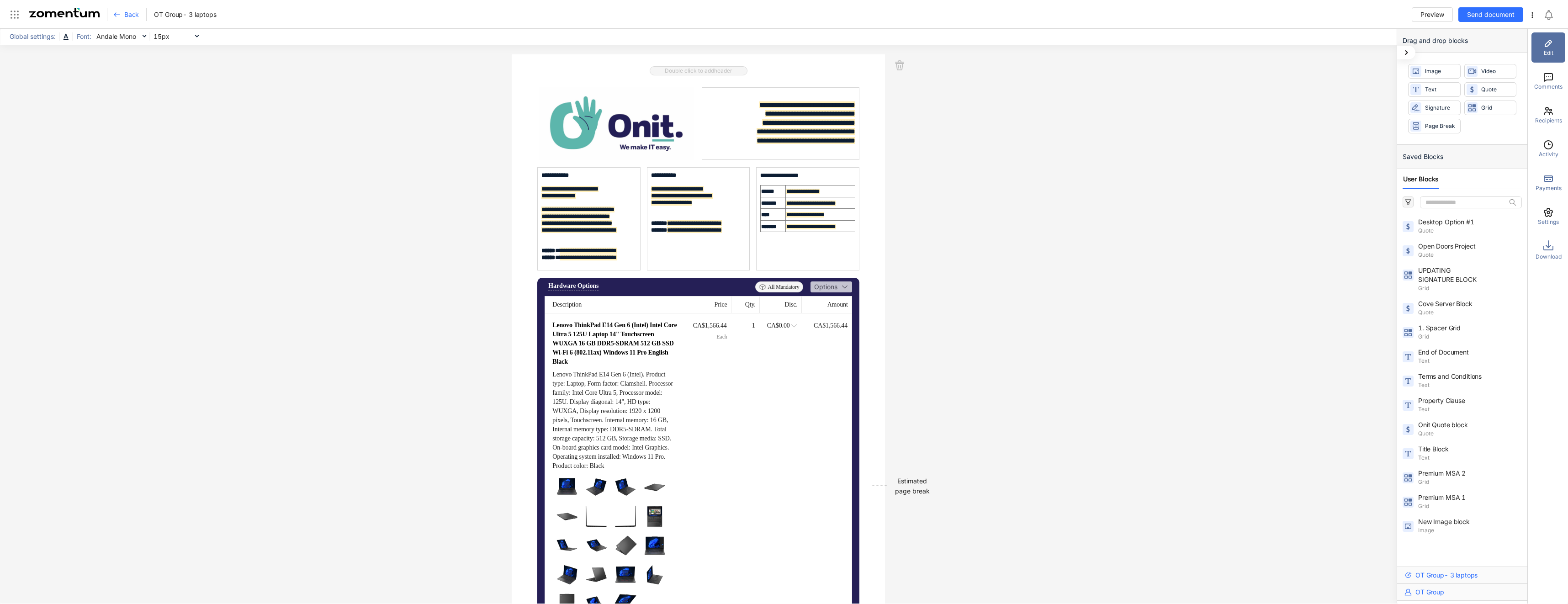
click at [1531, 10] on div at bounding box center [1532, 14] width 7 height 21
click at [1195, 120] on div "**********" at bounding box center [698, 316] width 1396 height 574
click at [61, 10] on img at bounding box center [64, 13] width 70 height 9
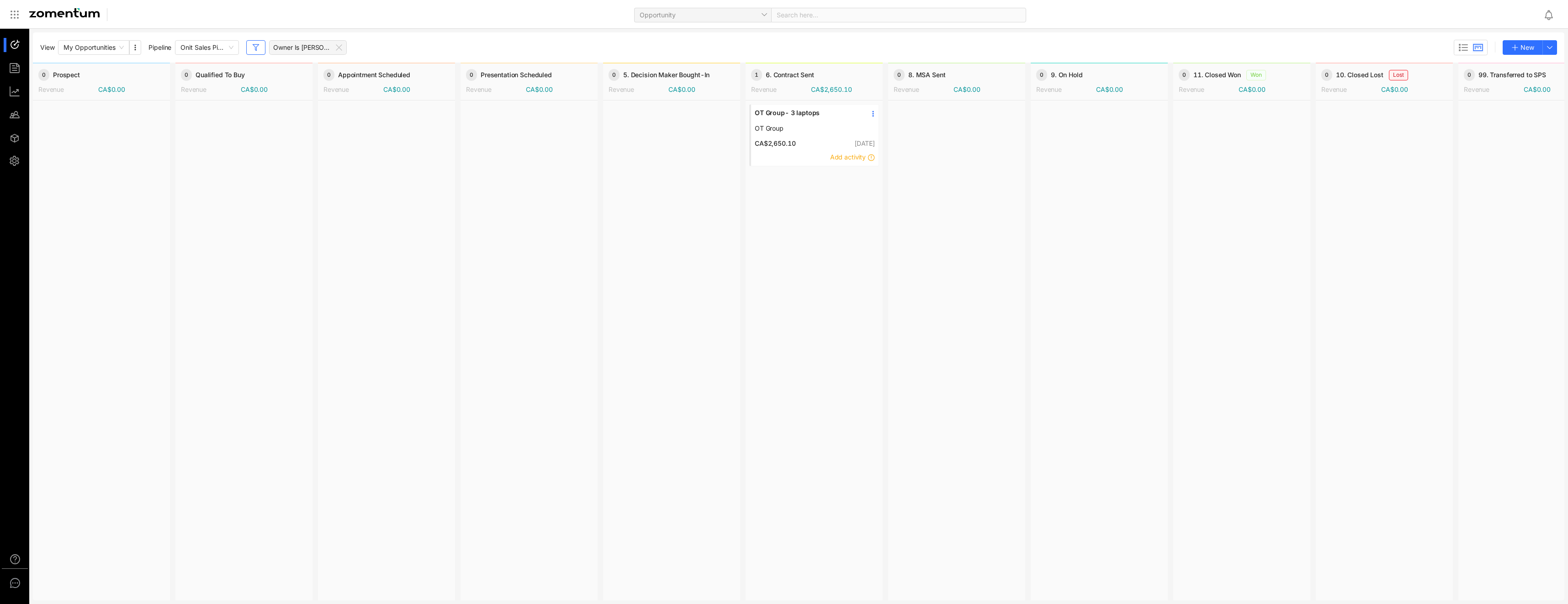
click at [789, 113] on span "OT Group- 3 laptops" at bounding box center [807, 113] width 105 height 9
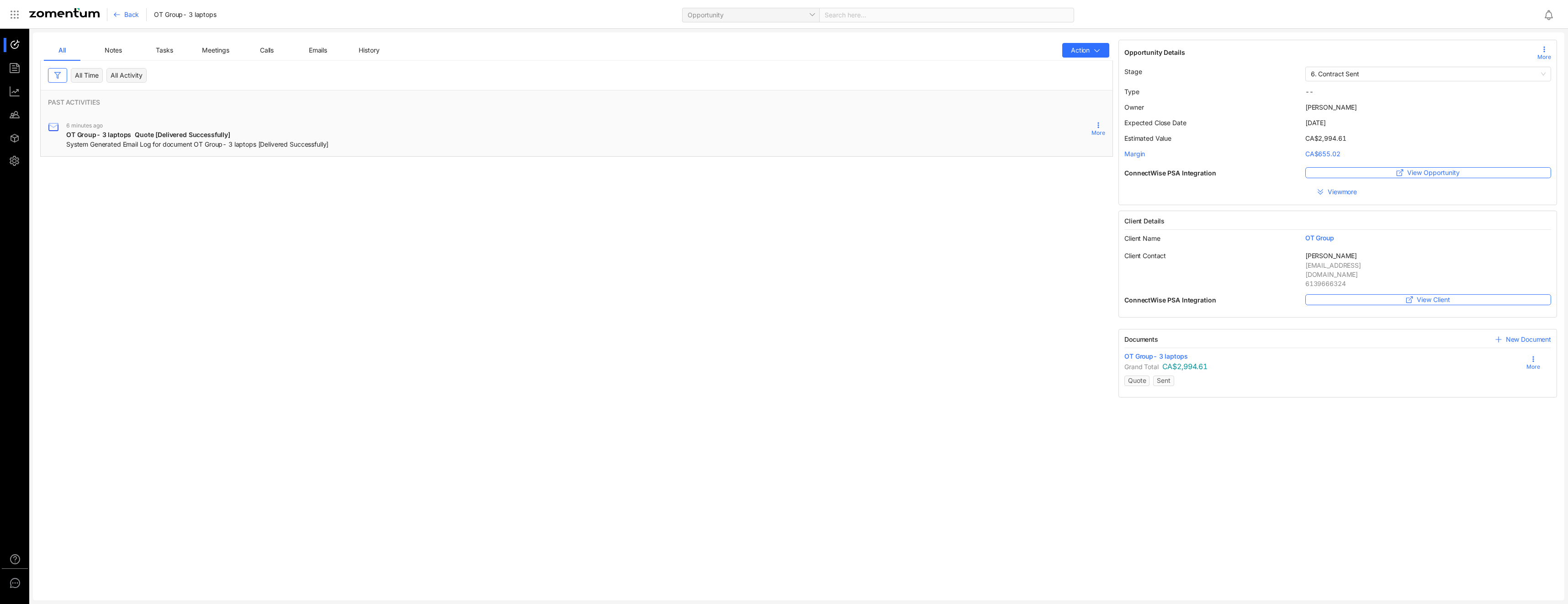
click at [1532, 363] on span "More" at bounding box center [1533, 367] width 14 height 8
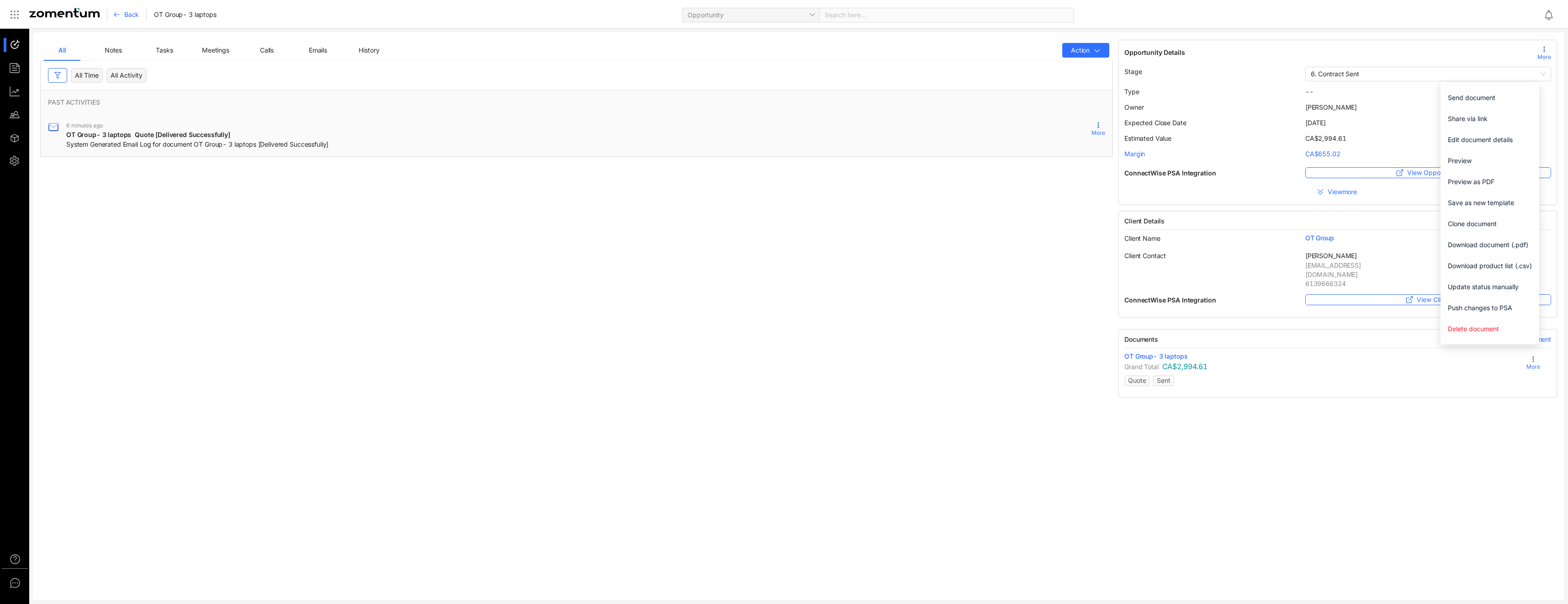
click at [1409, 421] on div "All Notes Tasks Meetings Calls Emails History Action All Time All Activity PAST…" at bounding box center [798, 316] width 1532 height 568
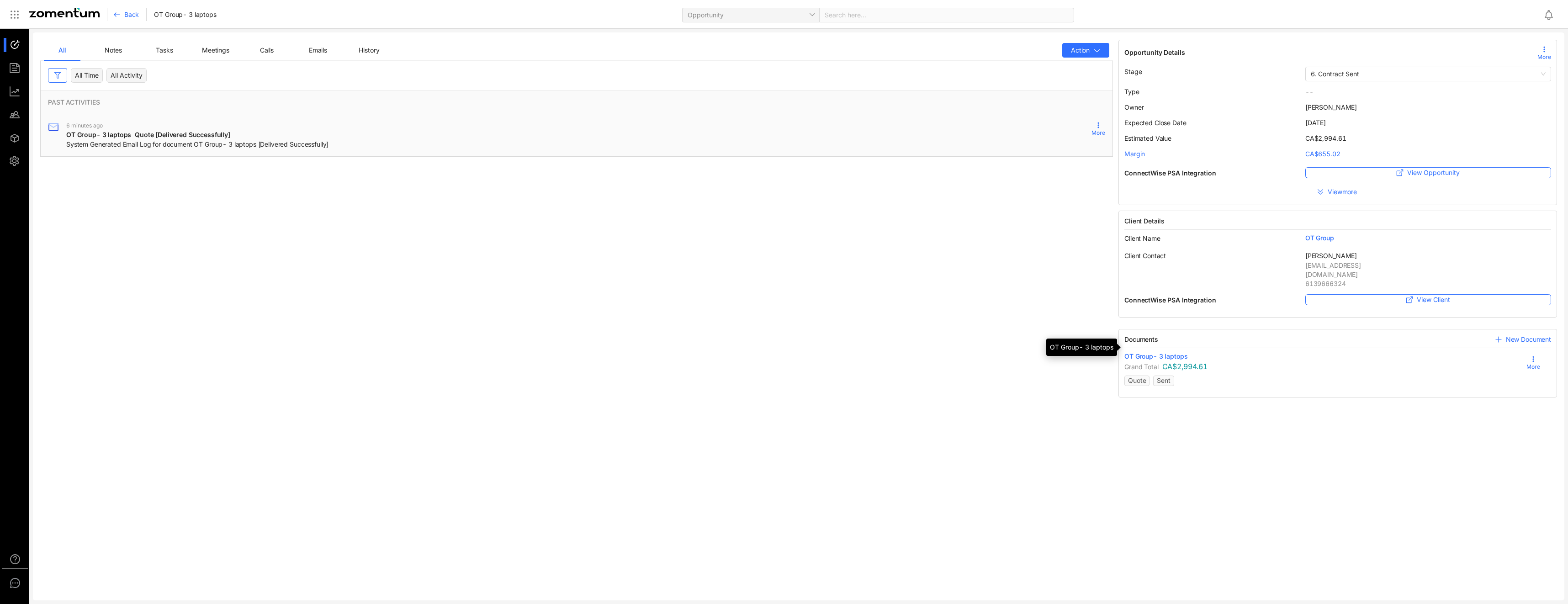
click at [1168, 351] on span "OT Group- 3 laptops" at bounding box center [1156, 356] width 63 height 9
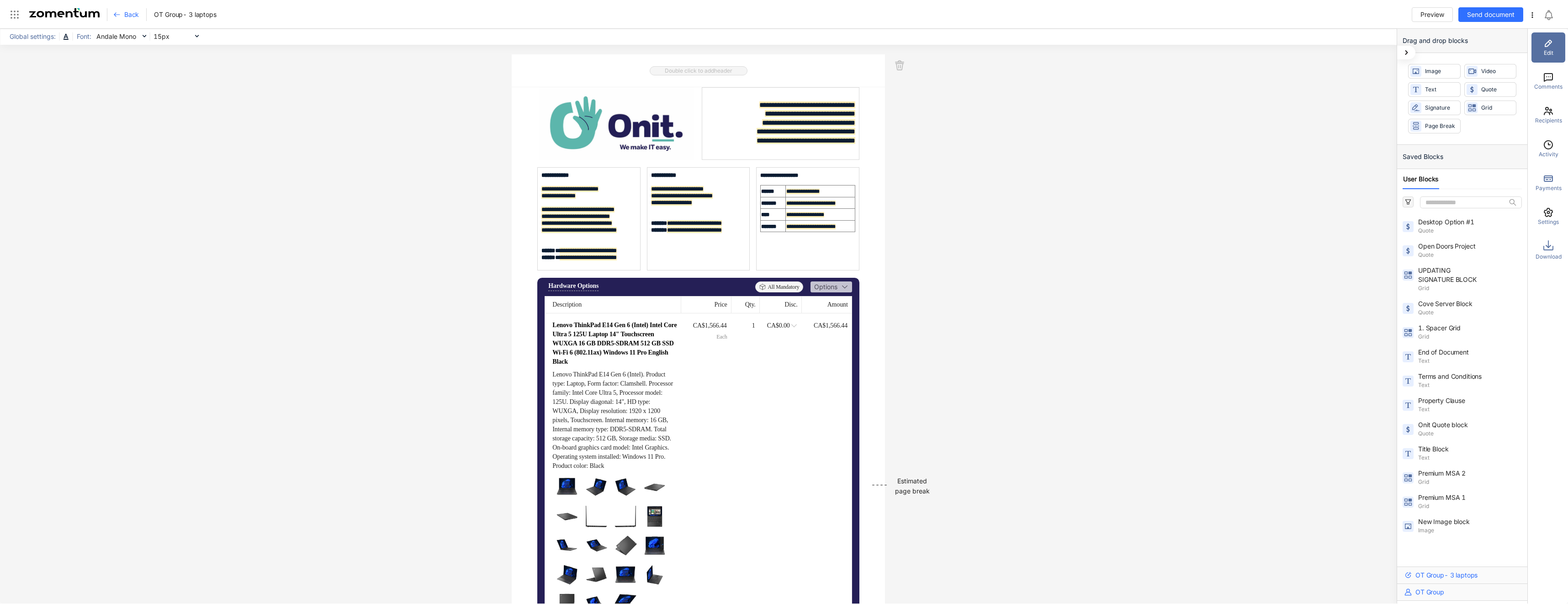
click at [1529, 14] on icon at bounding box center [1532, 15] width 7 height 7
click at [1235, 137] on div "**********" at bounding box center [698, 316] width 1396 height 574
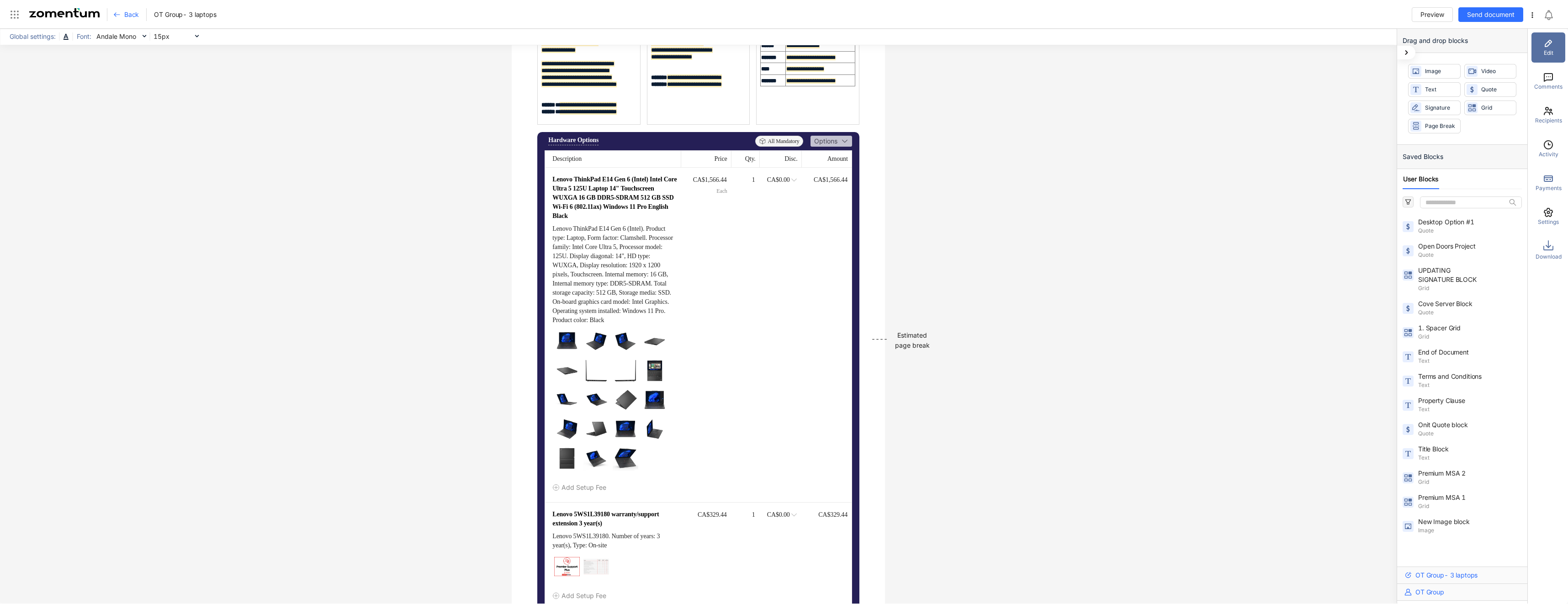
scroll to position [182, 0]
